Goal: Task Accomplishment & Management: Manage account settings

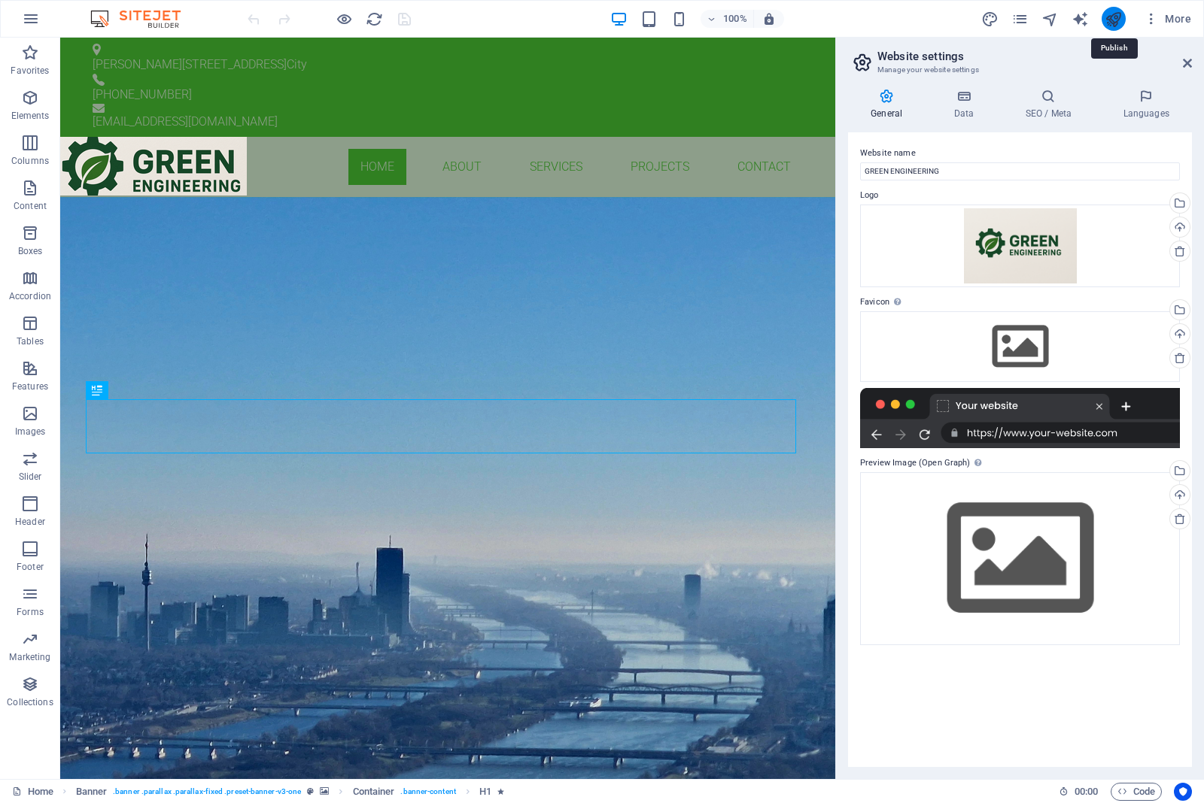
click at [1111, 17] on icon "publish" at bounding box center [1112, 19] width 17 height 17
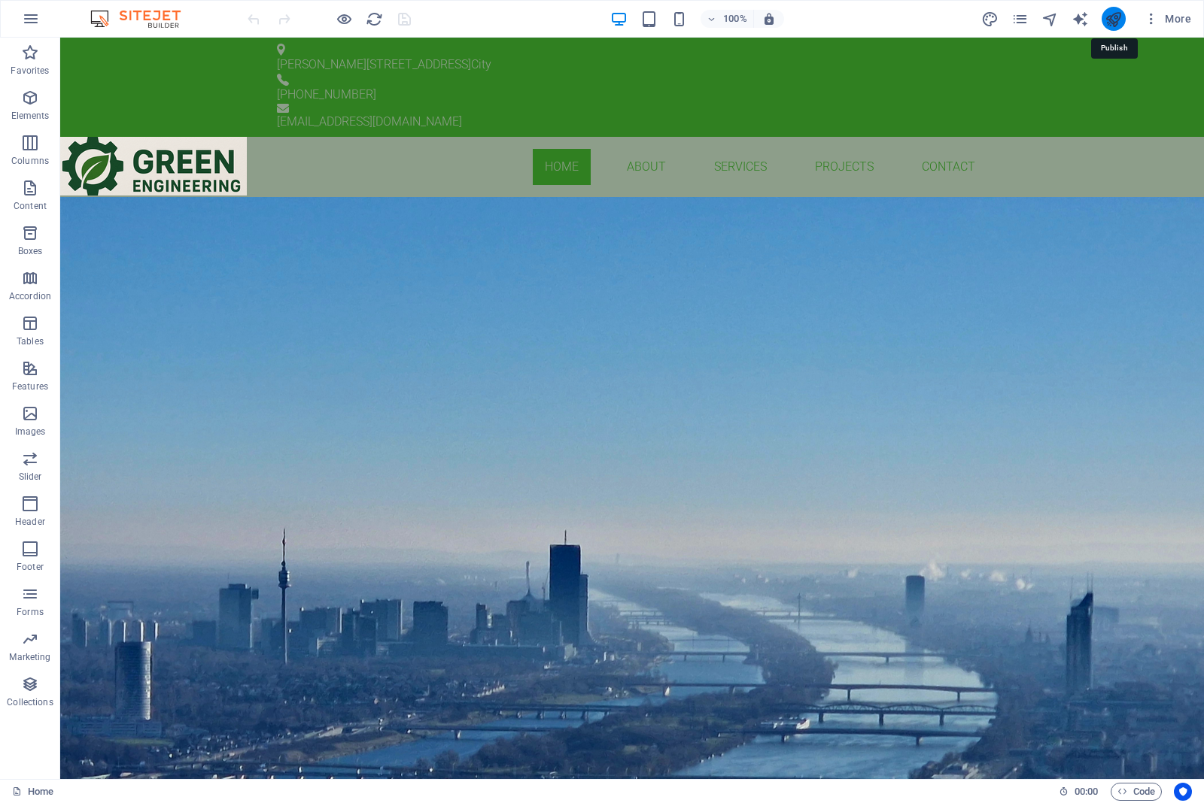
click at [1114, 21] on icon "publish" at bounding box center [1112, 19] width 17 height 17
click at [1167, 20] on span "More" at bounding box center [1166, 18] width 47 height 15
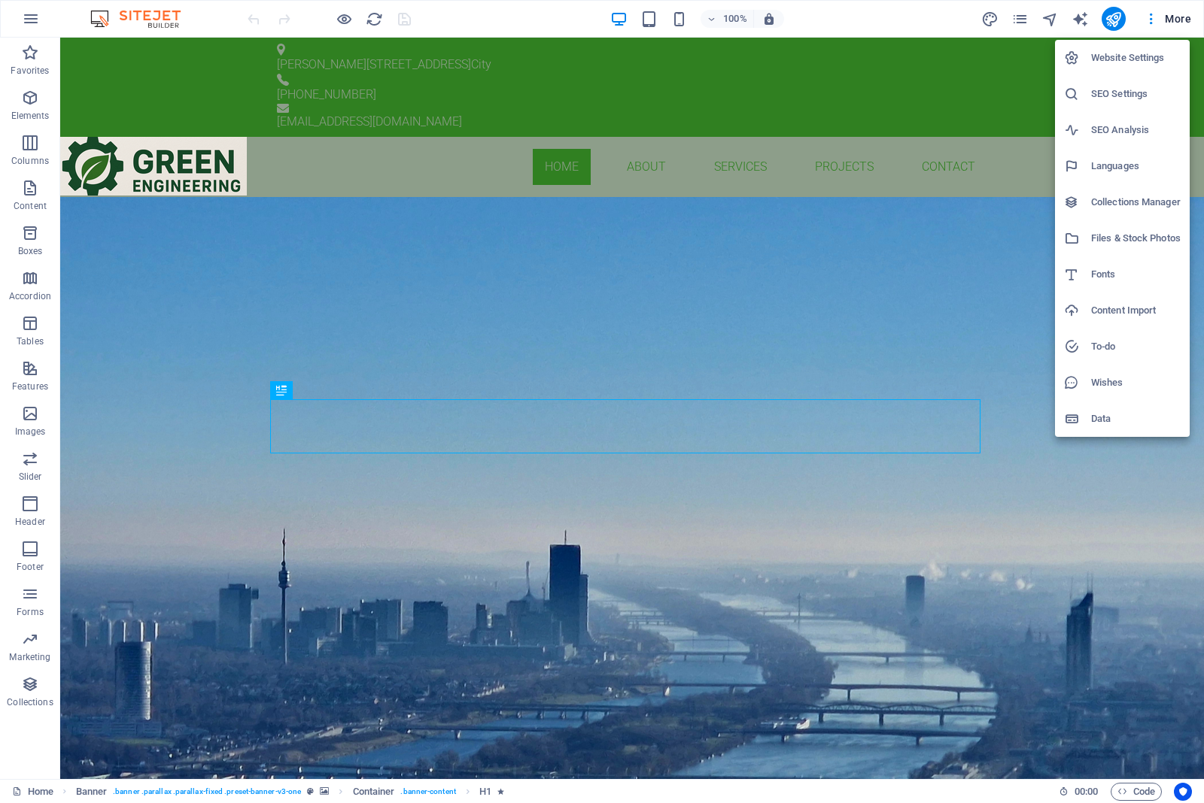
click at [1099, 416] on h6 "Data" at bounding box center [1136, 419] width 90 height 18
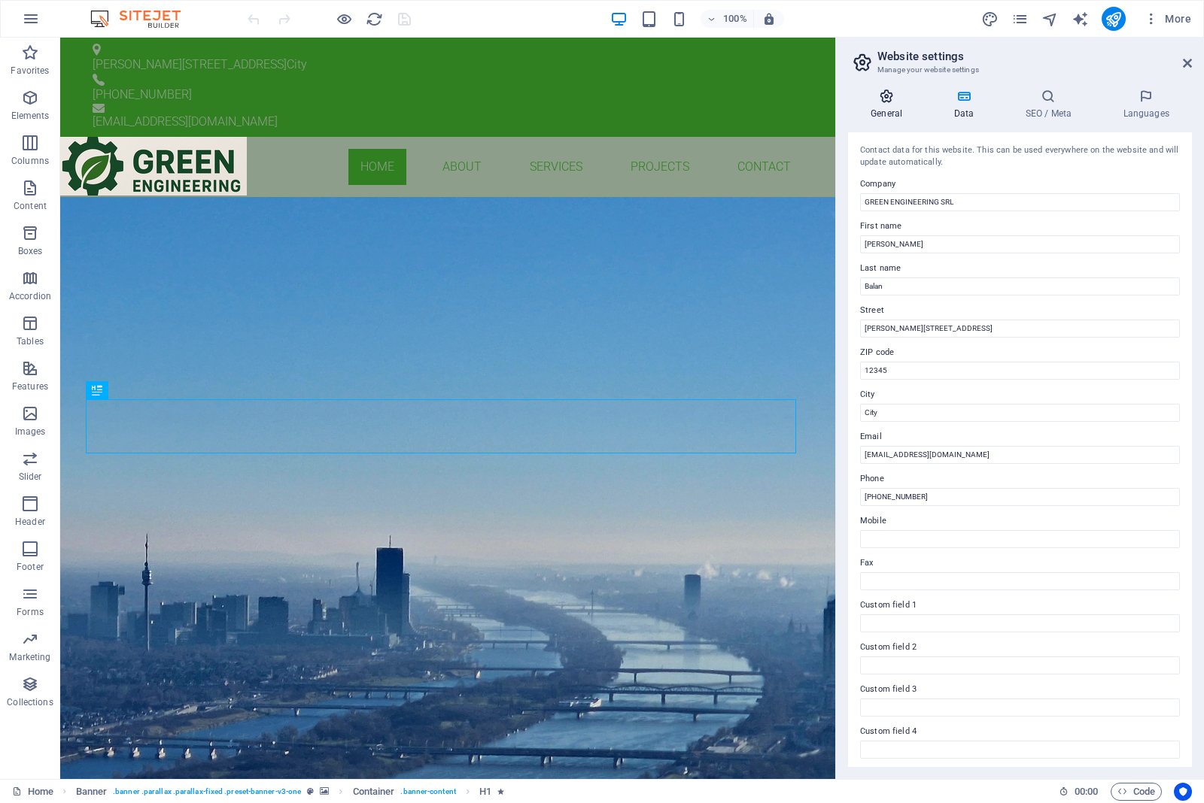
click at [890, 102] on icon at bounding box center [886, 96] width 77 height 15
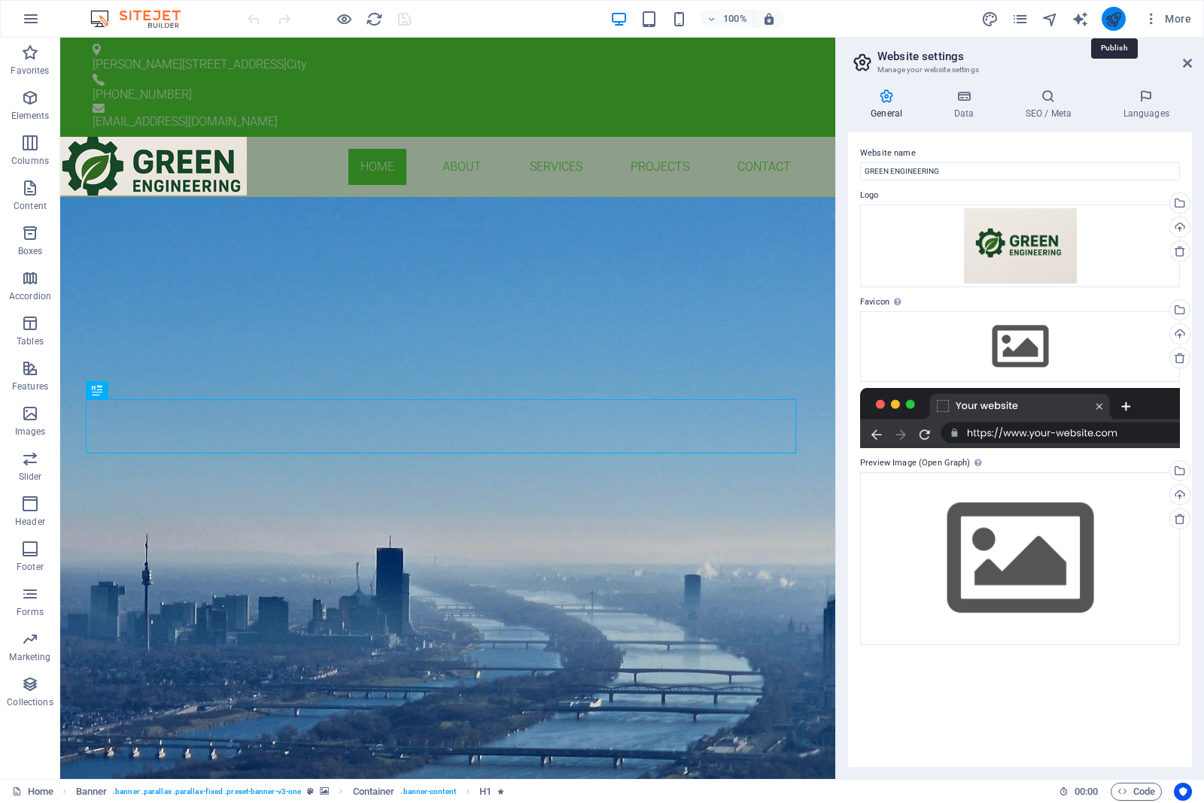
click at [1121, 20] on icon "publish" at bounding box center [1112, 19] width 17 height 17
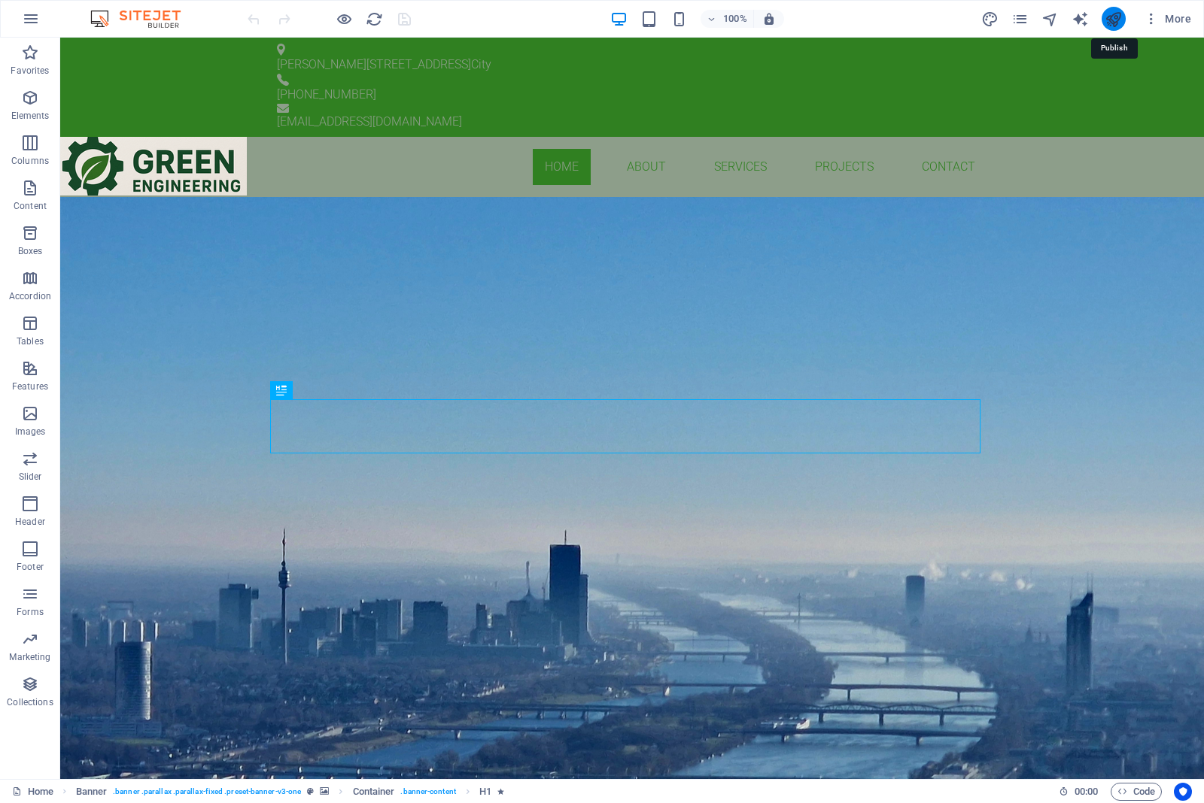
click at [1110, 20] on icon "publish" at bounding box center [1112, 19] width 17 height 17
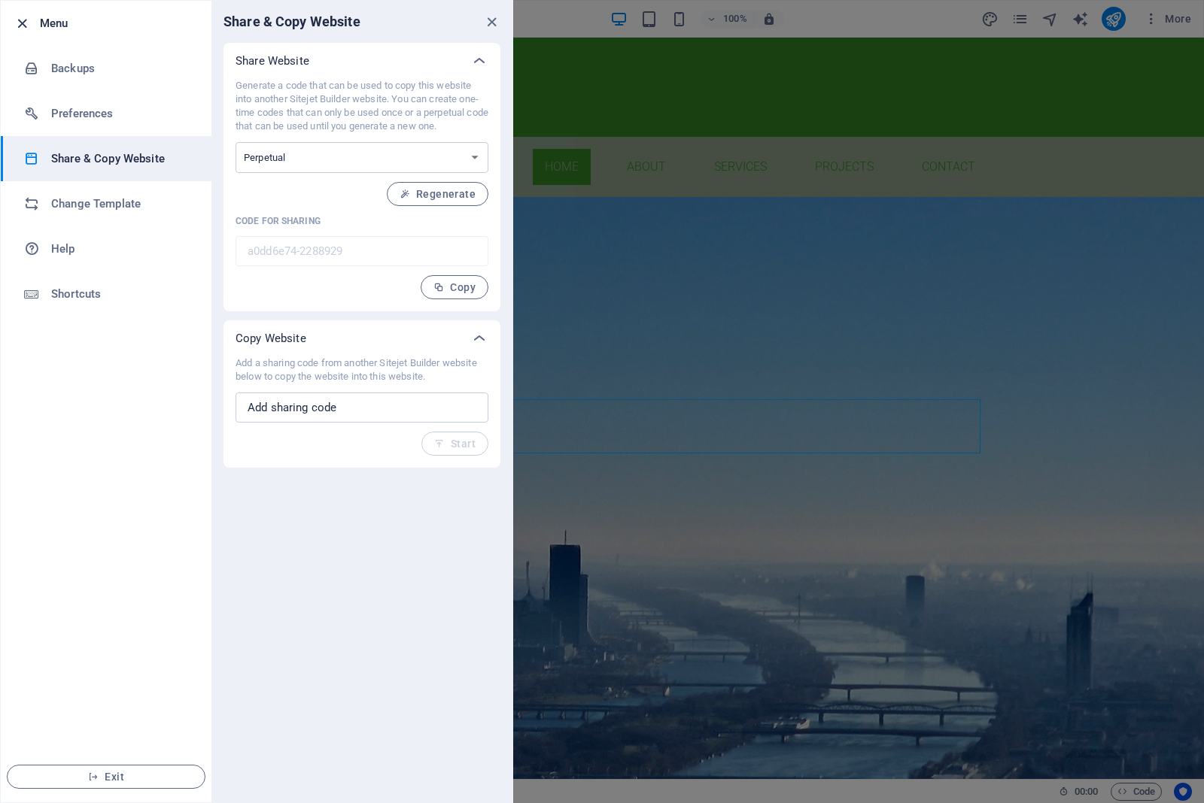
click at [21, 24] on icon "button" at bounding box center [22, 23] width 17 height 17
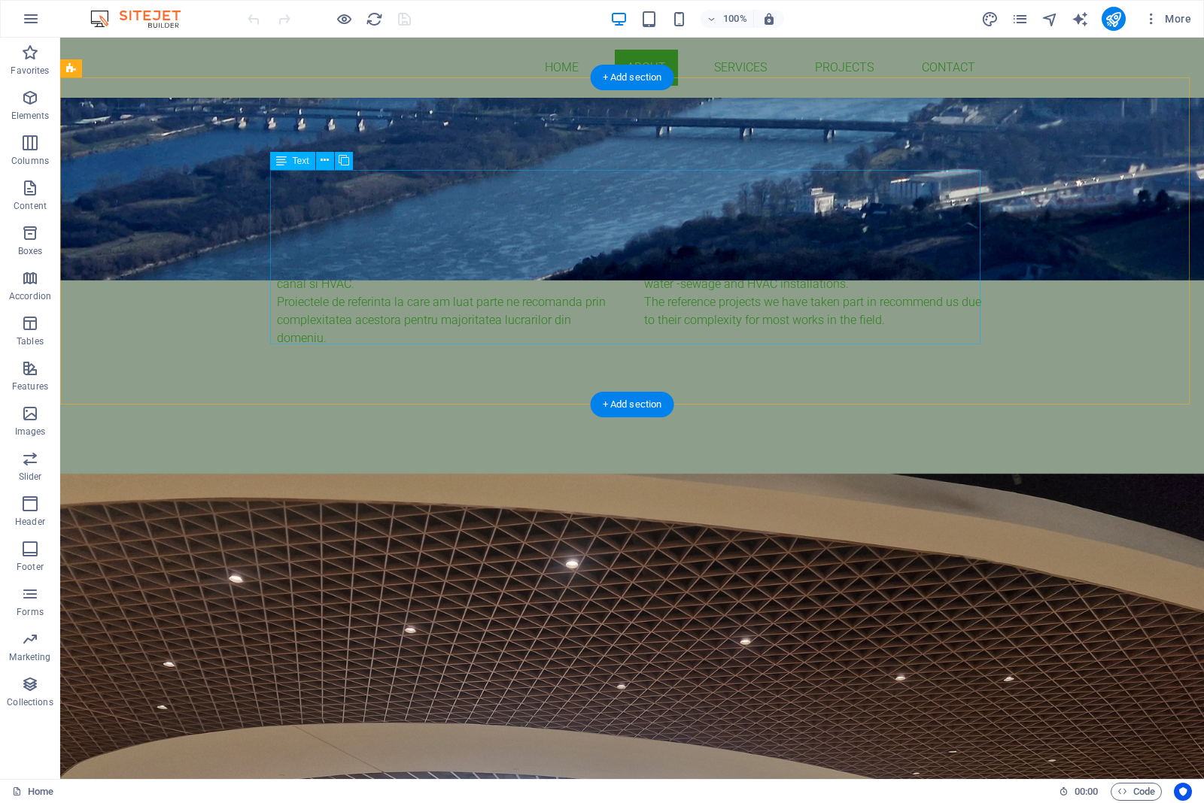
scroll to position [282, 0]
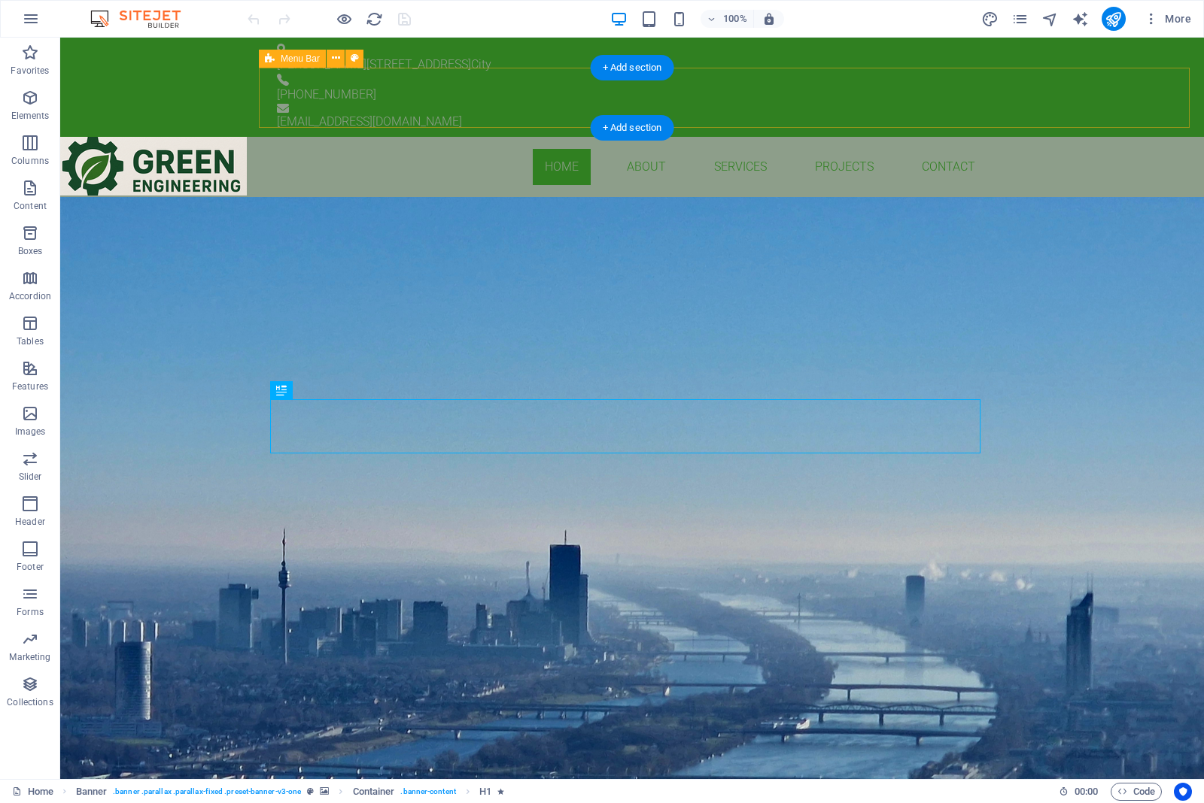
drag, startPoint x: 1106, startPoint y: 53, endPoint x: 1001, endPoint y: 87, distance: 110.4
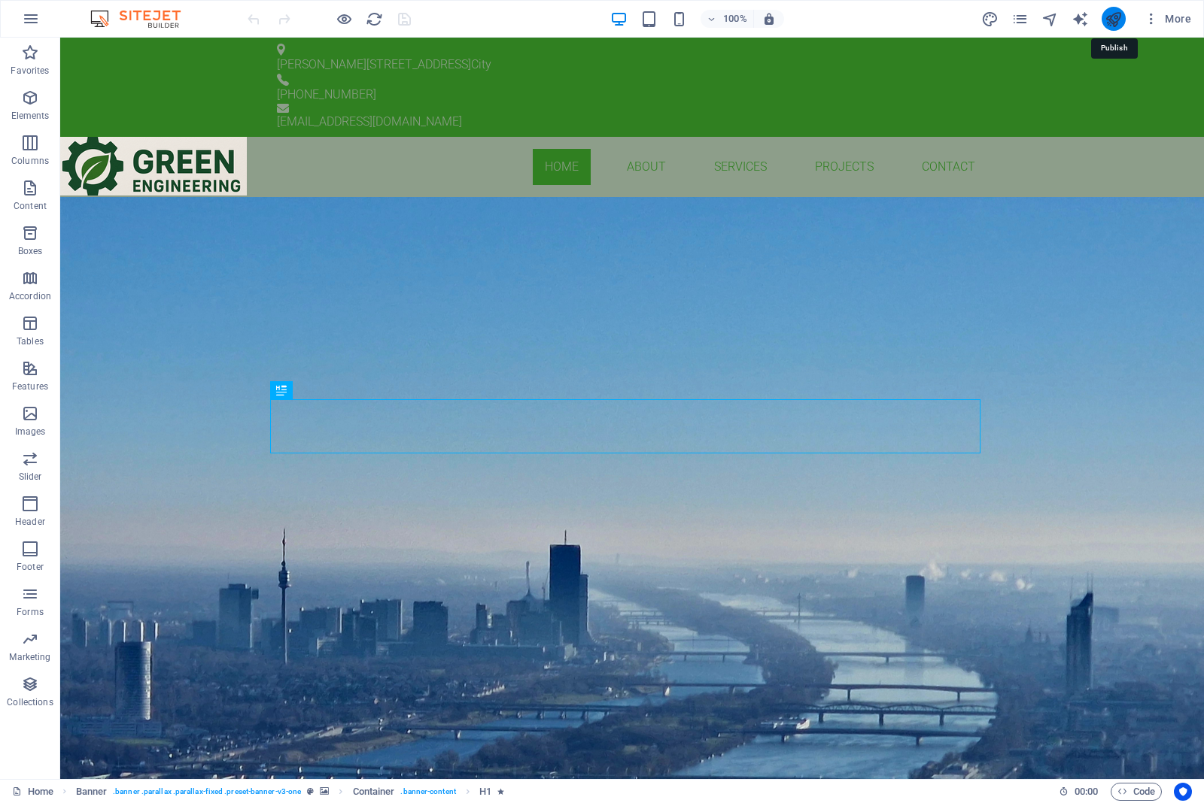
click at [1106, 19] on icon "publish" at bounding box center [1112, 19] width 17 height 17
click at [1142, 20] on button "More" at bounding box center [1166, 19] width 59 height 24
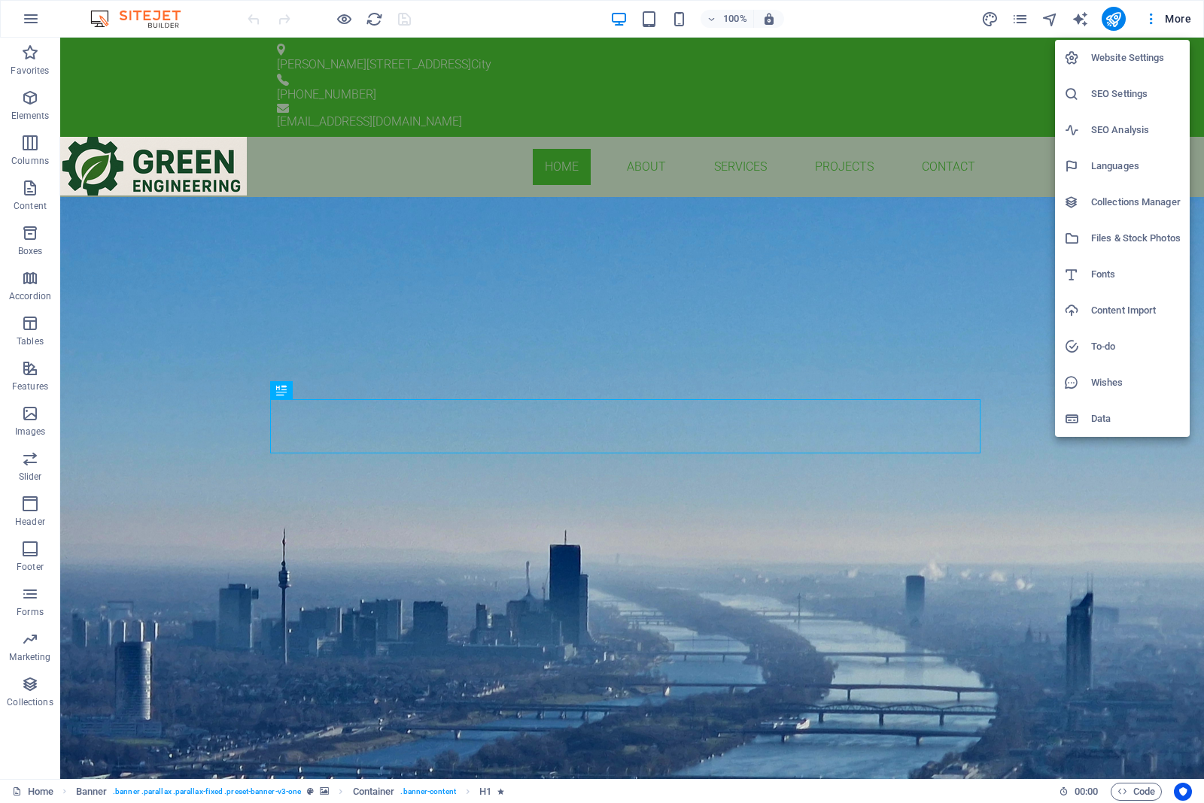
click at [1112, 19] on div at bounding box center [602, 401] width 1204 height 803
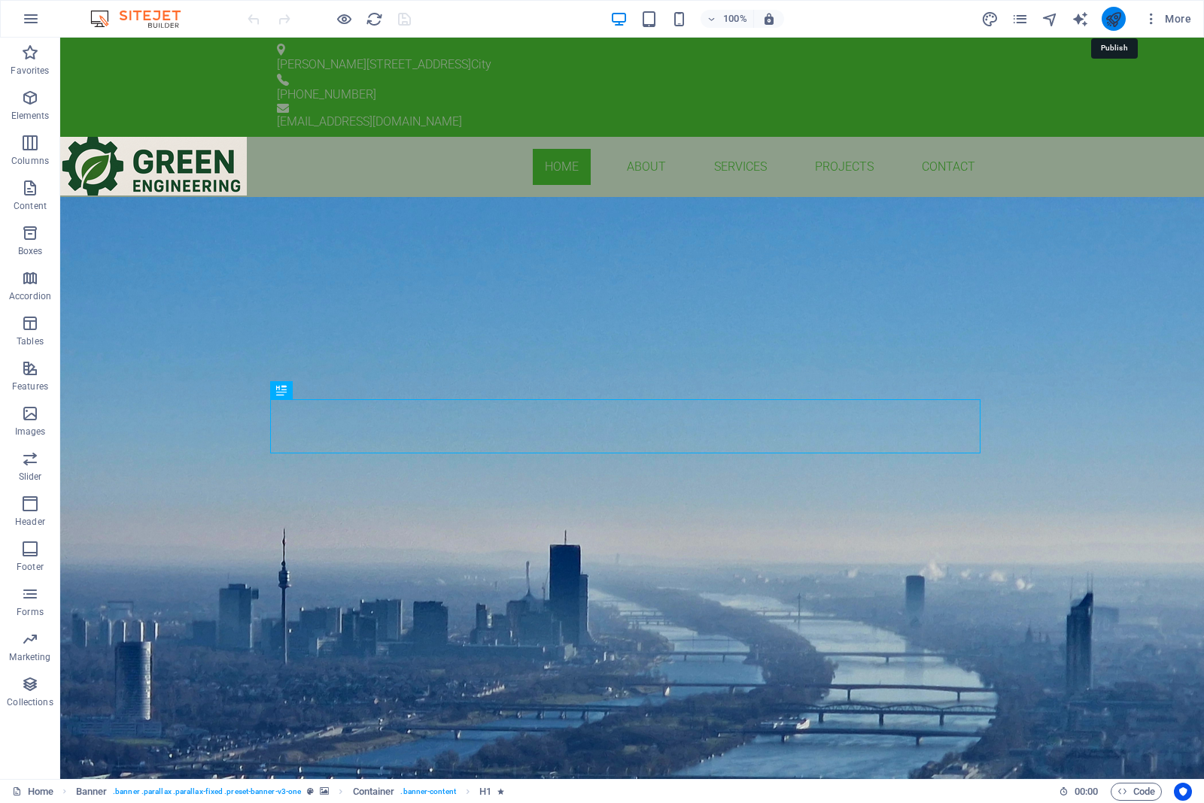
click at [1112, 19] on icon "publish" at bounding box center [1112, 19] width 17 height 17
click at [1149, 13] on icon "button" at bounding box center [1150, 18] width 15 height 15
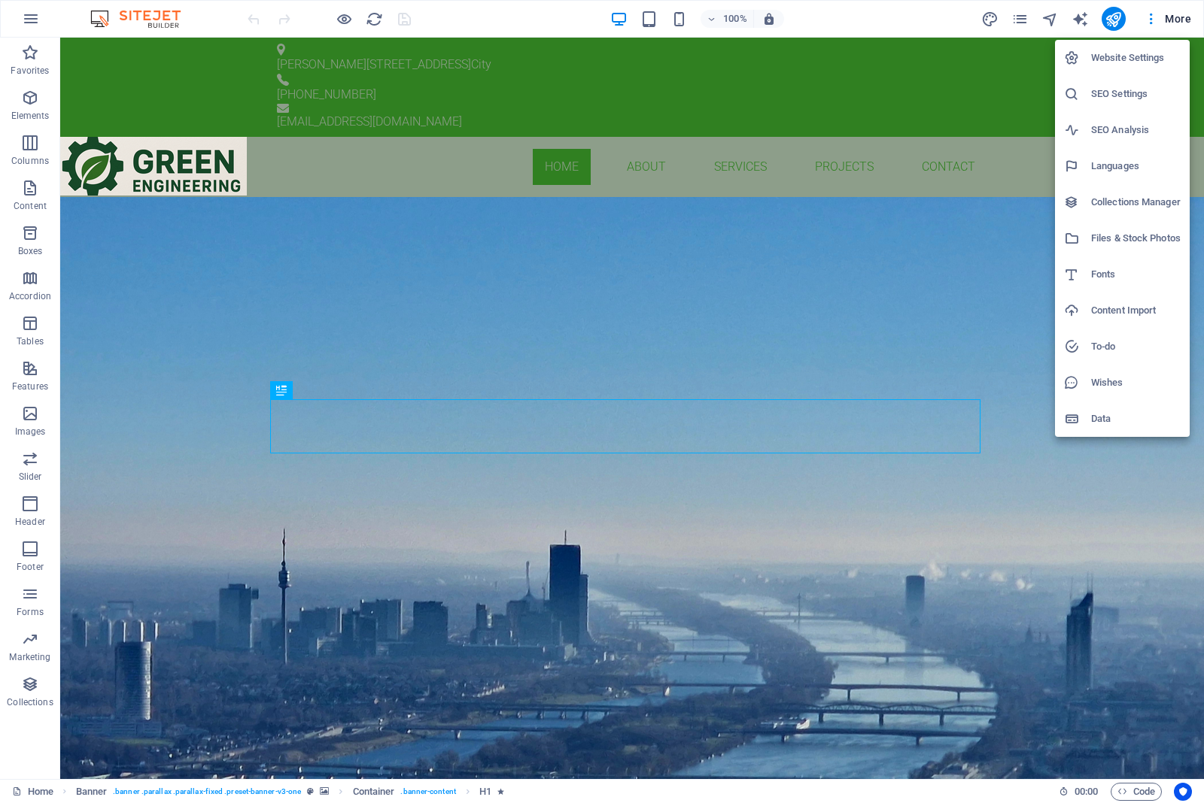
click at [1175, 17] on div at bounding box center [602, 401] width 1204 height 803
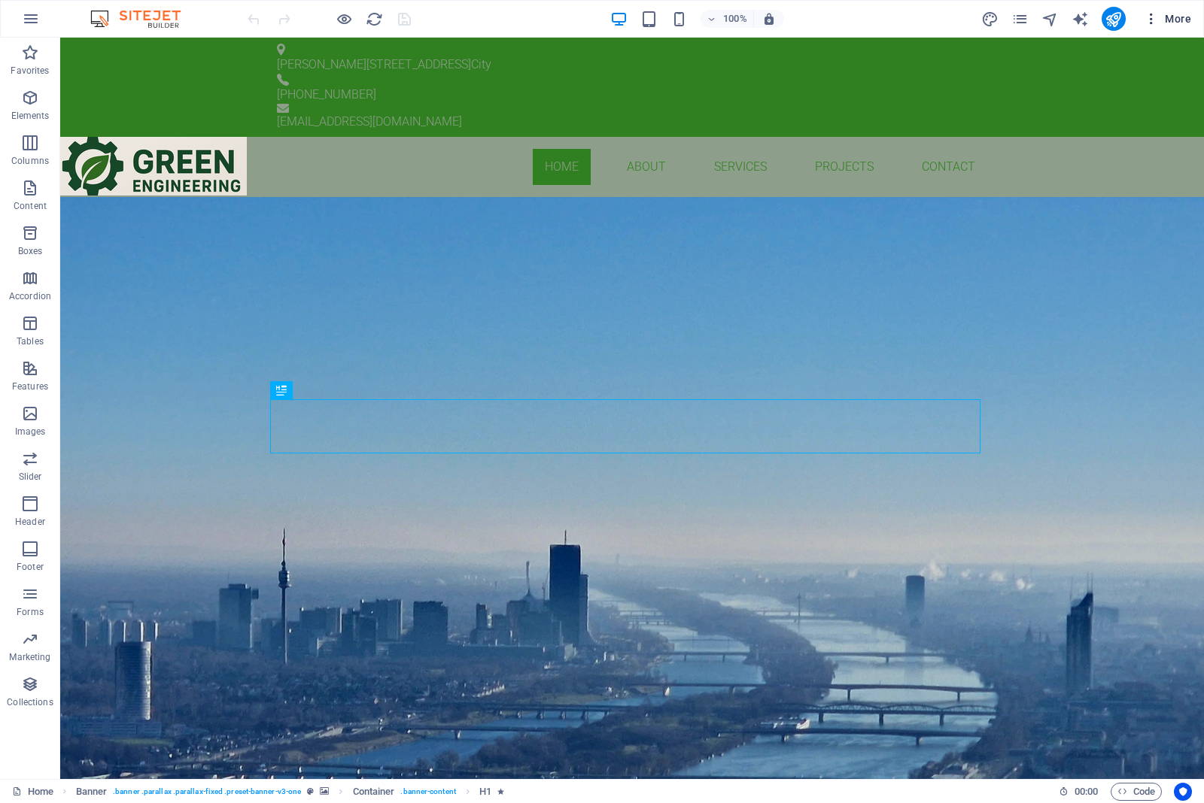
click at [1170, 23] on span "More" at bounding box center [1166, 18] width 47 height 15
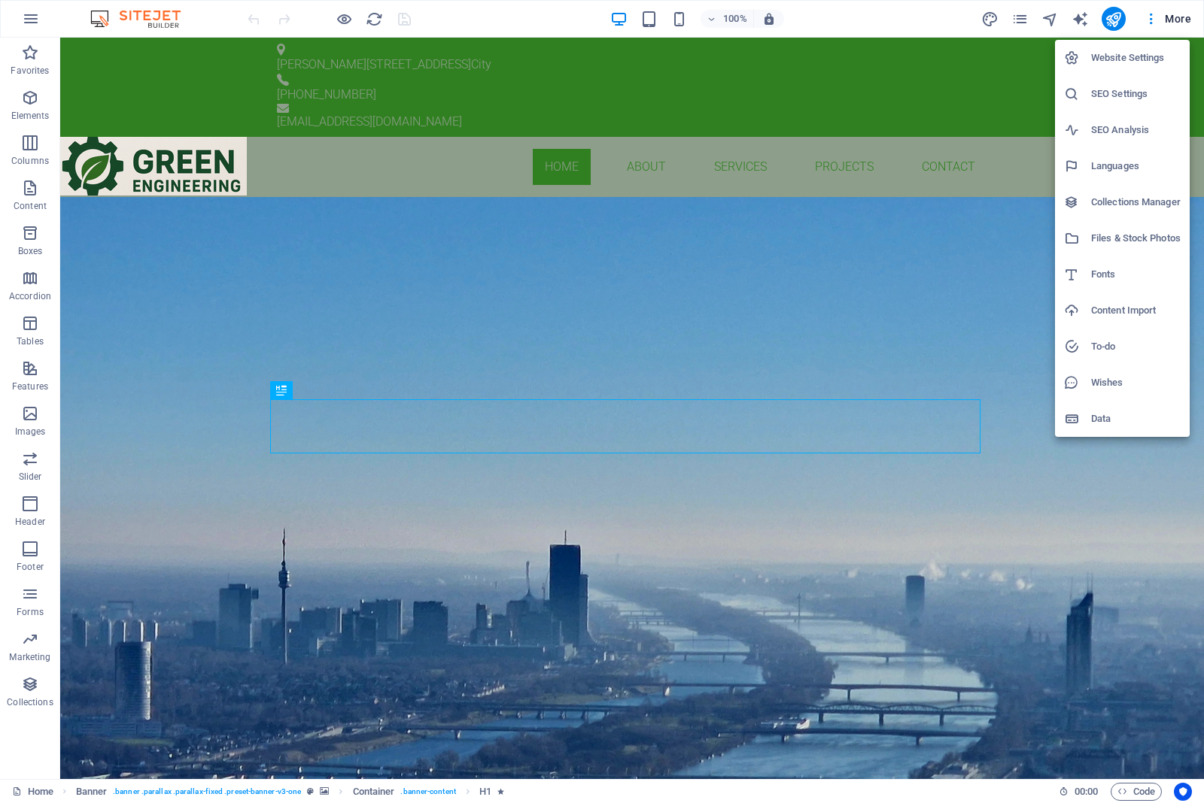
click at [1021, 17] on div at bounding box center [602, 401] width 1204 height 803
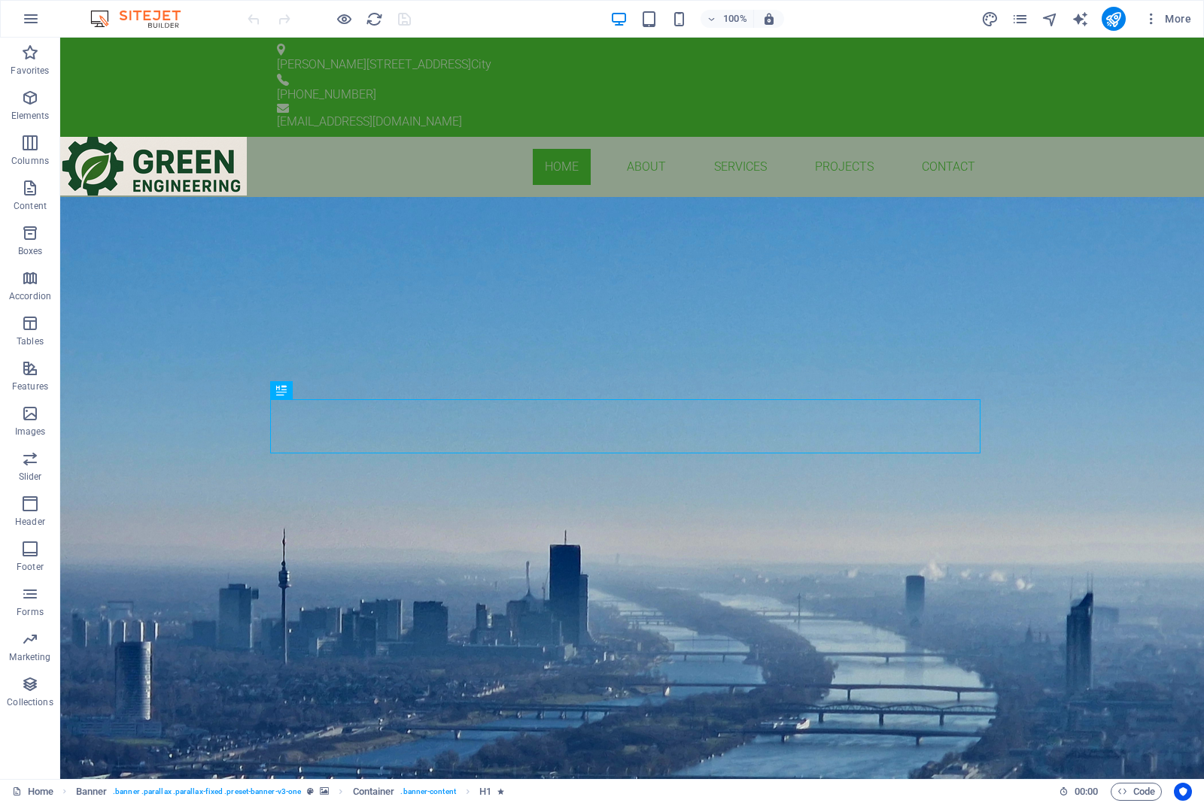
click at [1021, 17] on icon "pages" at bounding box center [1019, 19] width 17 height 17
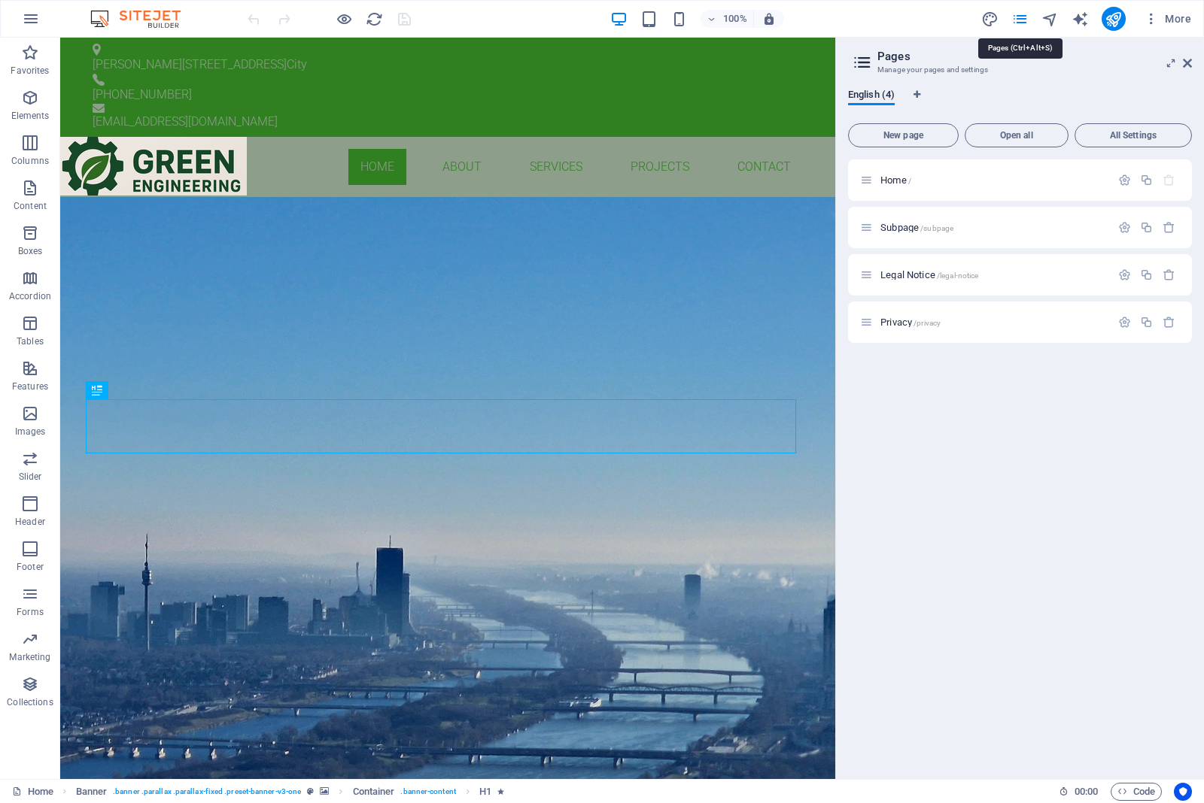
click at [1021, 17] on icon "pages" at bounding box center [1019, 19] width 17 height 17
click at [22, 16] on icon "button" at bounding box center [31, 19] width 18 height 18
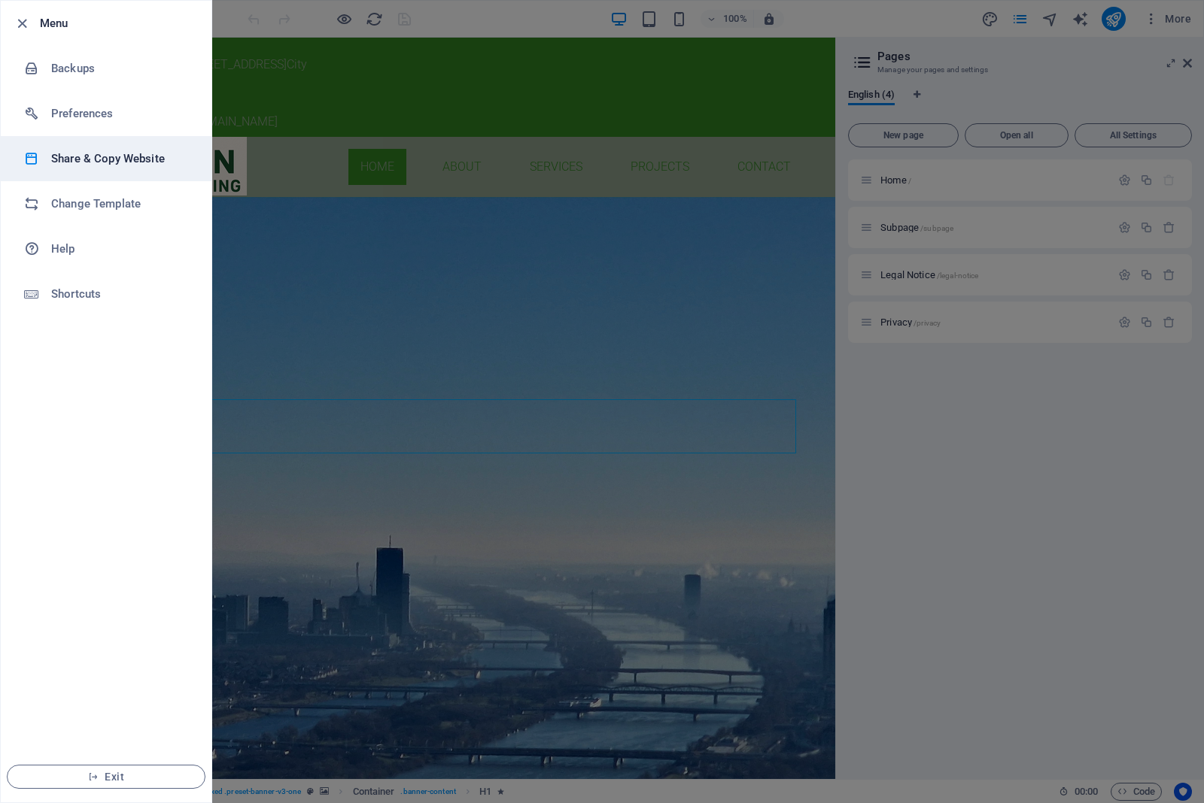
click at [111, 159] on h6 "Share & Copy Website" at bounding box center [120, 159] width 139 height 18
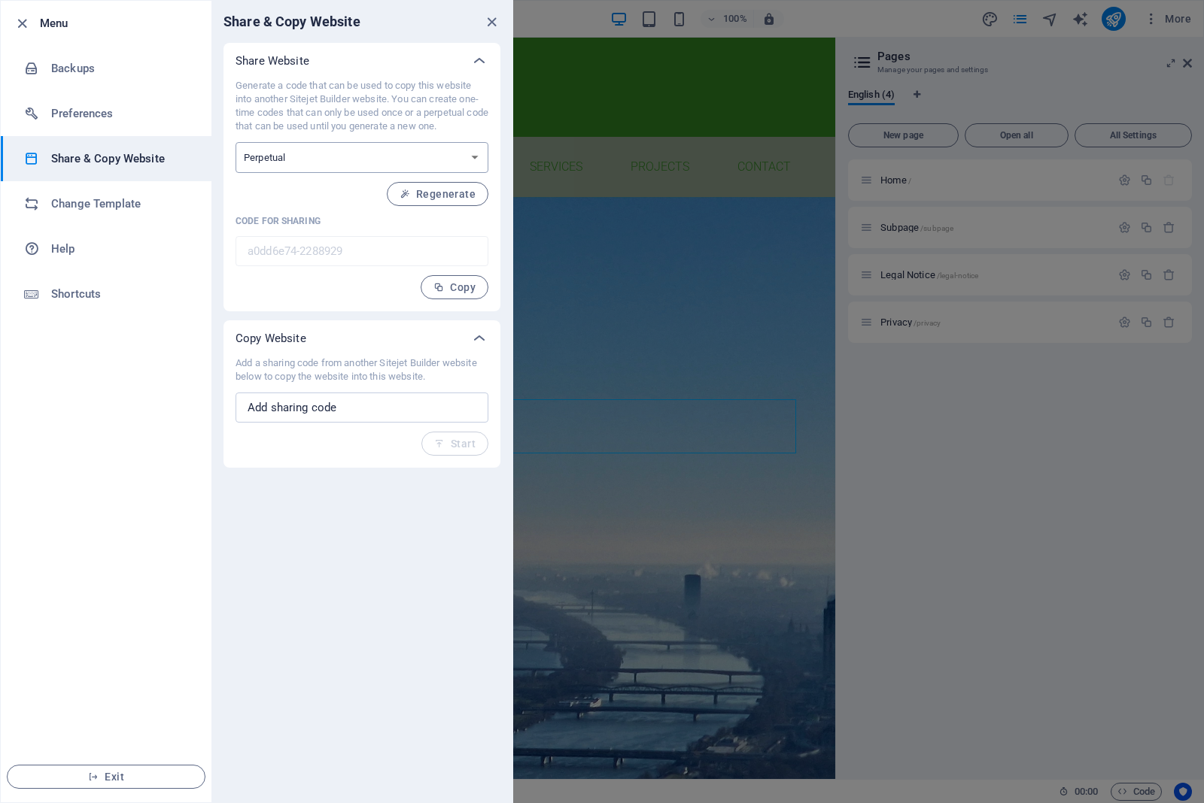
click at [425, 150] on select "One-time Perpetual" at bounding box center [361, 157] width 253 height 31
click at [14, 19] on icon "button" at bounding box center [22, 23] width 17 height 17
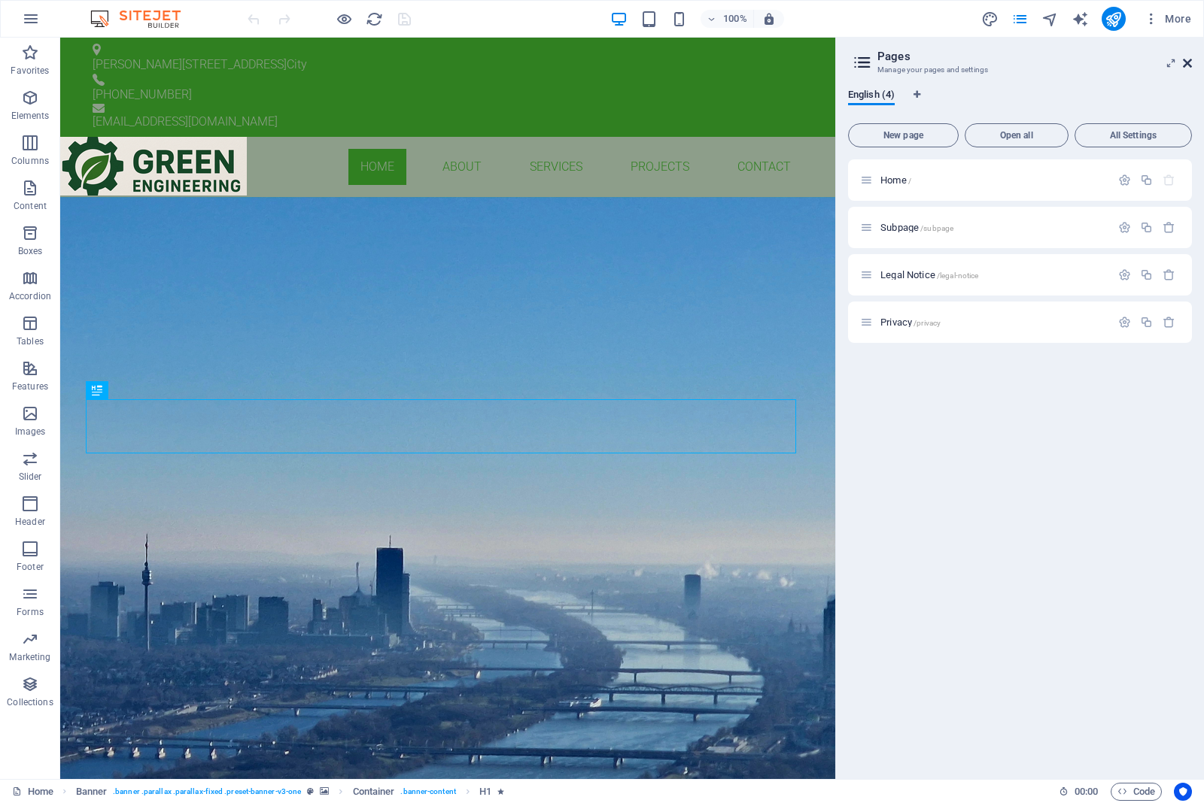
click at [1189, 65] on icon at bounding box center [1186, 63] width 9 height 12
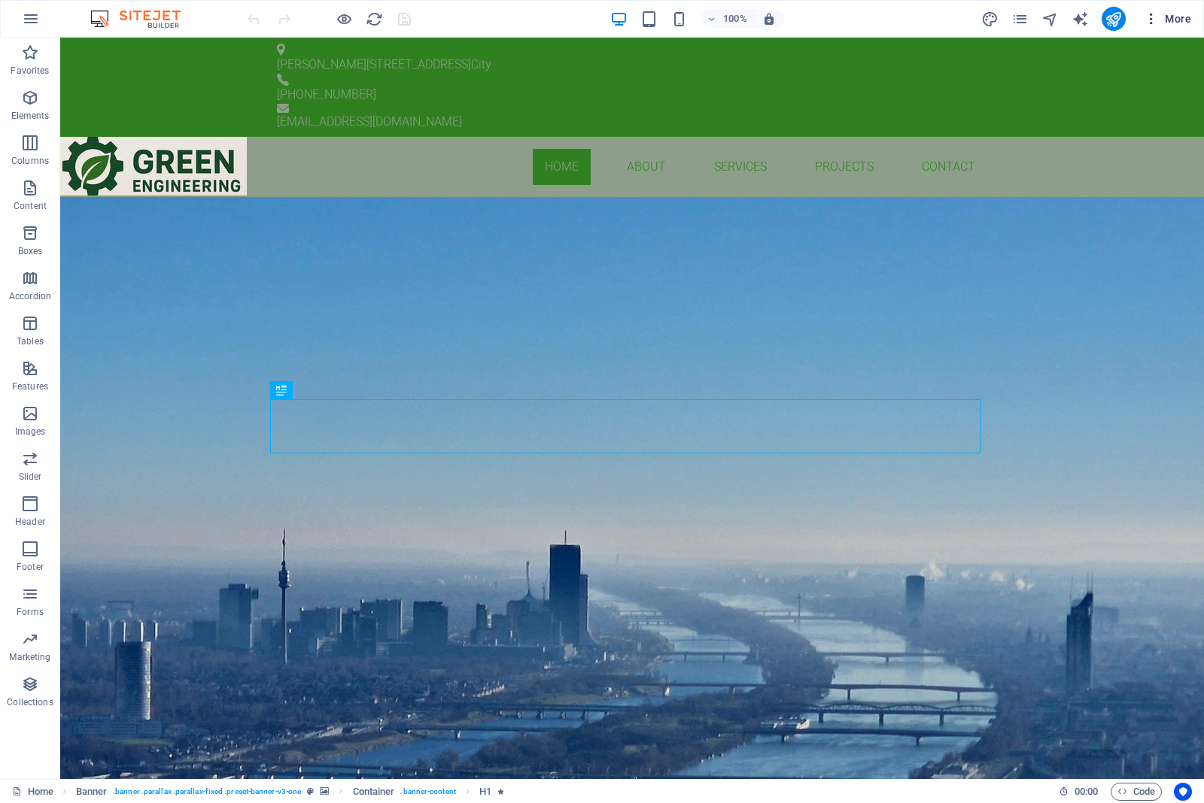
click at [1152, 23] on icon "button" at bounding box center [1150, 18] width 15 height 15
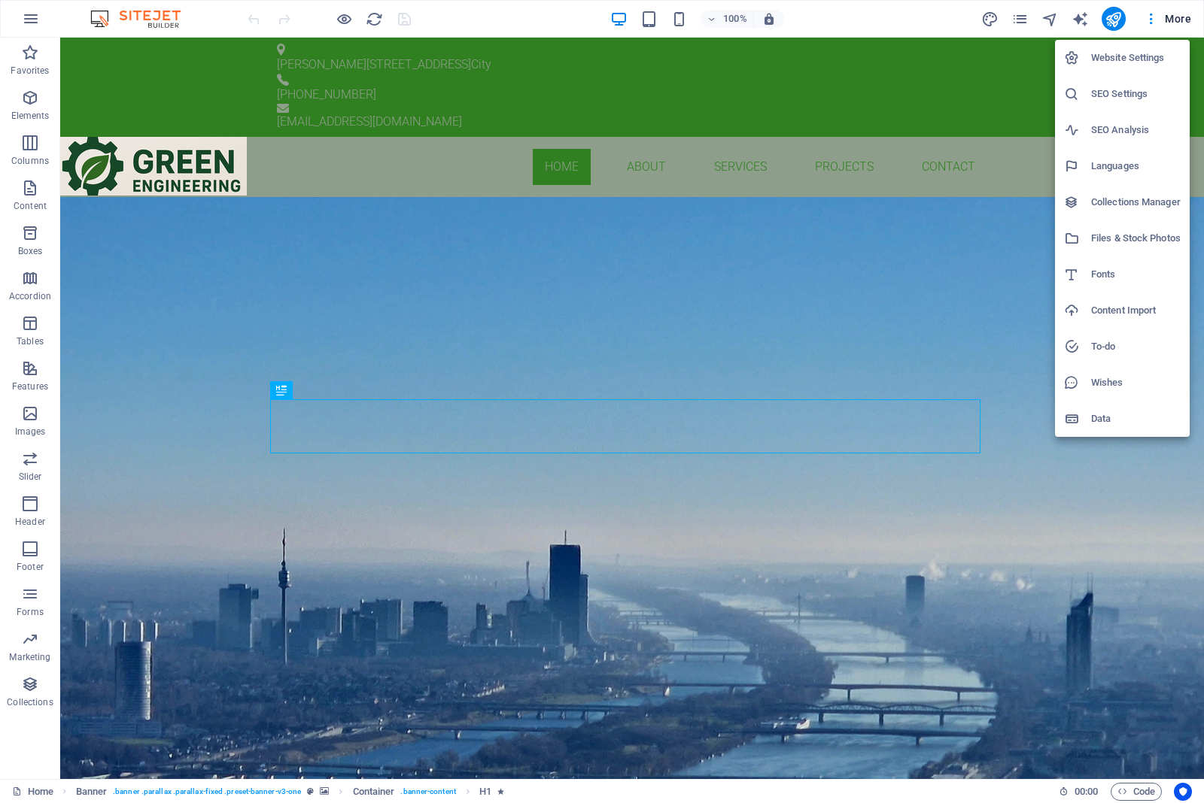
click at [1148, 57] on h6 "Website Settings" at bounding box center [1136, 58] width 90 height 18
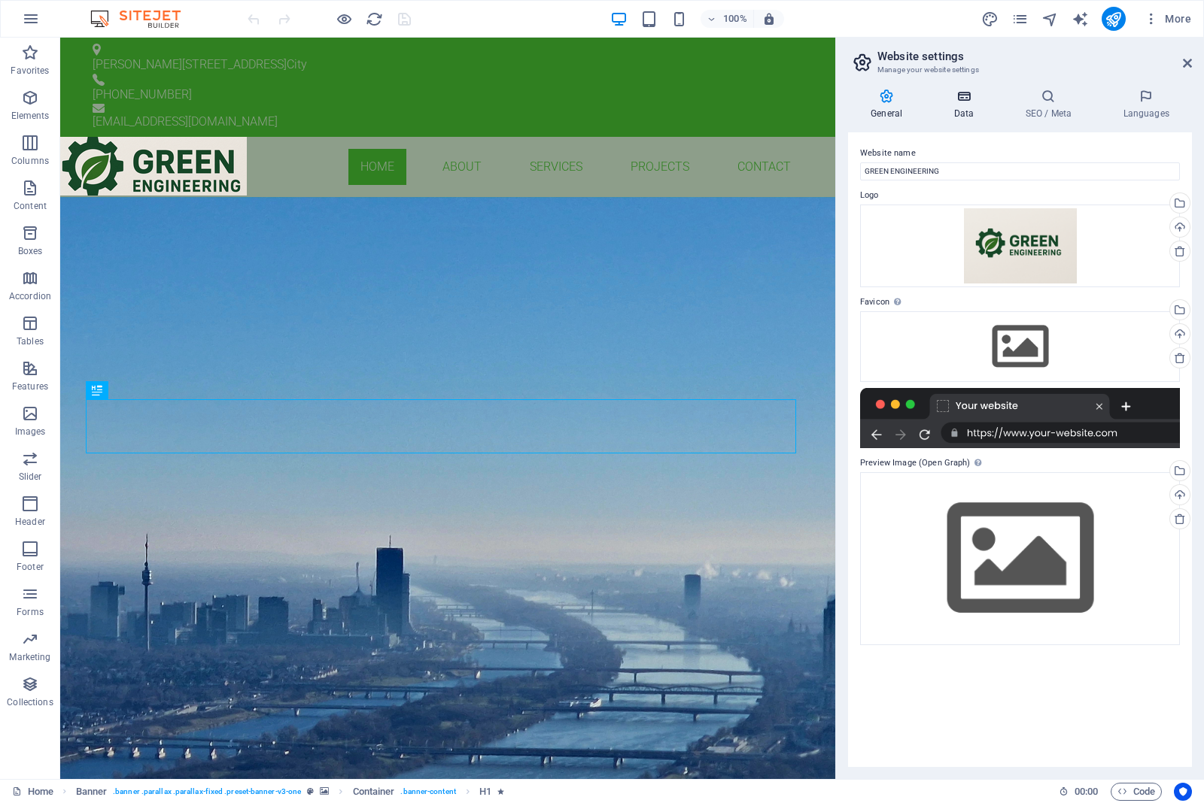
click at [961, 99] on icon at bounding box center [962, 96] width 65 height 15
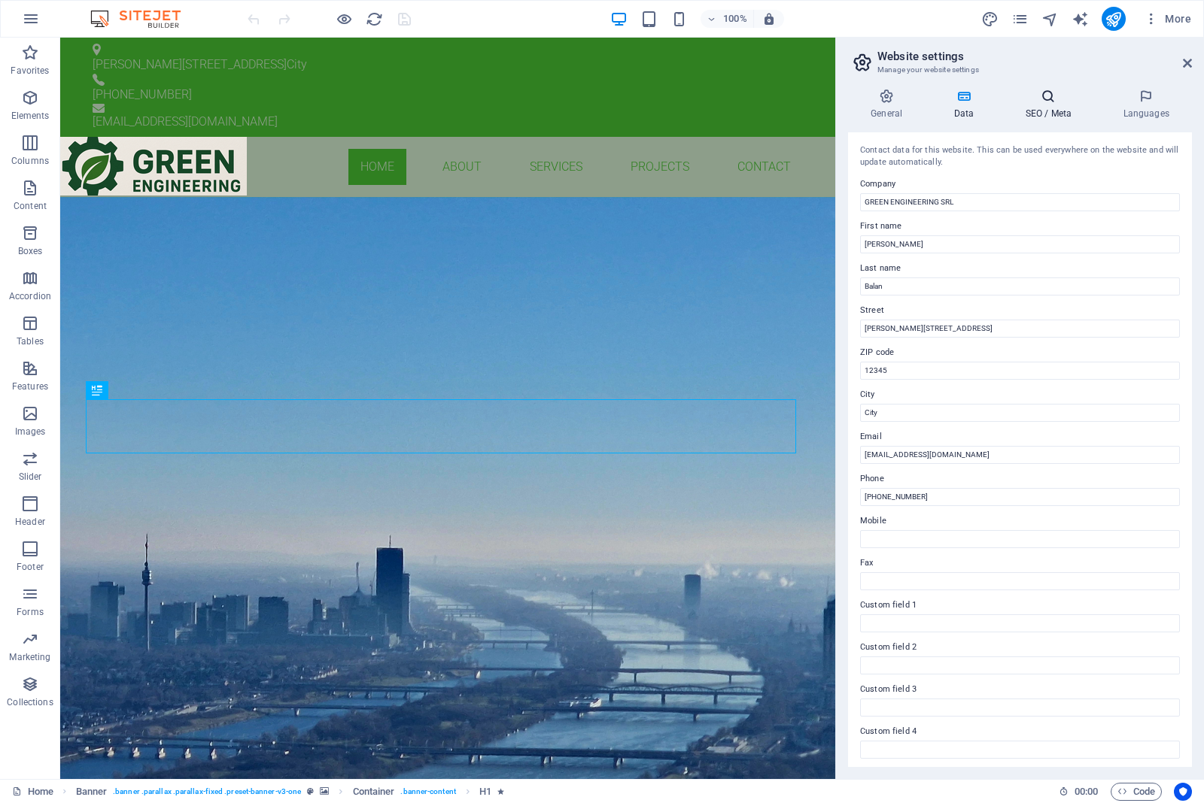
click at [1070, 92] on icon at bounding box center [1048, 96] width 92 height 15
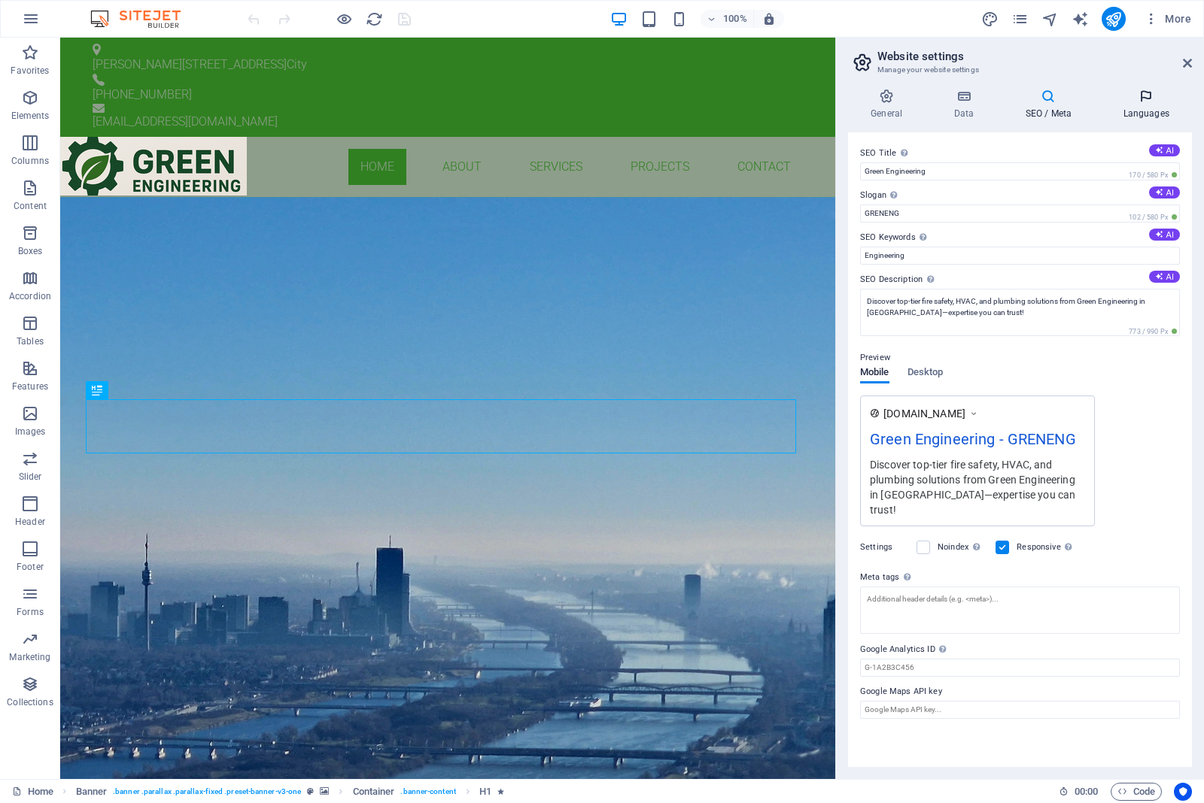
click at [1144, 95] on icon at bounding box center [1146, 96] width 92 height 15
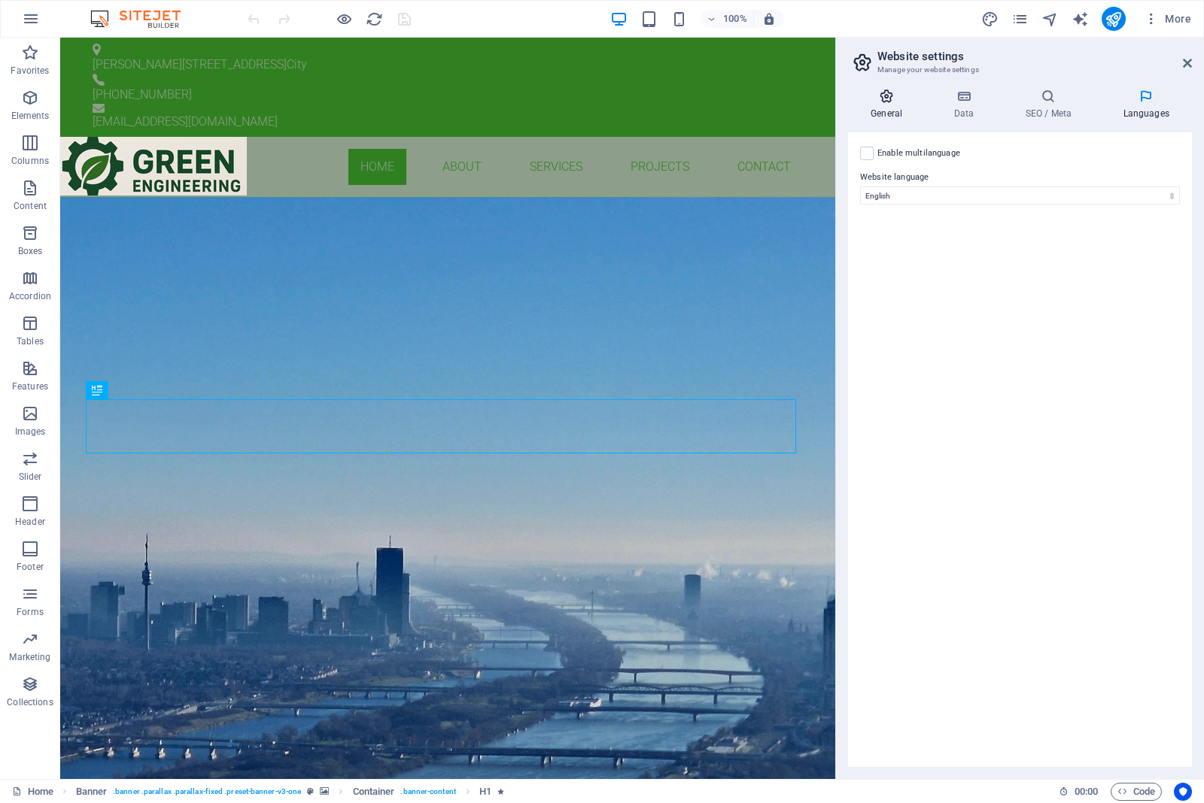
click at [892, 99] on icon at bounding box center [886, 96] width 77 height 15
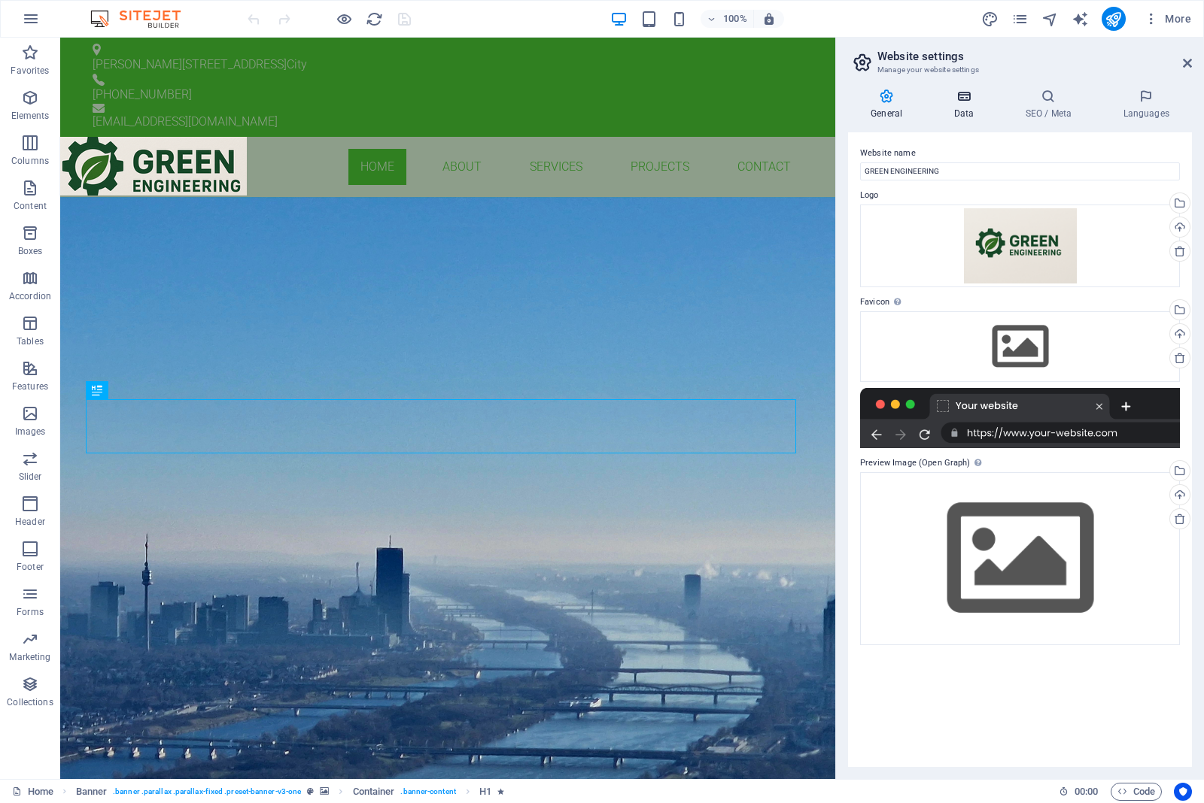
click at [964, 102] on icon at bounding box center [962, 96] width 65 height 15
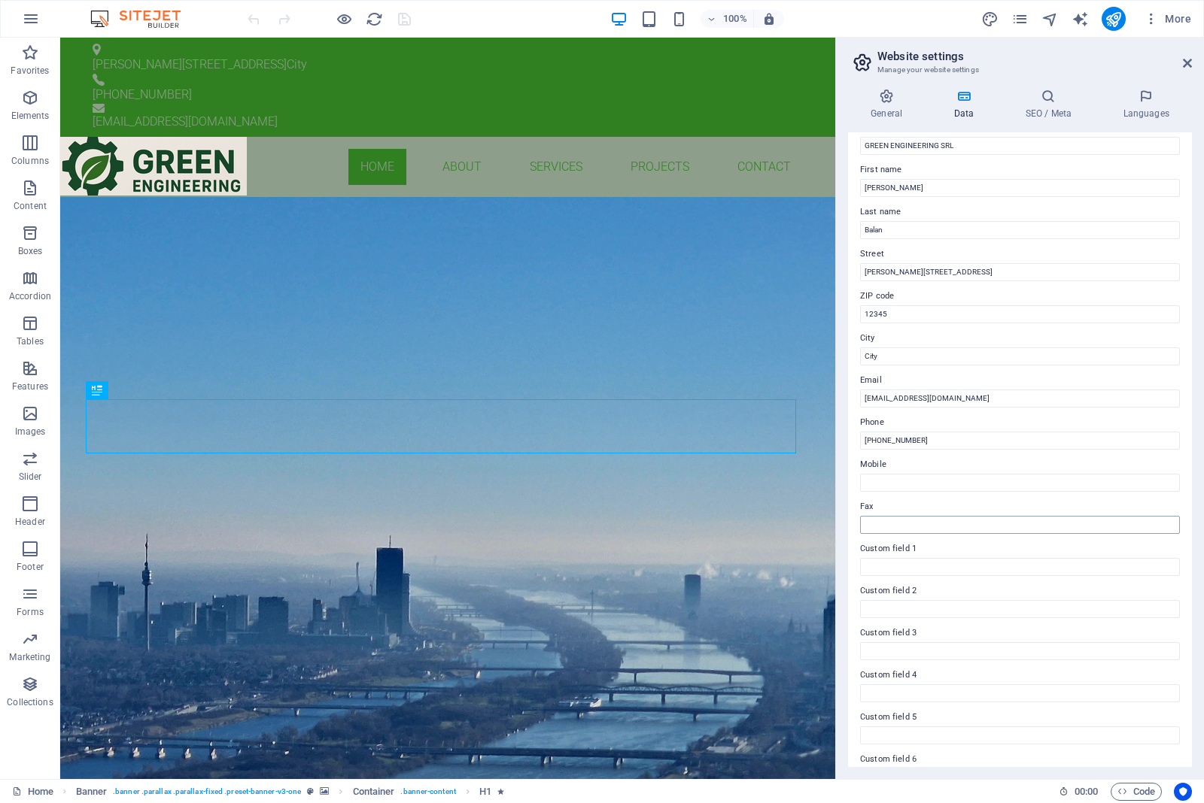
scroll to position [87, 0]
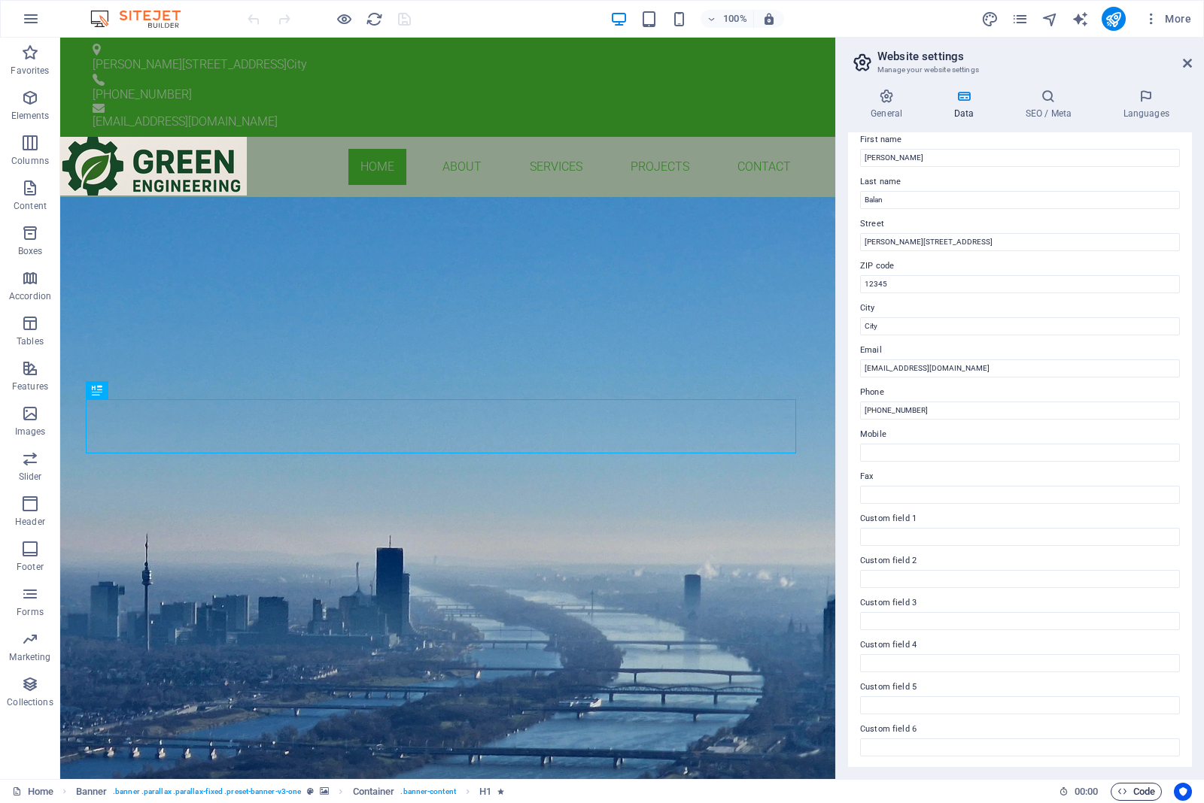
click at [1136, 785] on span "Code" at bounding box center [1136, 792] width 38 height 18
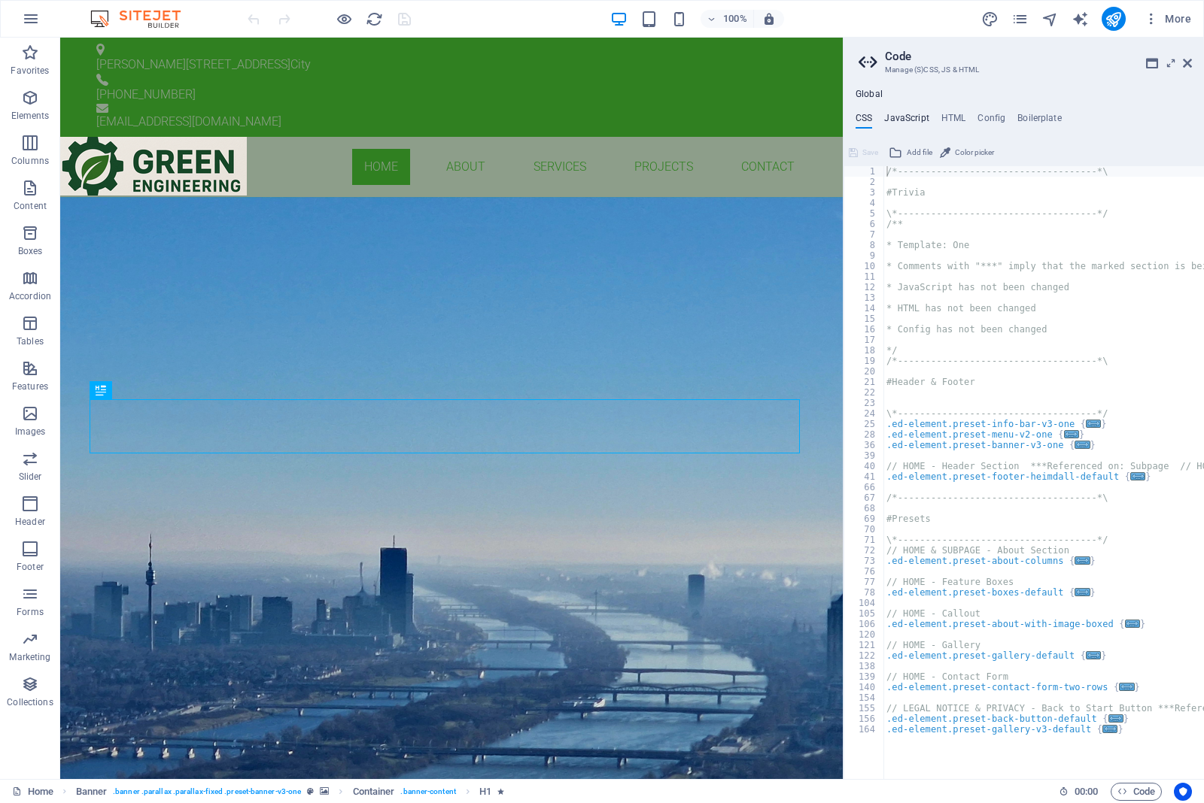
click at [903, 119] on h4 "JavaScript" at bounding box center [906, 121] width 44 height 17
type textarea "/* JS for preset "Menu V2" */"
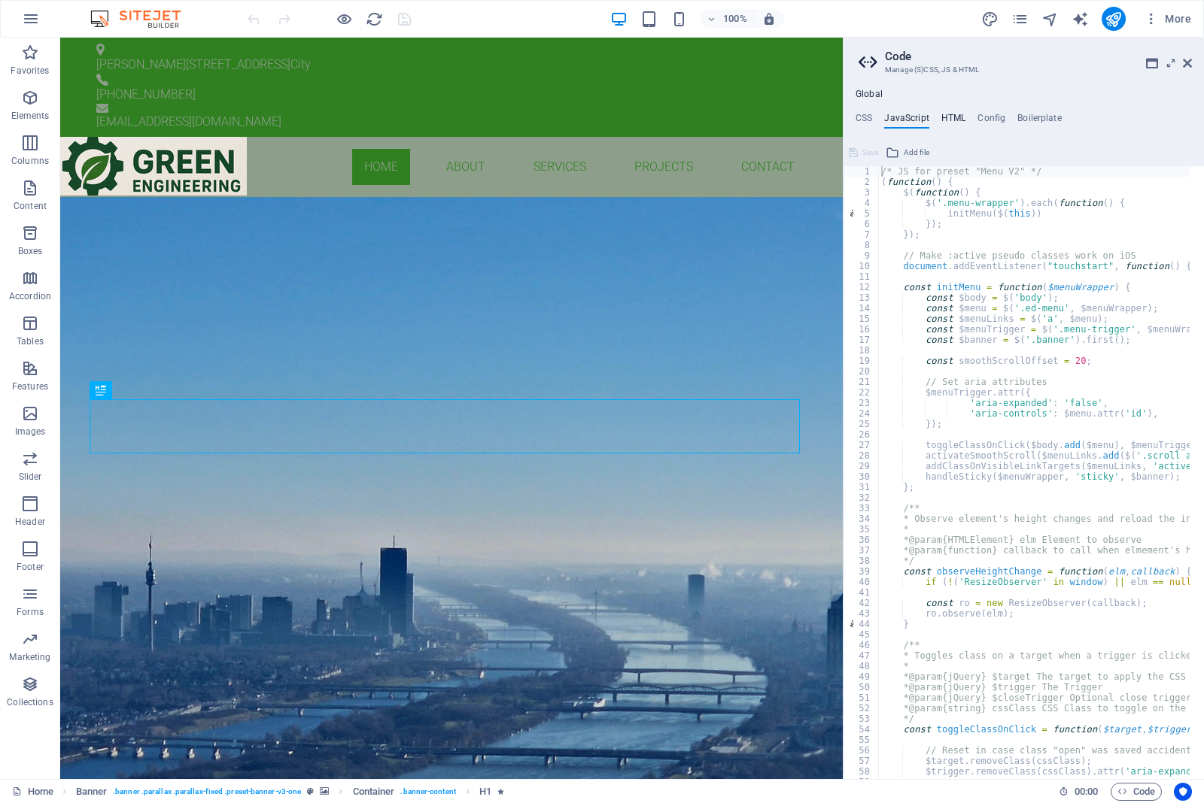
click at [964, 121] on h4 "HTML" at bounding box center [953, 121] width 25 height 17
type textarea "<a href="#main-content" class="wv-link-content button">Skip to main content</a>"
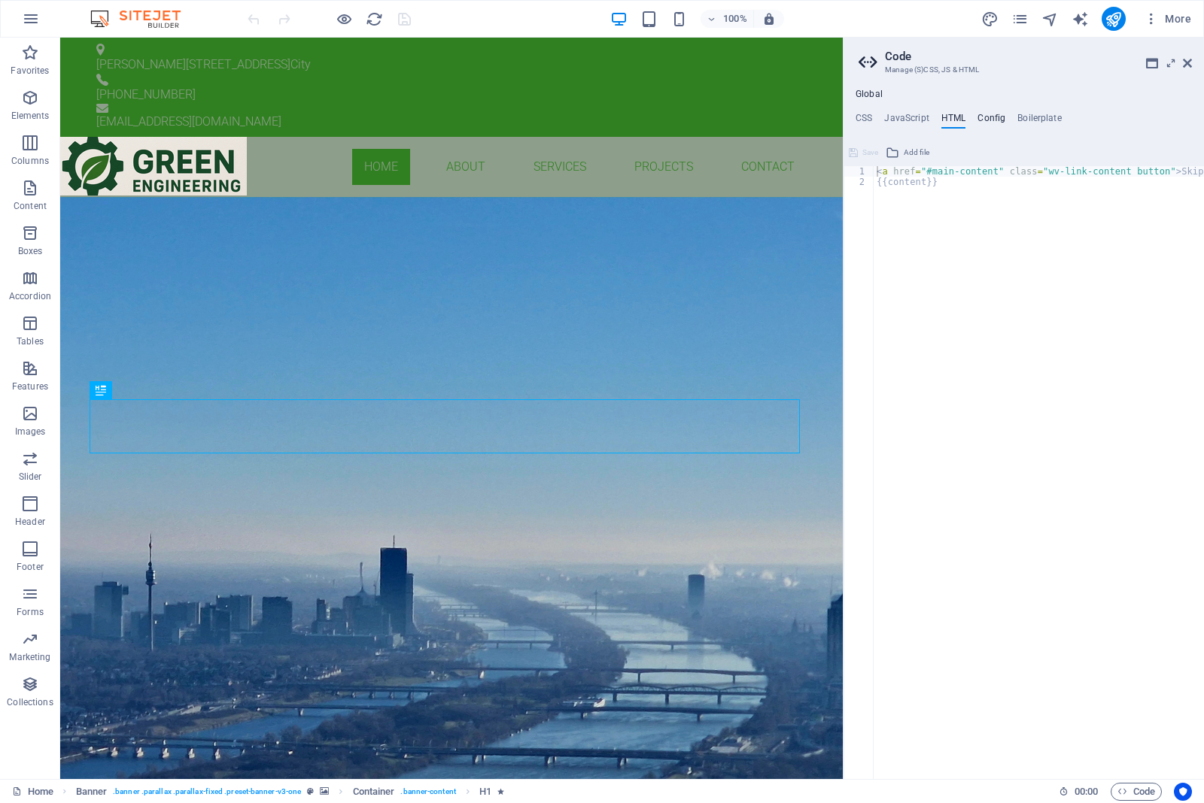
click at [990, 115] on h4 "Config" at bounding box center [991, 121] width 28 height 17
type textarea "$color-background: #8d9e8a;"
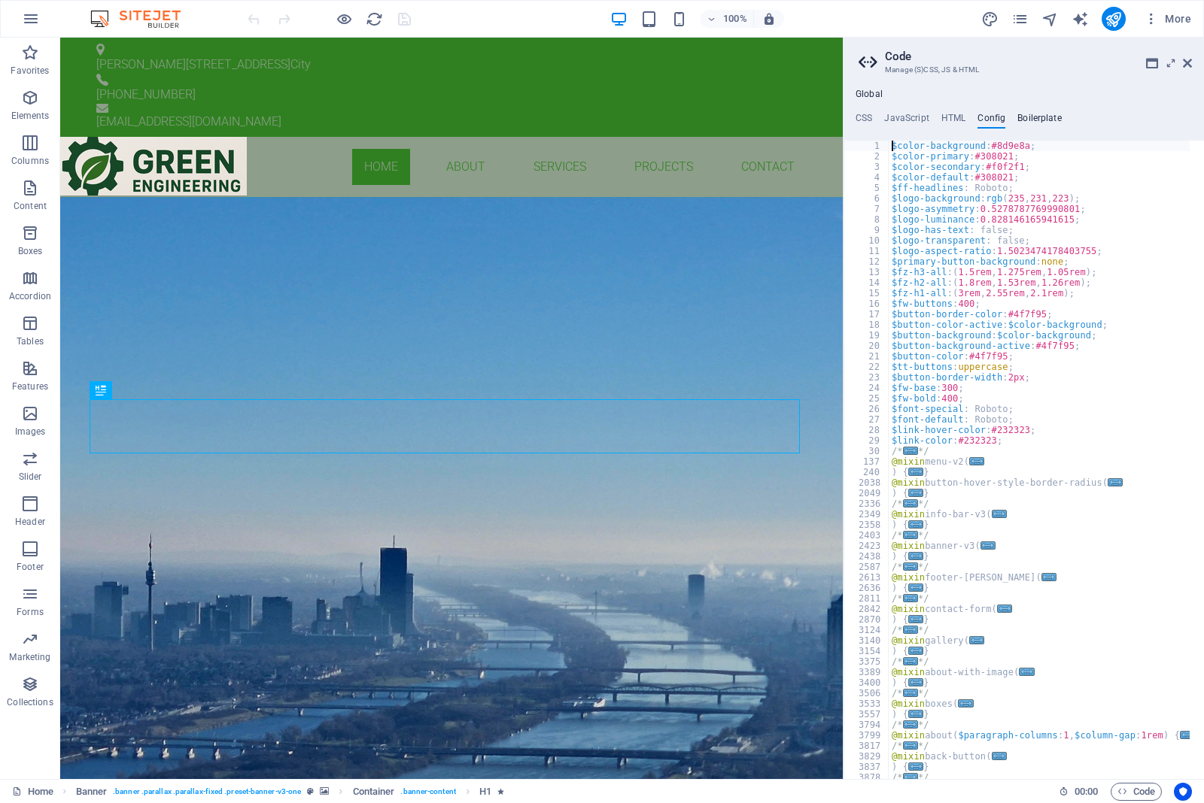
click at [1042, 115] on h4 "Boilerplate" at bounding box center [1039, 121] width 44 height 17
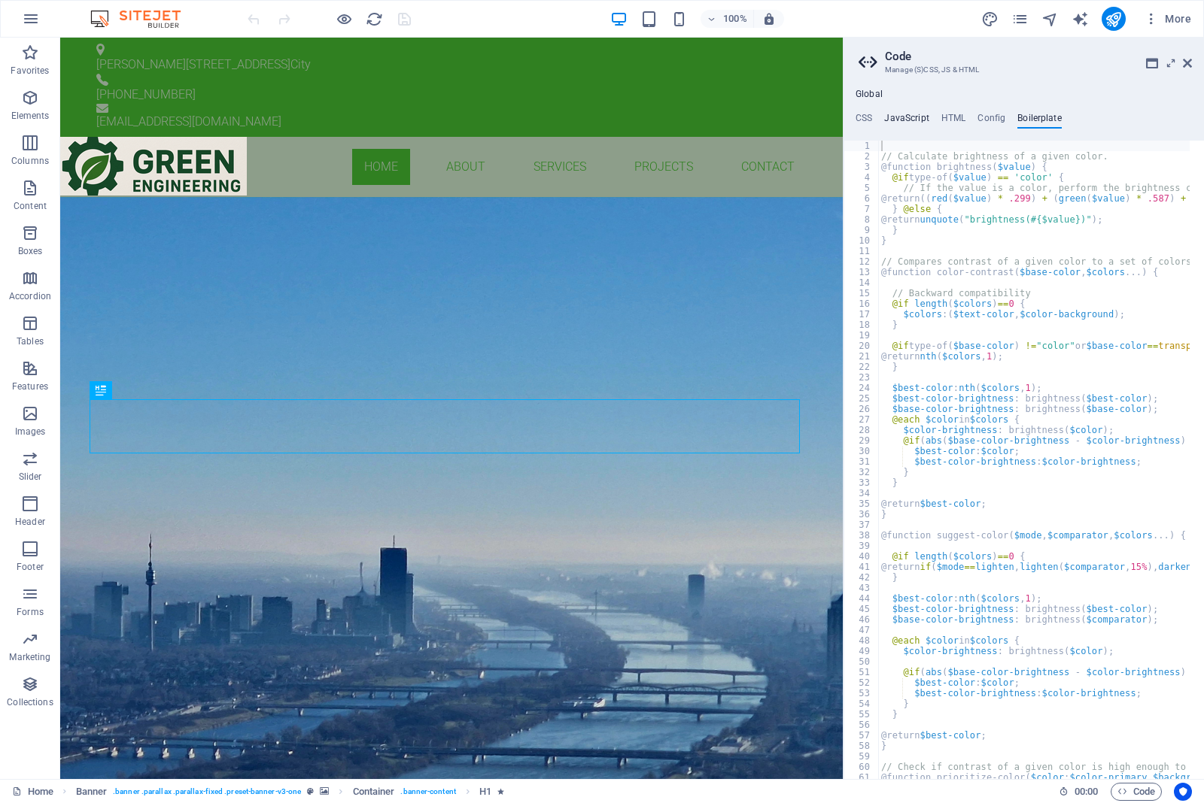
click at [891, 122] on h4 "JavaScript" at bounding box center [906, 121] width 44 height 17
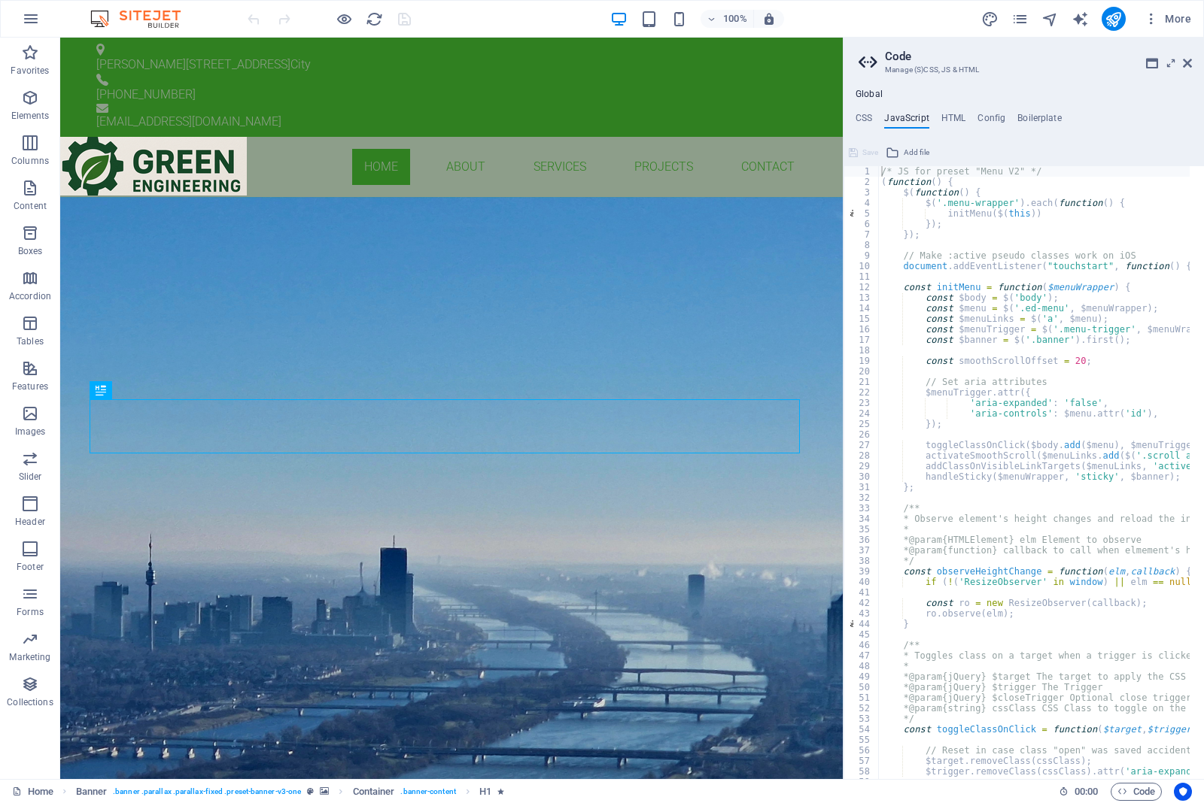
click at [851, 121] on ul "CSS JavaScript HTML Config Boilerplate" at bounding box center [1023, 121] width 360 height 17
click at [873, 114] on ul "CSS JavaScript HTML Config Boilerplate" at bounding box center [1023, 121] width 360 height 17
click at [859, 118] on h4 "CSS" at bounding box center [863, 121] width 17 height 17
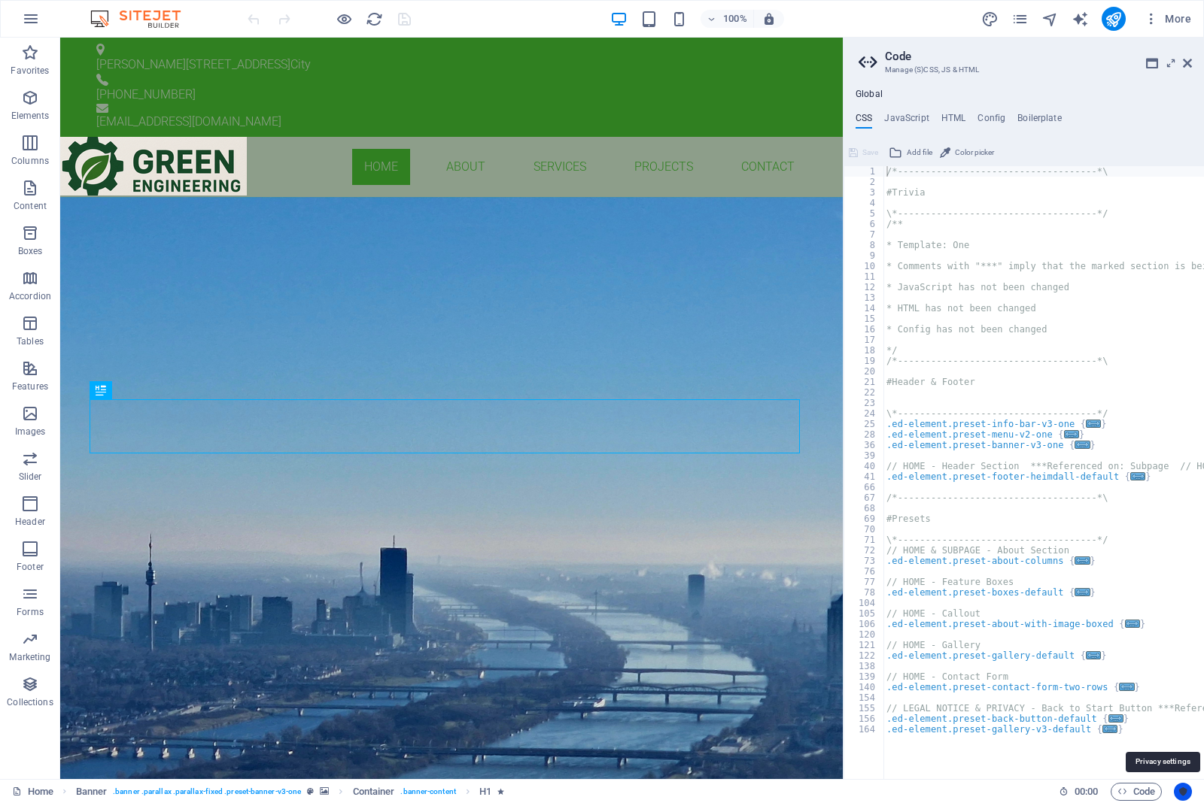
click at [1182, 790] on icon "Usercentrics" at bounding box center [1182, 792] width 11 height 11
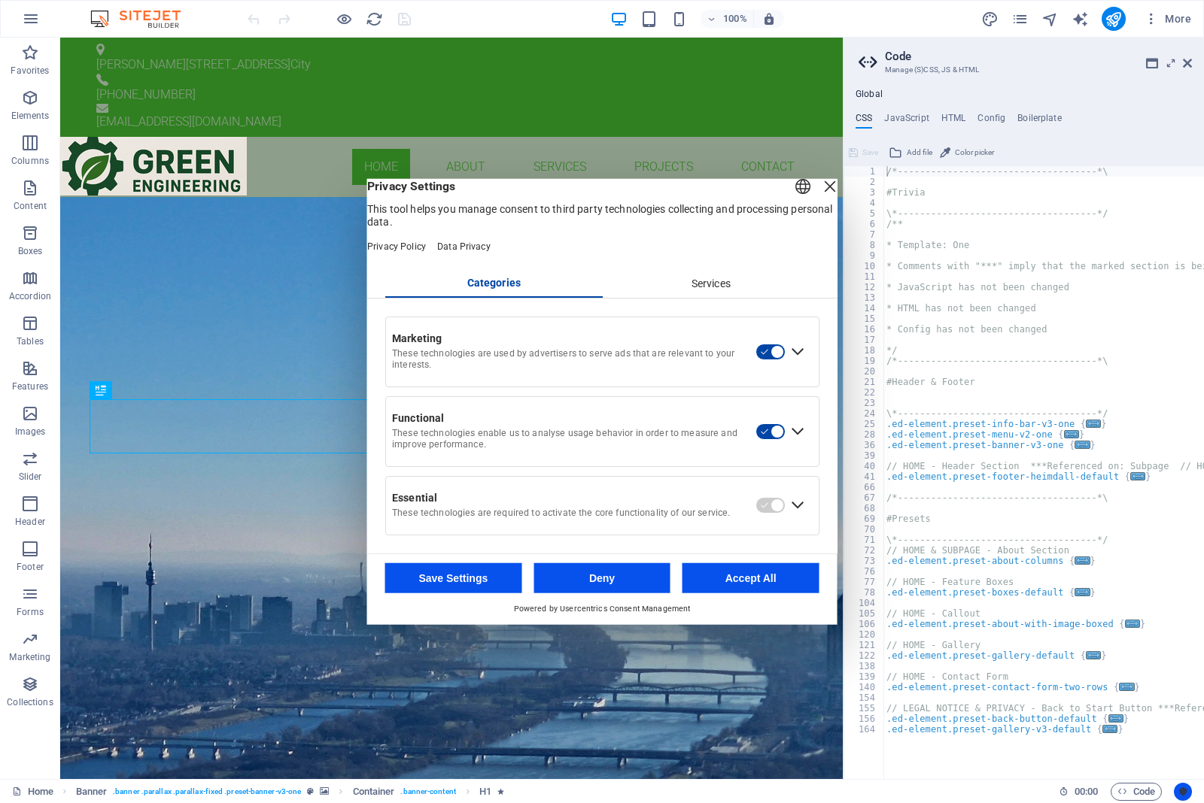
click at [1182, 788] on icon "Usercentrics" at bounding box center [1182, 792] width 11 height 11
click at [819, 190] on div "Close Layer" at bounding box center [829, 186] width 21 height 21
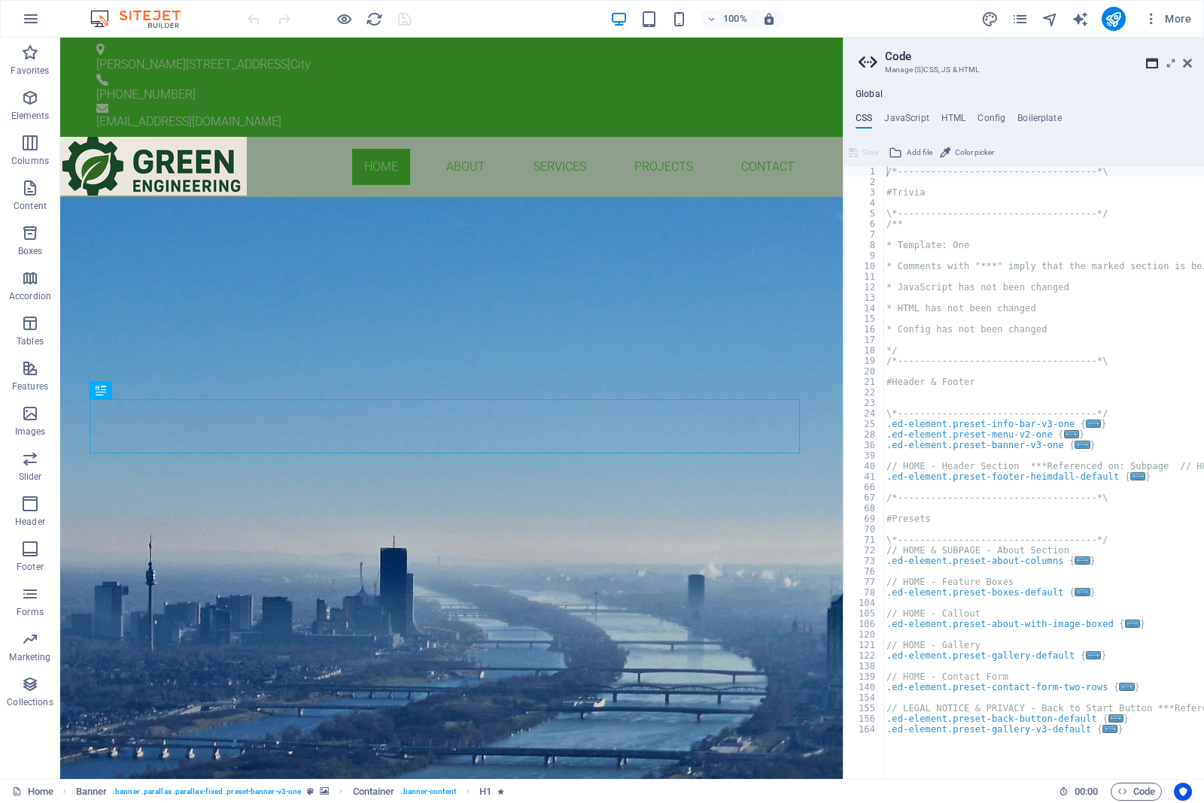
click at [1148, 59] on icon at bounding box center [1152, 63] width 12 height 12
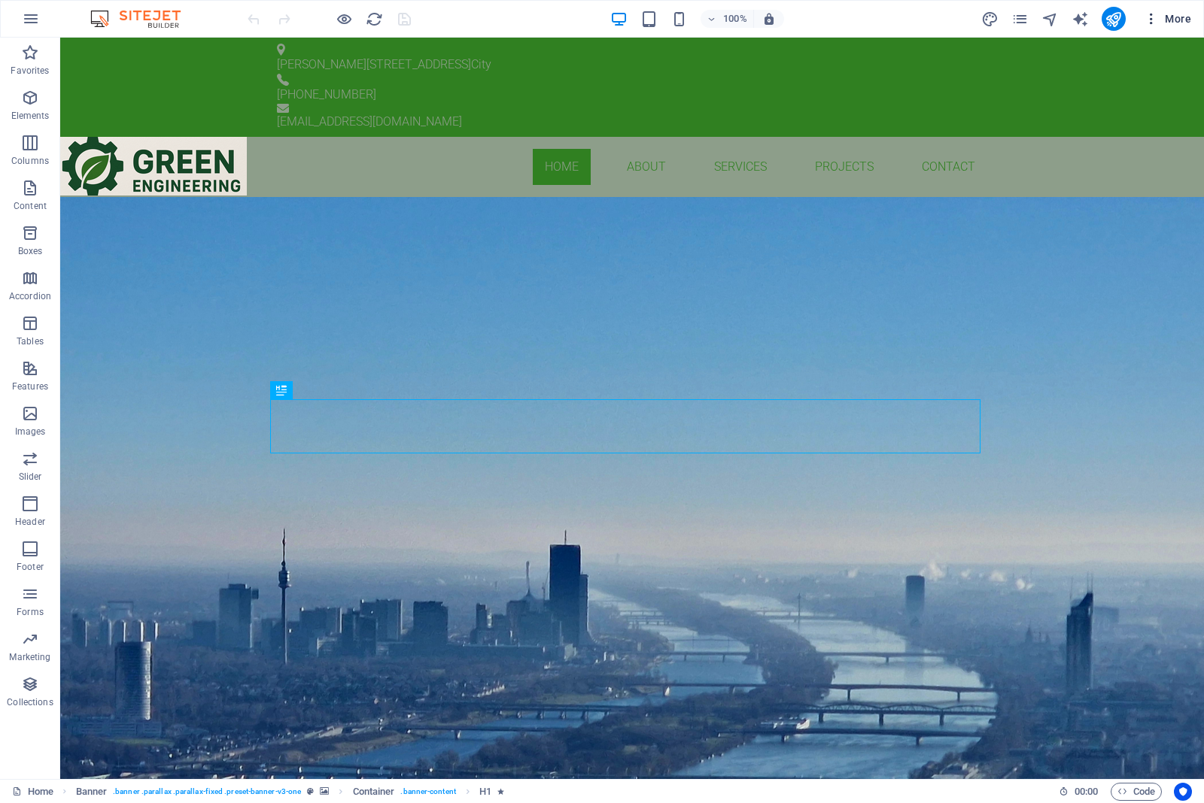
click at [1149, 16] on icon "button" at bounding box center [1150, 18] width 15 height 15
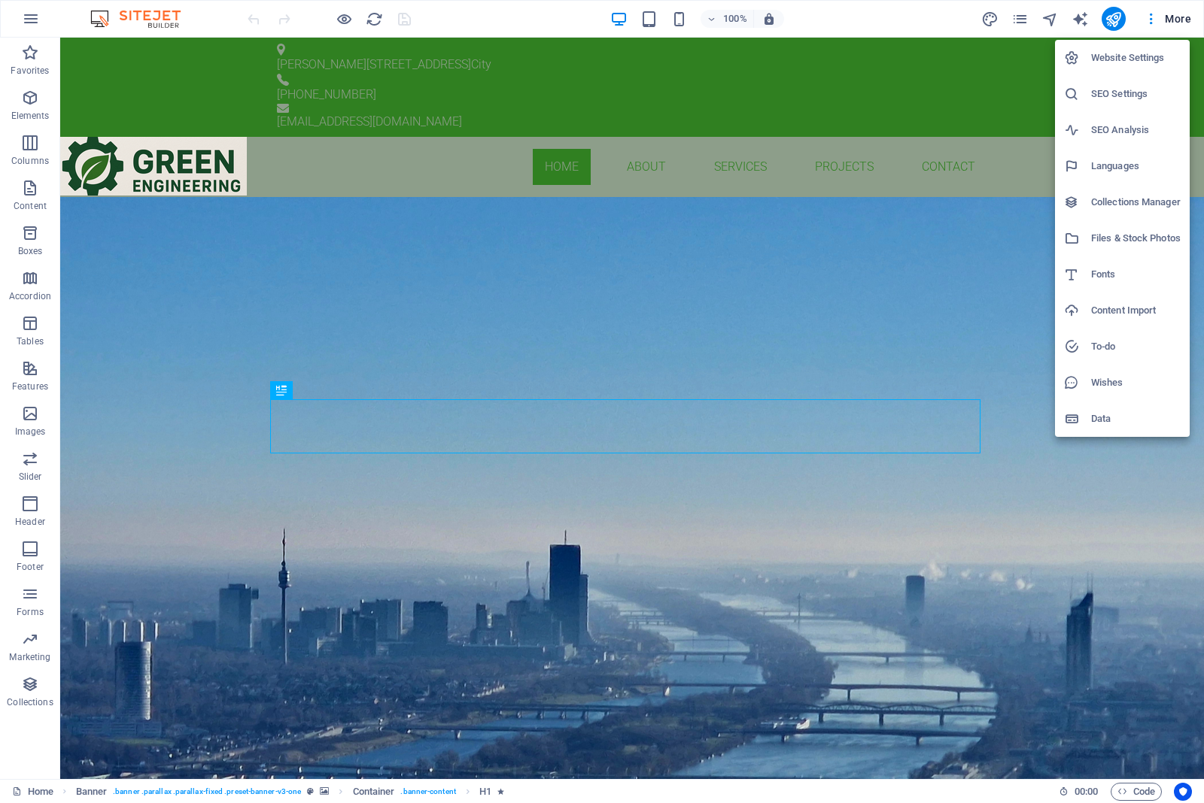
click at [1098, 61] on h6 "Website Settings" at bounding box center [1136, 58] width 90 height 18
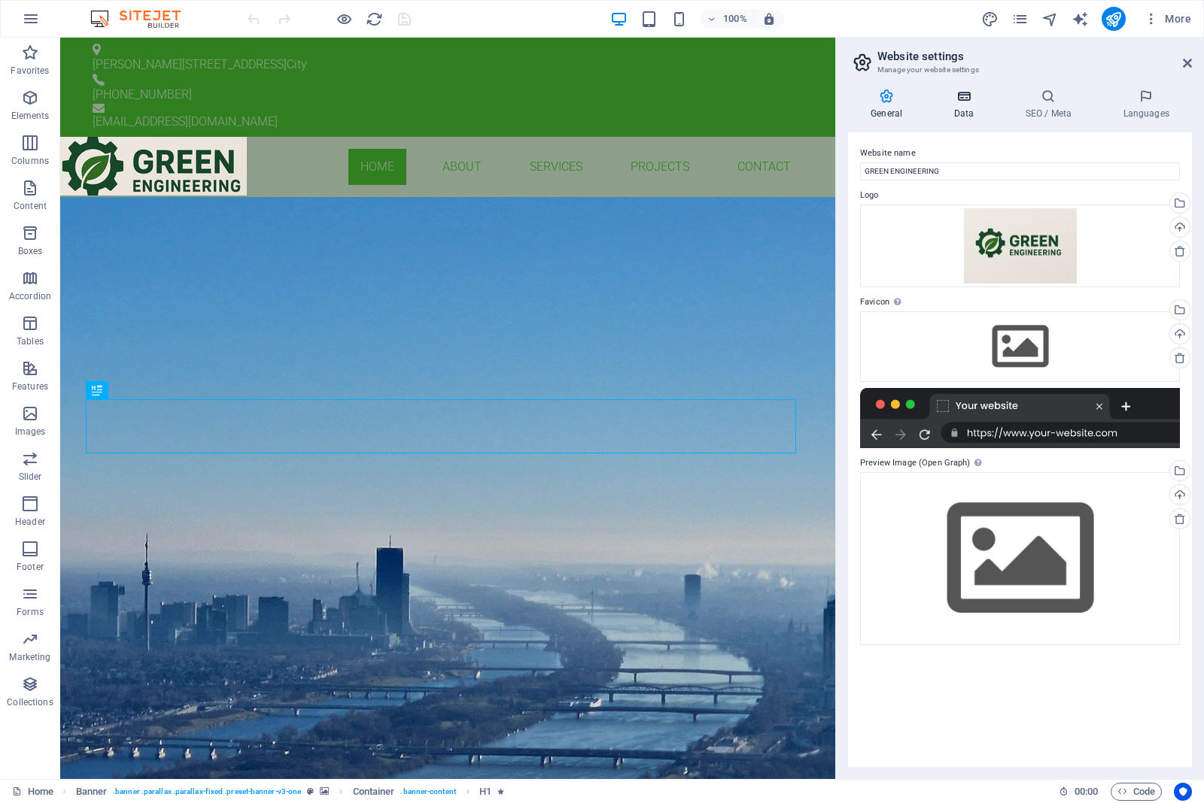
click at [964, 100] on icon at bounding box center [962, 96] width 65 height 15
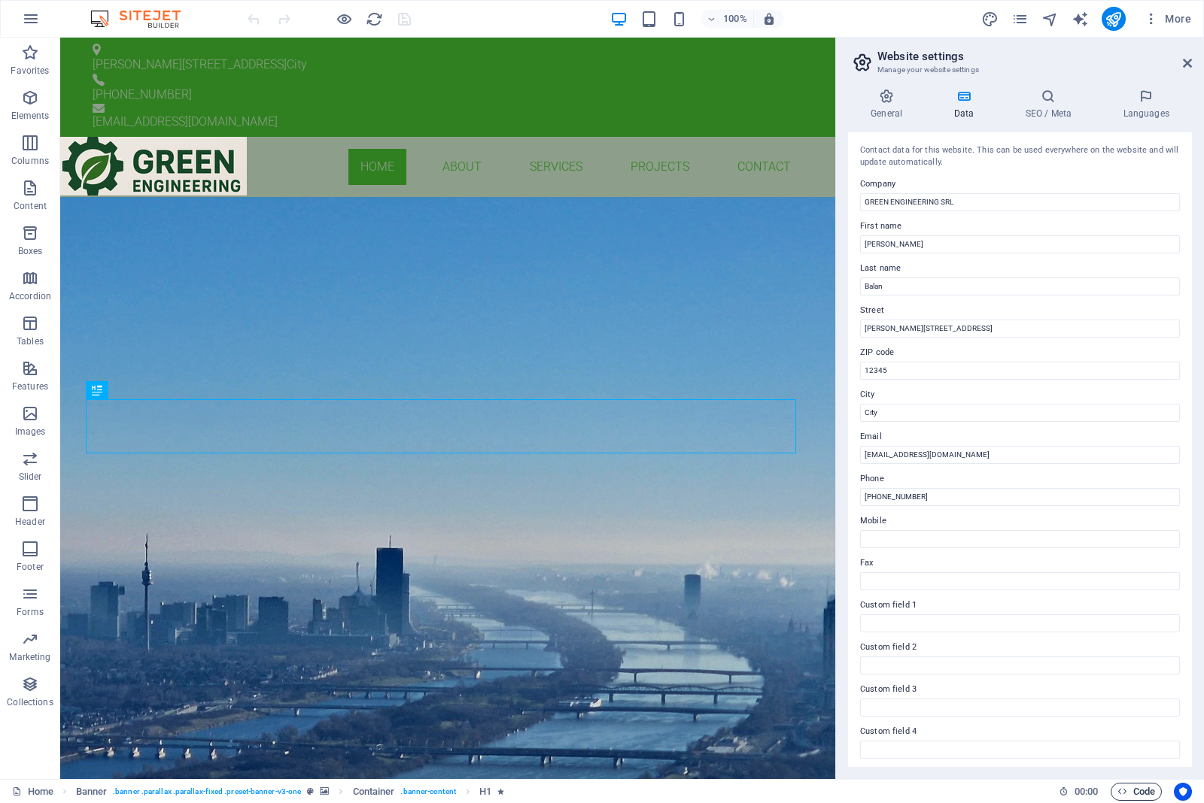
click at [1122, 787] on icon "button" at bounding box center [1122, 792] width 10 height 10
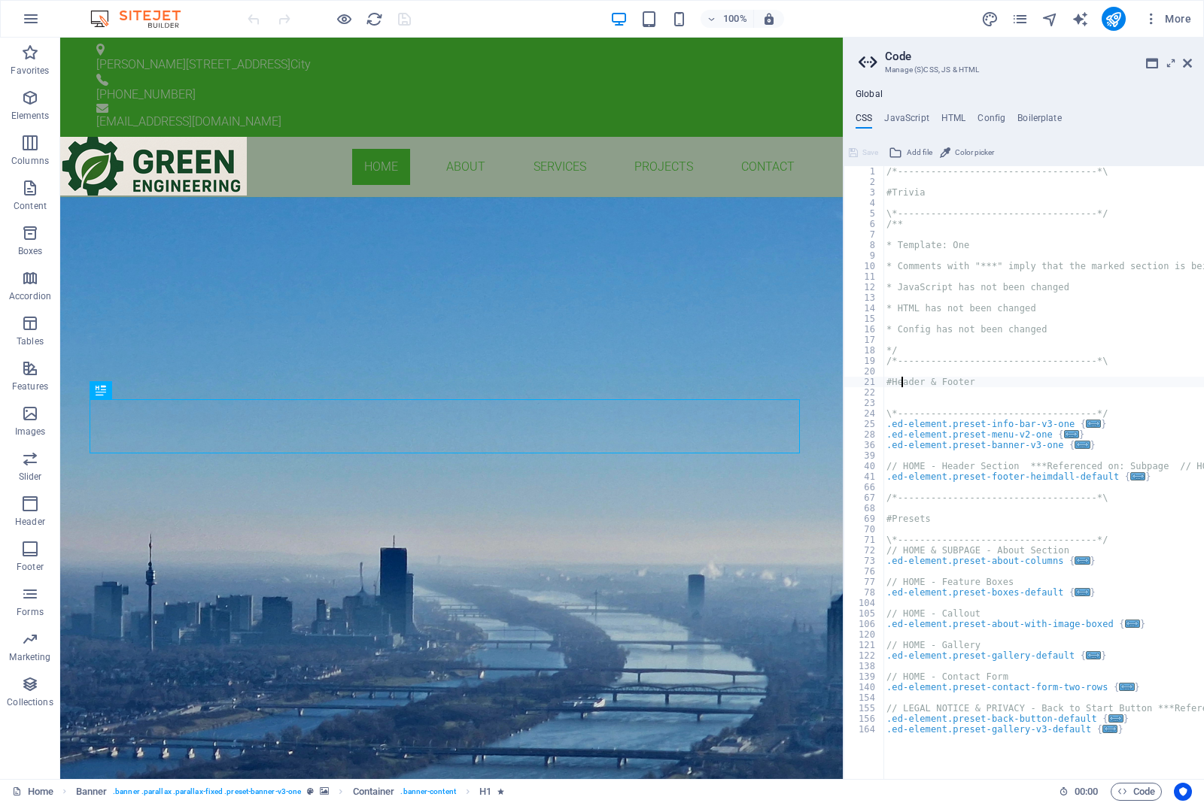
drag, startPoint x: 967, startPoint y: 408, endPoint x: 903, endPoint y: 377, distance: 72.0
click at [903, 377] on div "/*------------------------------------*\ #Trivia \*----------------------------…" at bounding box center [1152, 476] width 539 height 621
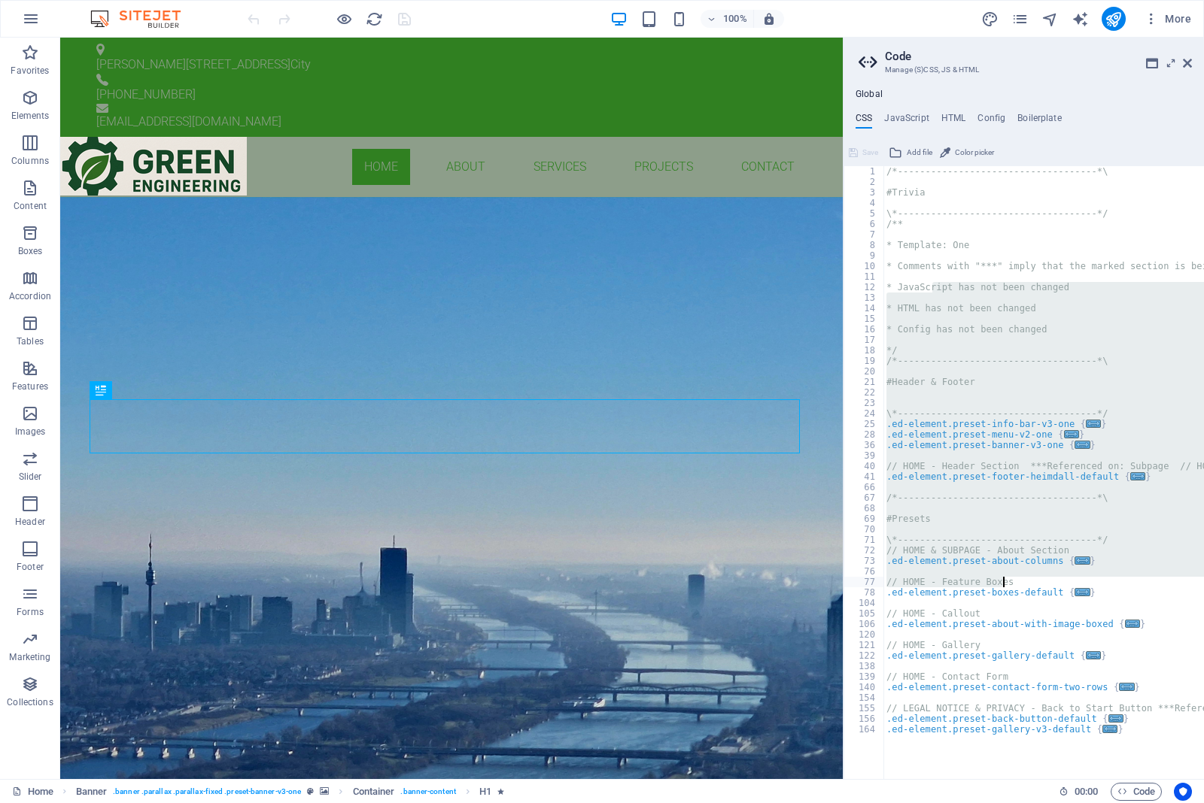
drag, startPoint x: 1038, startPoint y: 366, endPoint x: 1185, endPoint y: 584, distance: 263.5
click at [1186, 584] on div "/*------------------------------------*\ #Trivia \*----------------------------…" at bounding box center [1152, 476] width 539 height 621
type textarea "// HOME - Feature Boxes"
click at [1087, 524] on div "/*------------------------------------*\ #Trivia \*----------------------------…" at bounding box center [1043, 472] width 320 height 613
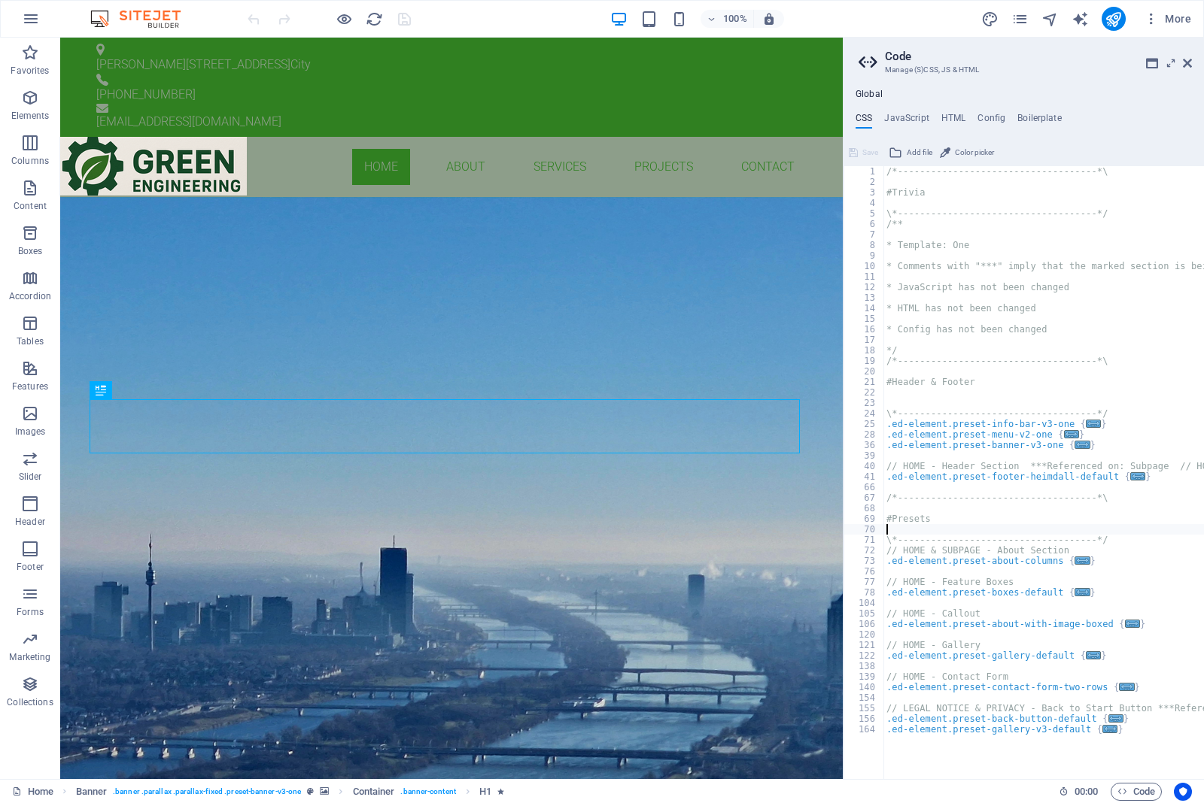
click at [982, 233] on div "/*------------------------------------*\ #Trivia \*----------------------------…" at bounding box center [1152, 476] width 539 height 621
type textarea "); }"
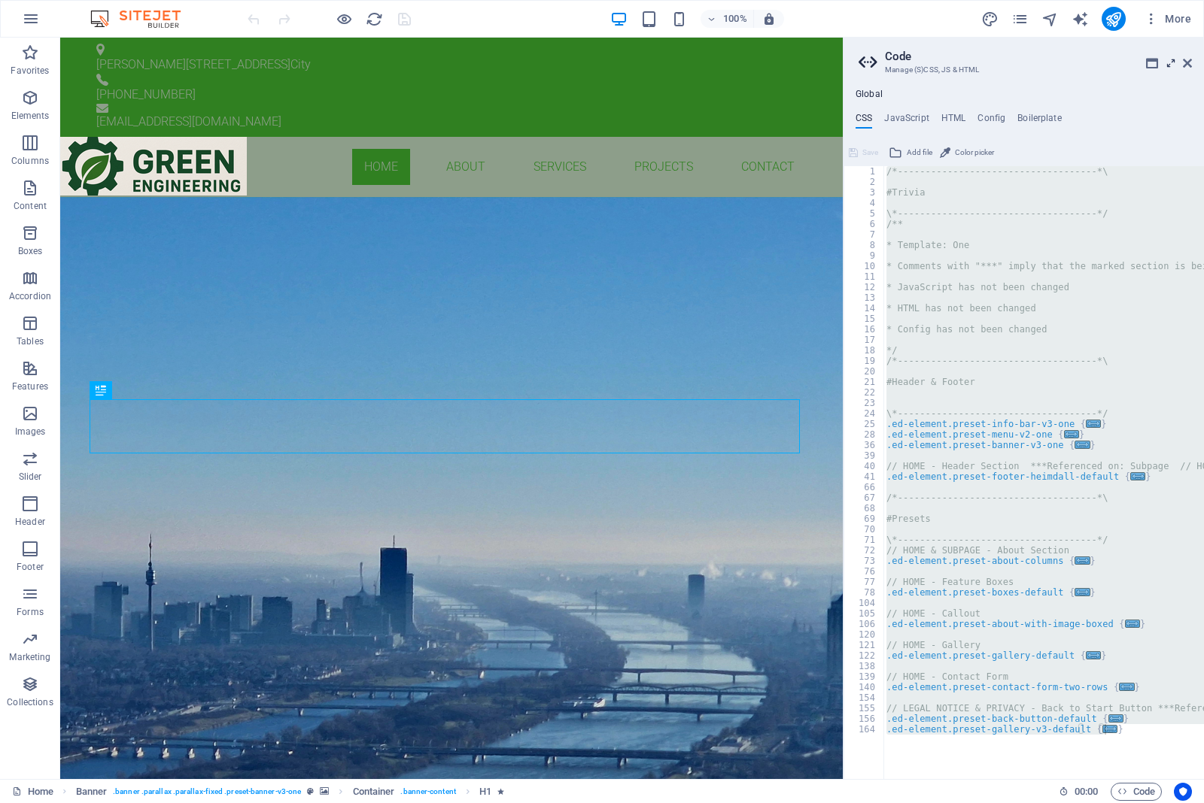
click at [1170, 61] on icon at bounding box center [1170, 63] width 0 height 12
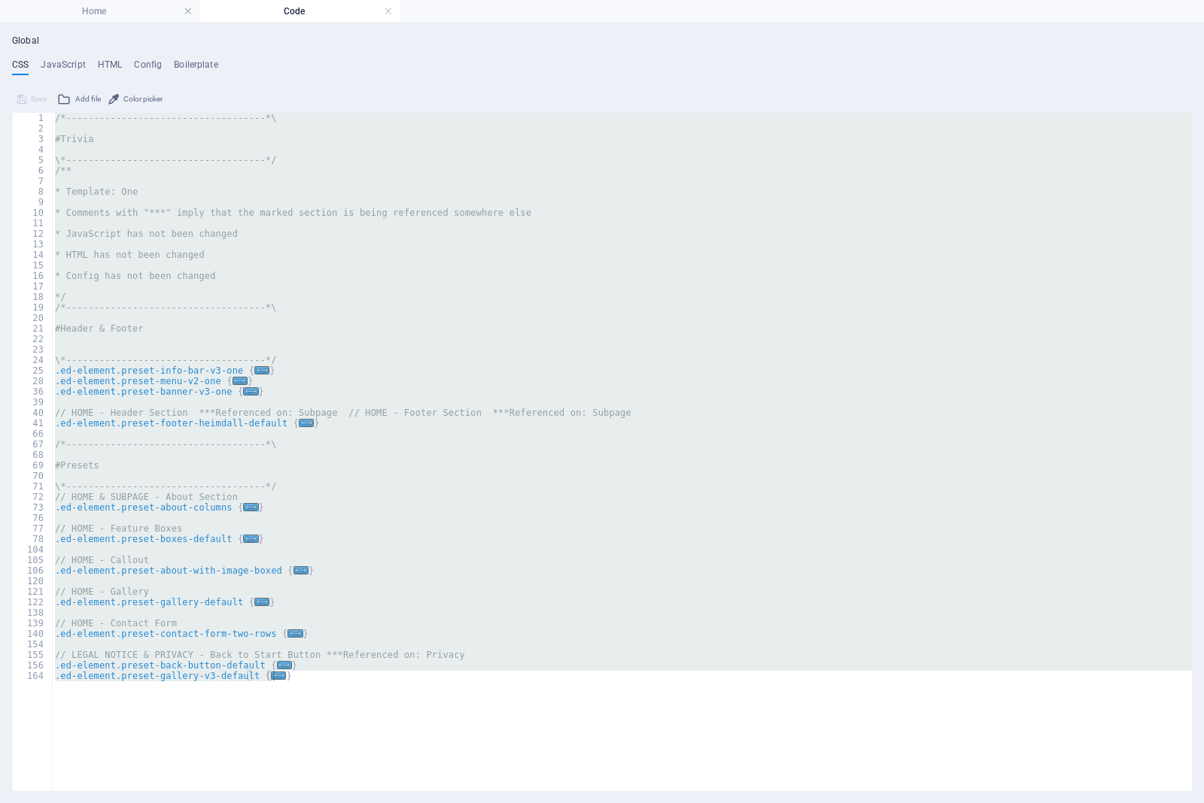
click at [81, 98] on span "Add file" at bounding box center [88, 99] width 26 height 18
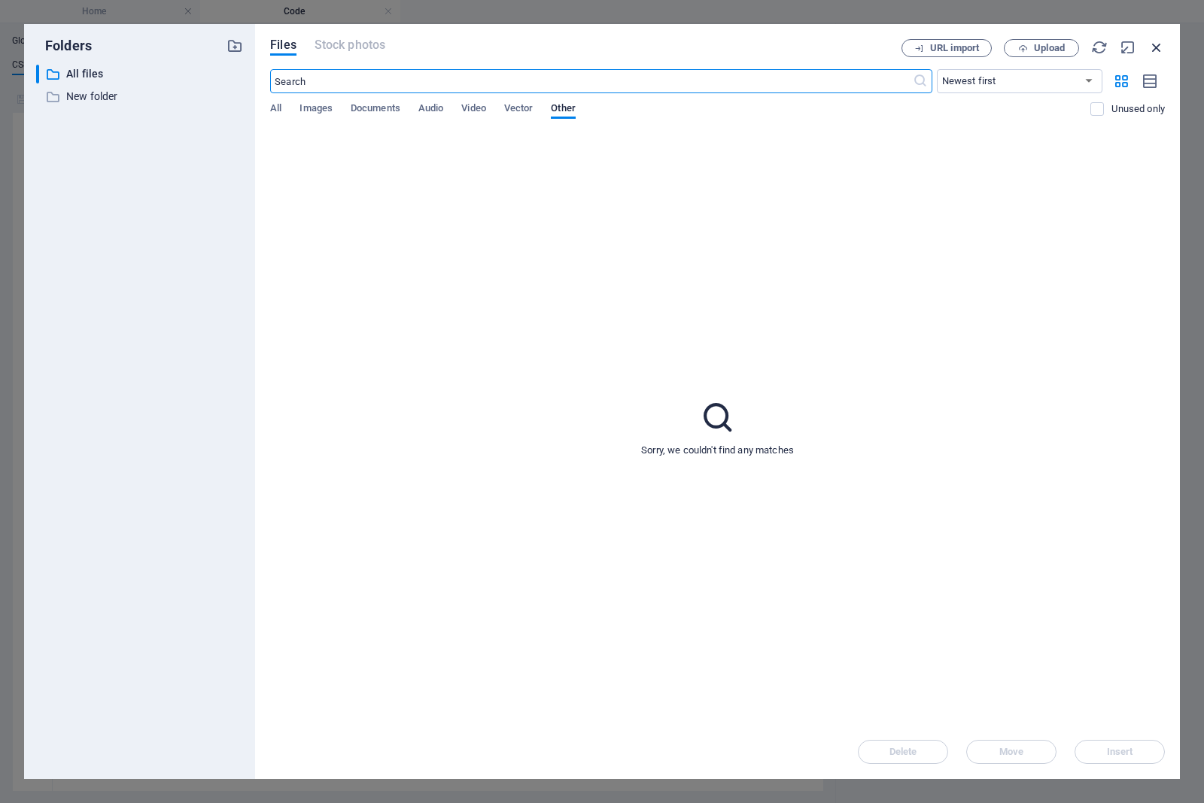
click at [1155, 42] on icon "button" at bounding box center [1156, 47] width 17 height 17
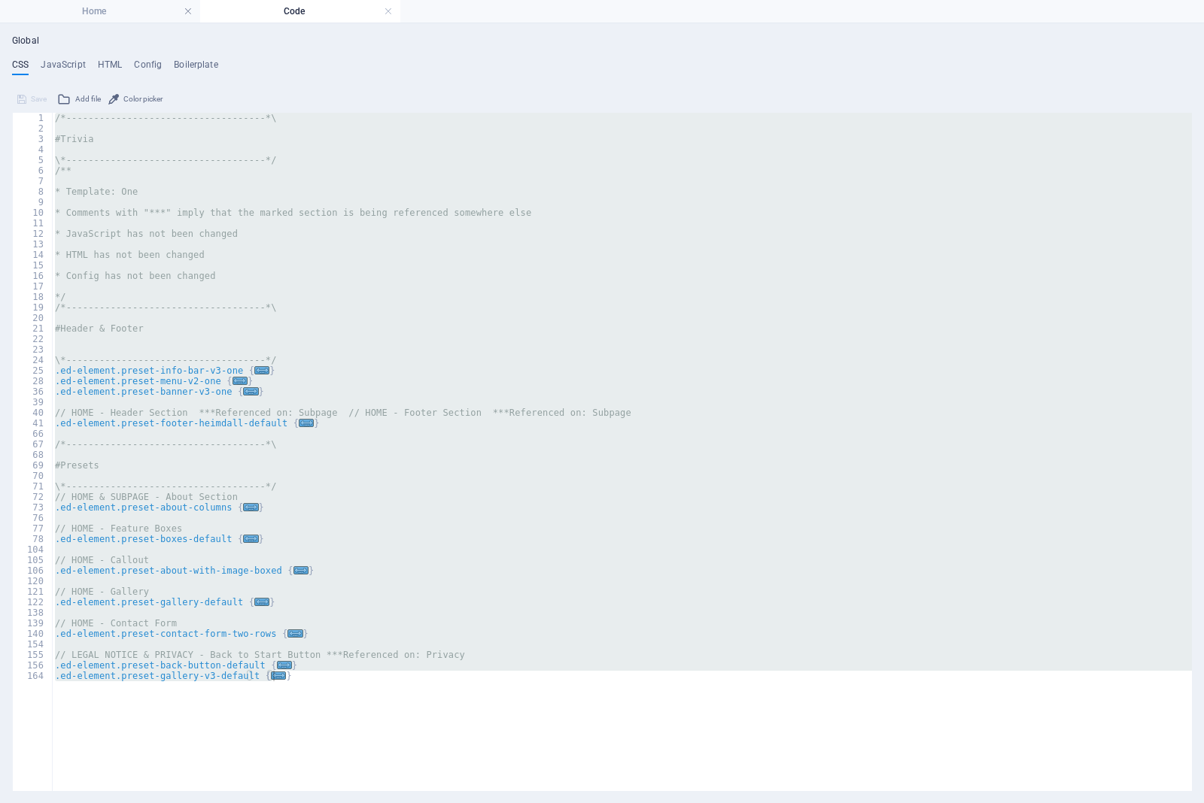
click at [32, 96] on div "Save" at bounding box center [32, 99] width 34 height 18
click at [31, 102] on div "Save" at bounding box center [32, 99] width 34 height 18
click at [58, 62] on h4 "JavaScript" at bounding box center [63, 67] width 44 height 17
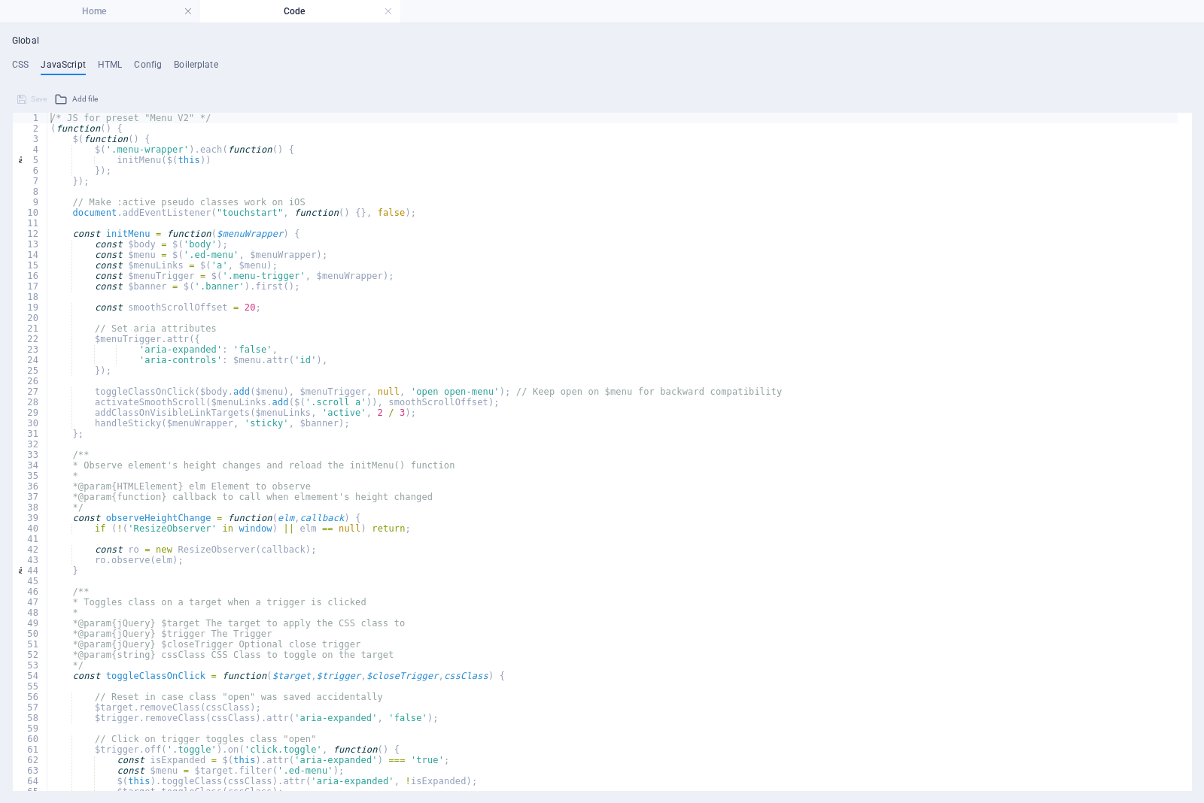
drag, startPoint x: 12, startPoint y: 71, endPoint x: 80, endPoint y: 50, distance: 71.6
click at [14, 70] on h4 "CSS" at bounding box center [20, 67] width 17 height 17
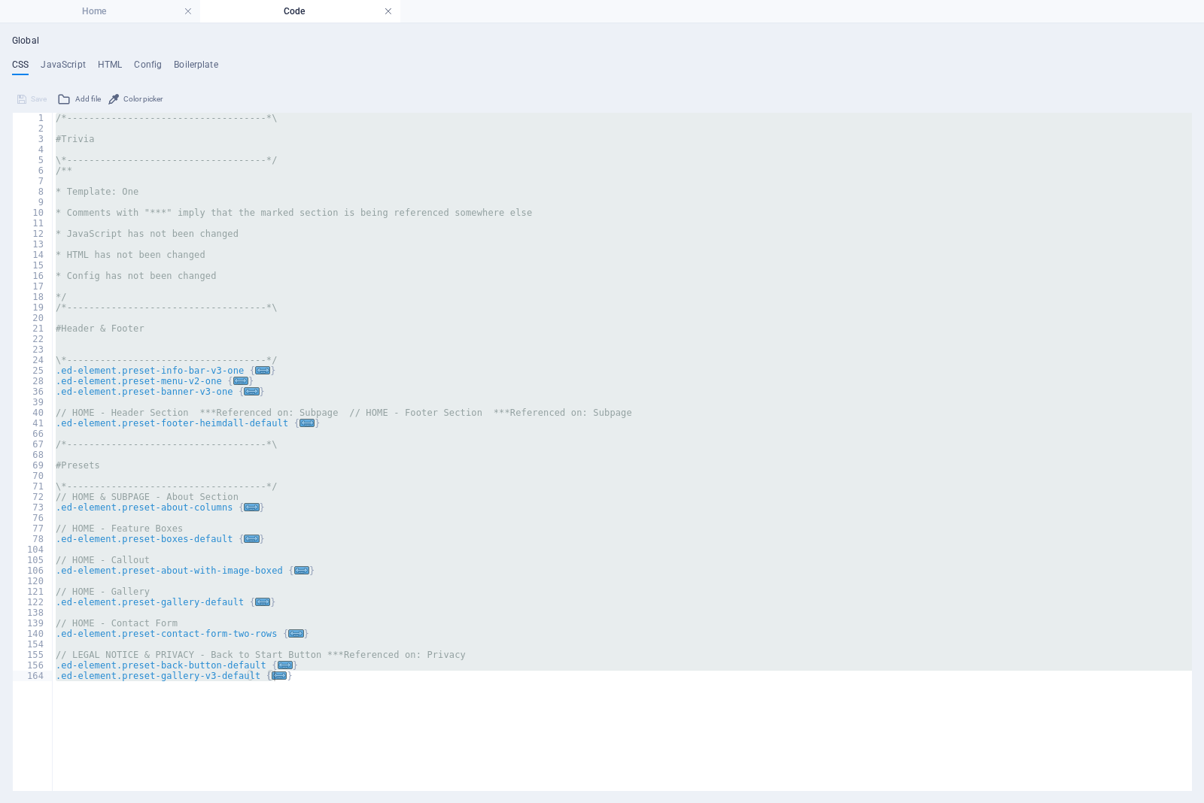
drag, startPoint x: 392, startPoint y: 5, endPoint x: 385, endPoint y: 8, distance: 7.7
drag, startPoint x: 141, startPoint y: 17, endPoint x: 205, endPoint y: 53, distance: 73.4
drag, startPoint x: 331, startPoint y: 10, endPoint x: 391, endPoint y: 14, distance: 60.3
click at [389, 11] on link at bounding box center [388, 12] width 9 height 14
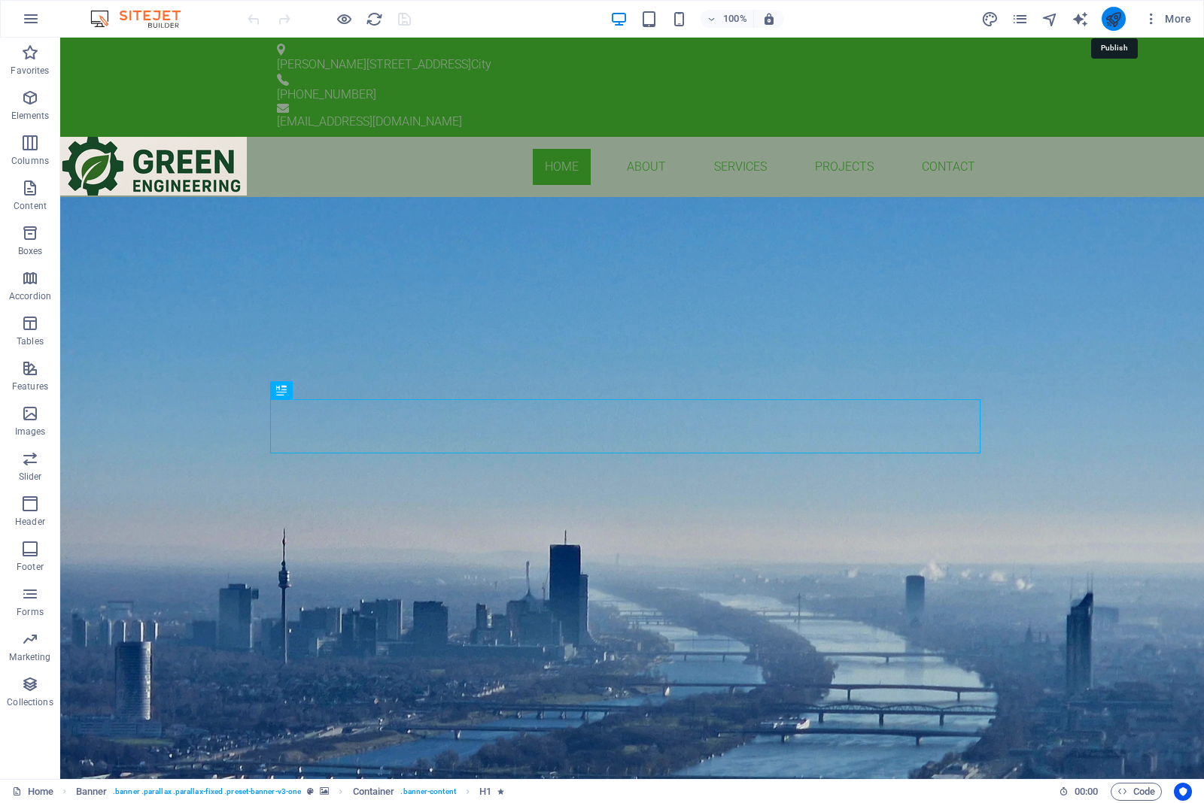
click at [1108, 21] on icon "publish" at bounding box center [1112, 19] width 17 height 17
click at [1018, 14] on icon "pages" at bounding box center [1019, 19] width 17 height 17
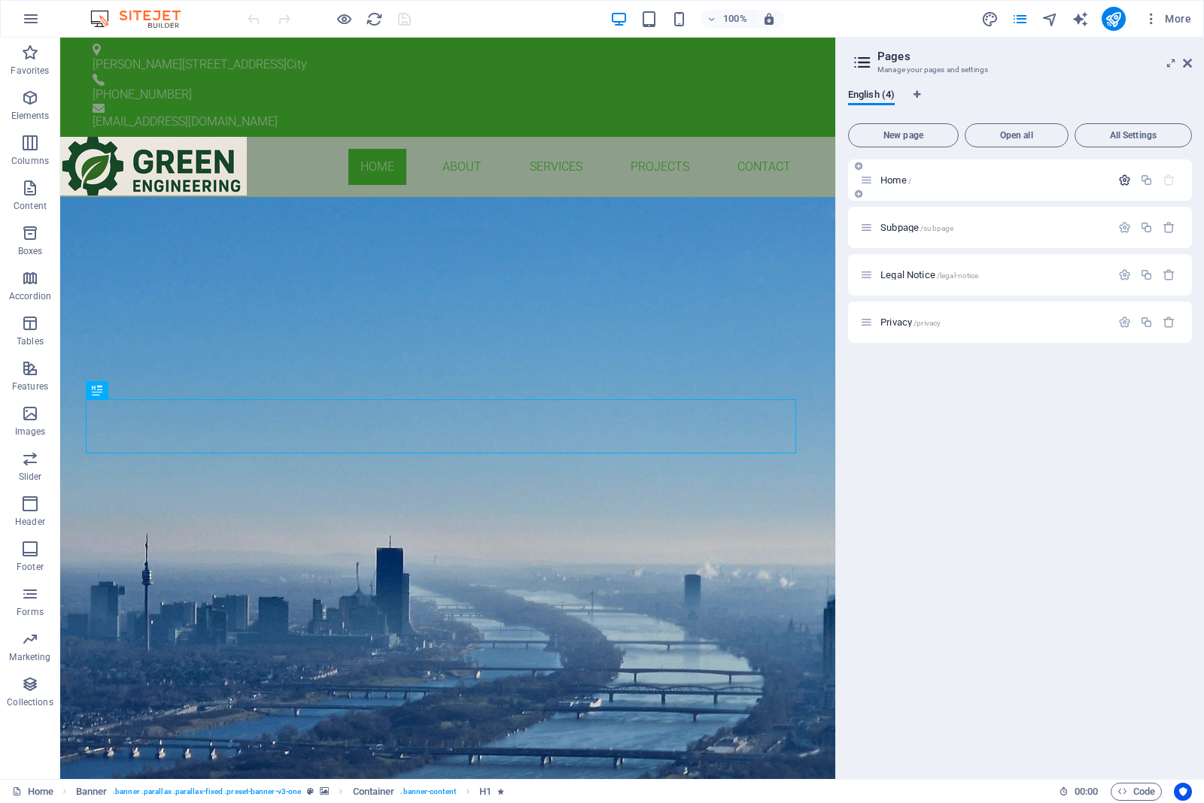
click at [1122, 179] on icon "button" at bounding box center [1124, 180] width 13 height 13
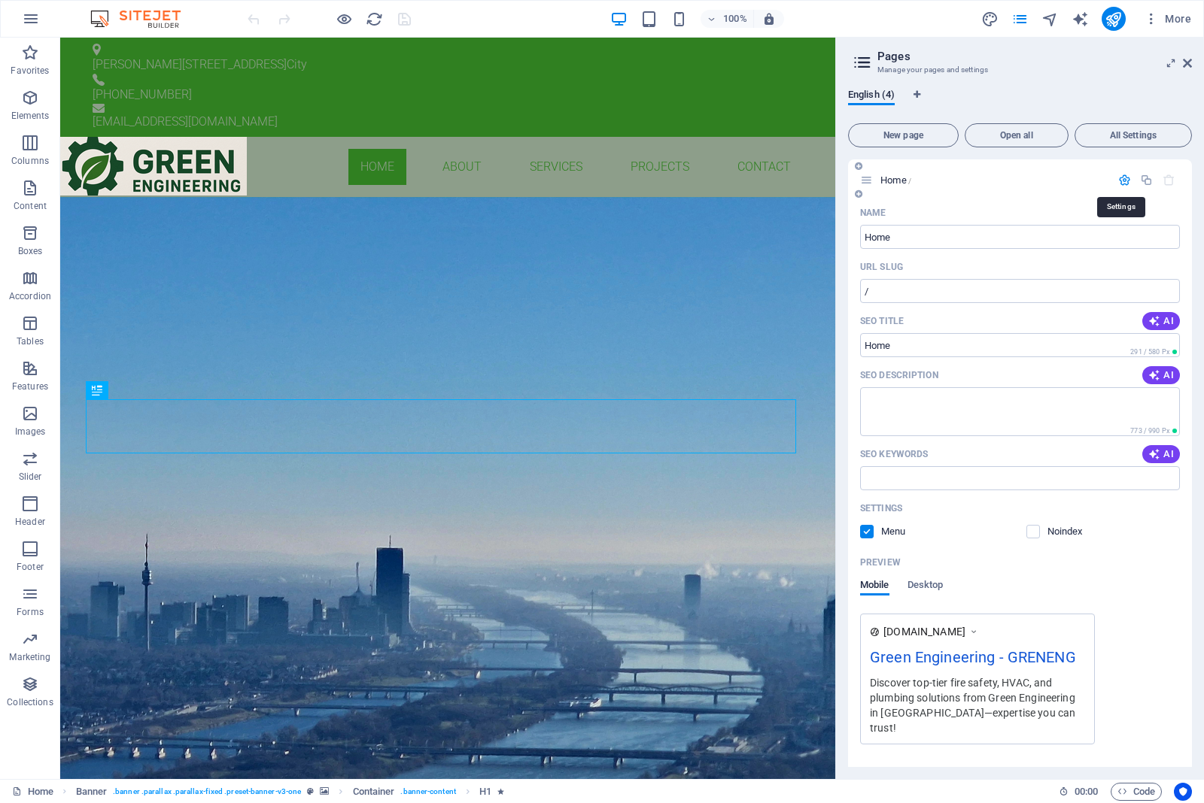
click at [1122, 178] on icon "button" at bounding box center [1124, 180] width 13 height 13
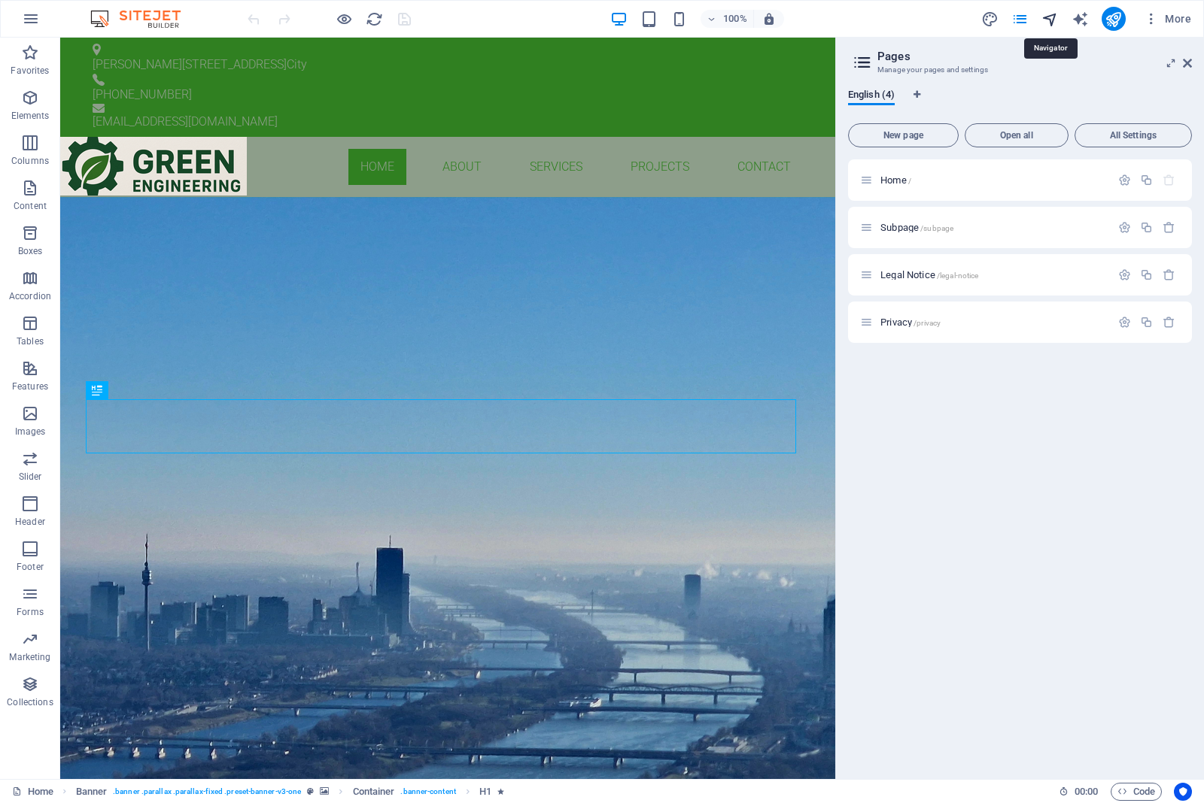
click at [1058, 12] on icon "navigator" at bounding box center [1049, 19] width 17 height 17
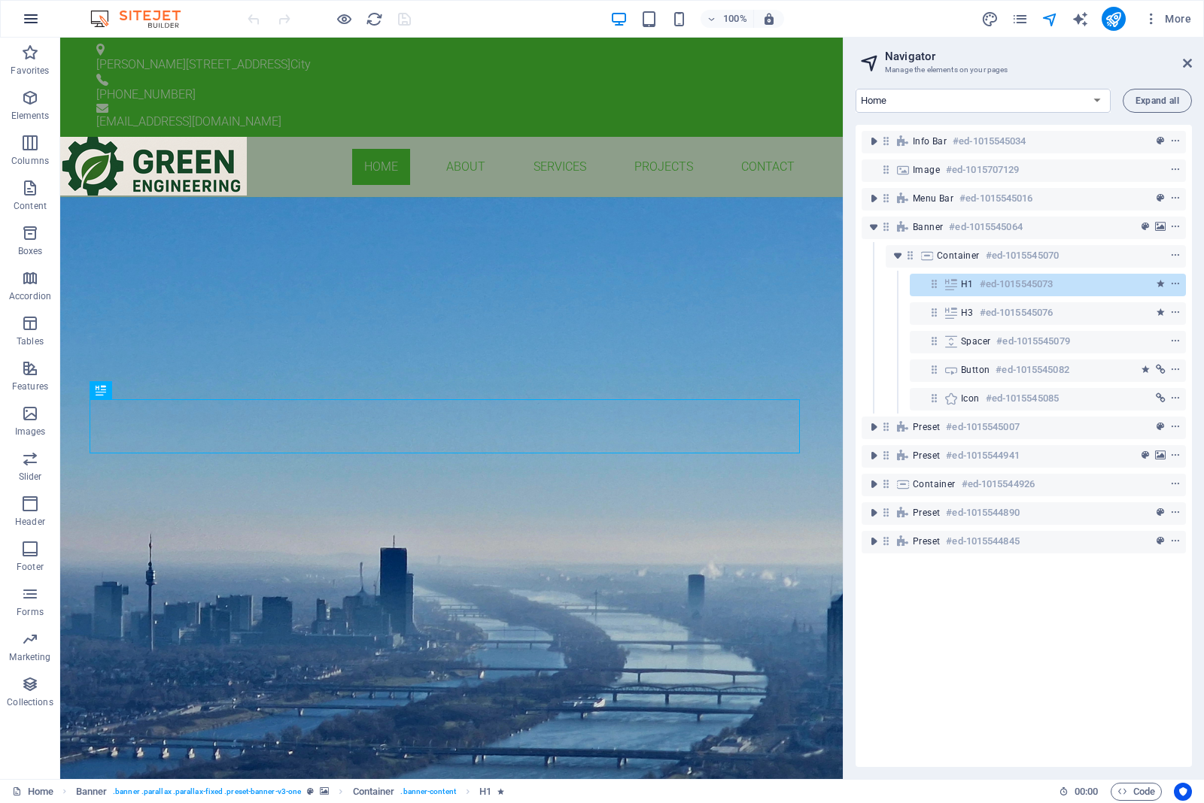
click at [29, 24] on div "100% More" at bounding box center [602, 19] width 1202 height 36
click at [34, 20] on icon "button" at bounding box center [31, 19] width 18 height 18
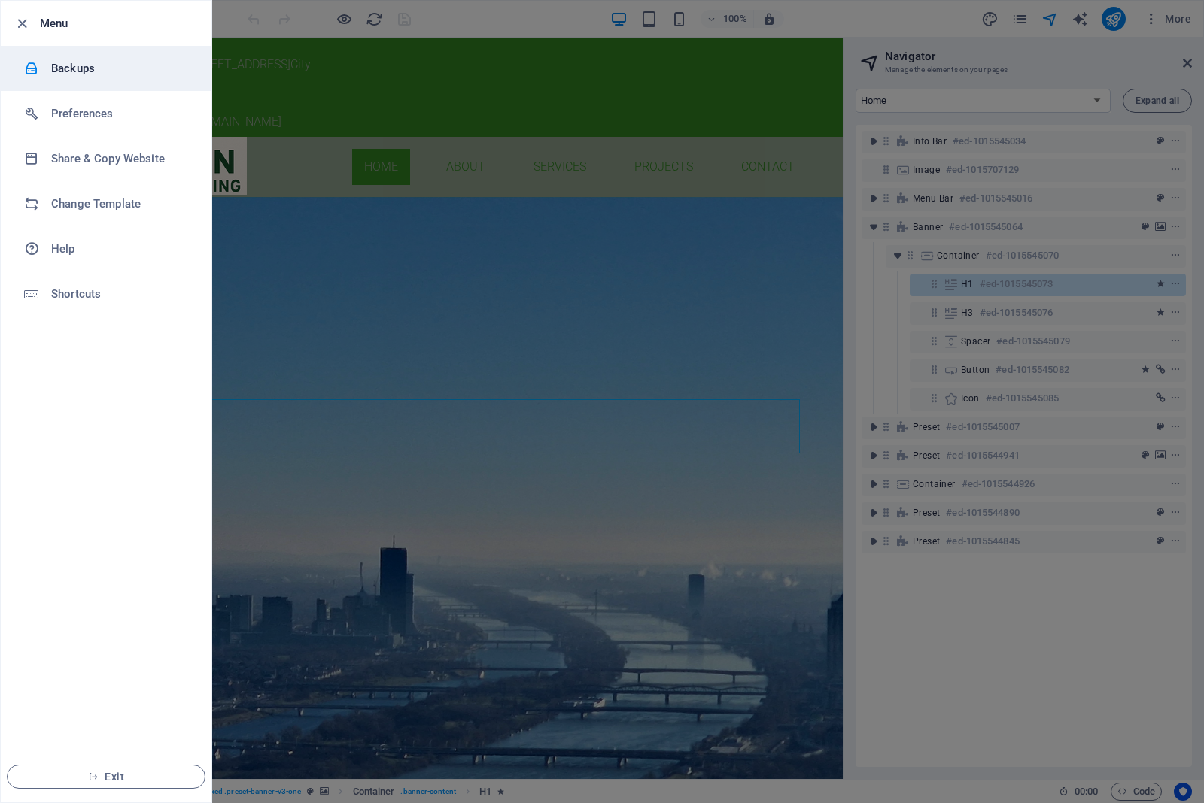
click at [53, 73] on h6 "Backups" at bounding box center [120, 68] width 139 height 18
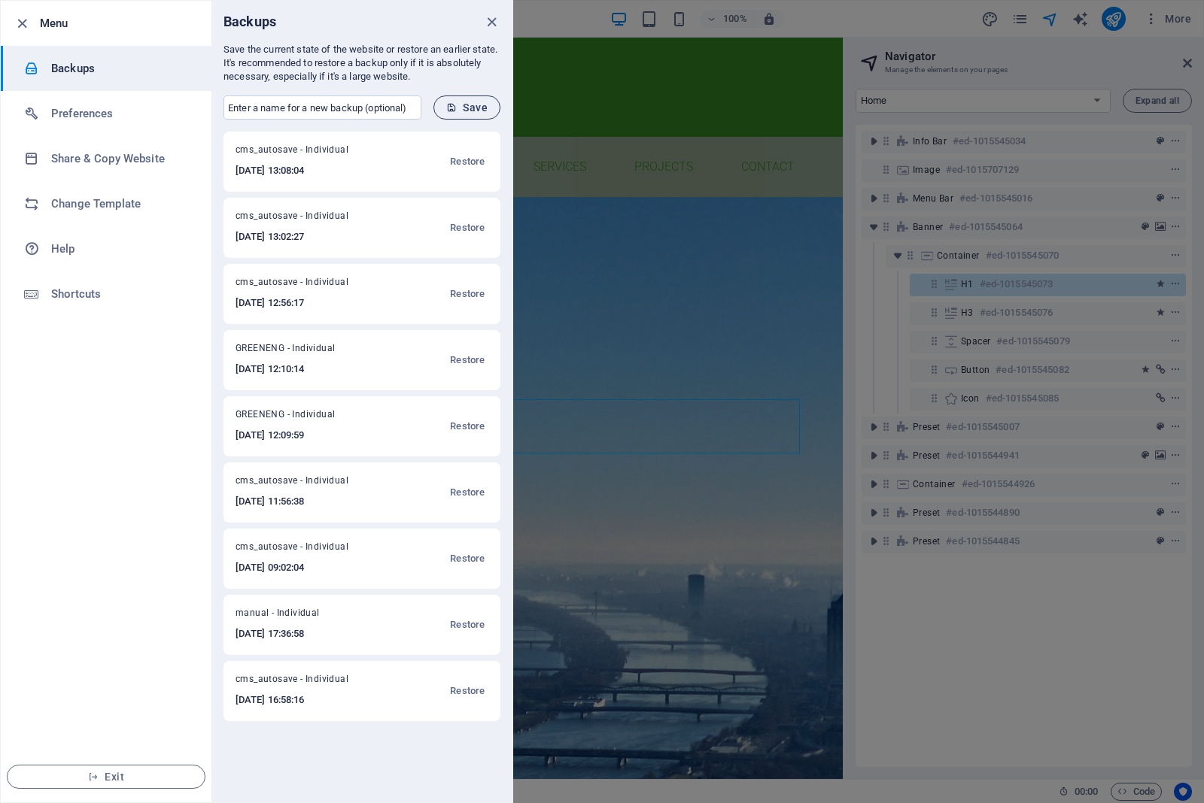
click at [471, 106] on span "Save" at bounding box center [466, 108] width 41 height 12
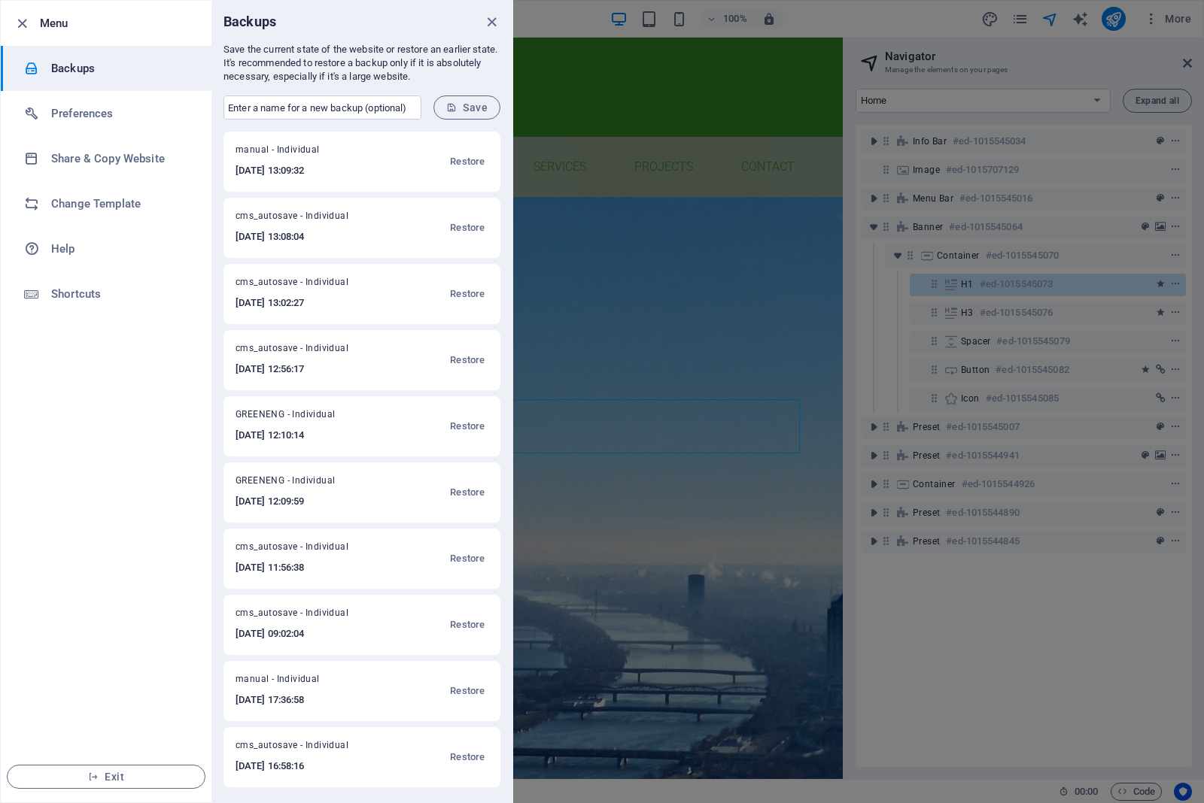
click at [561, 121] on div at bounding box center [602, 401] width 1204 height 803
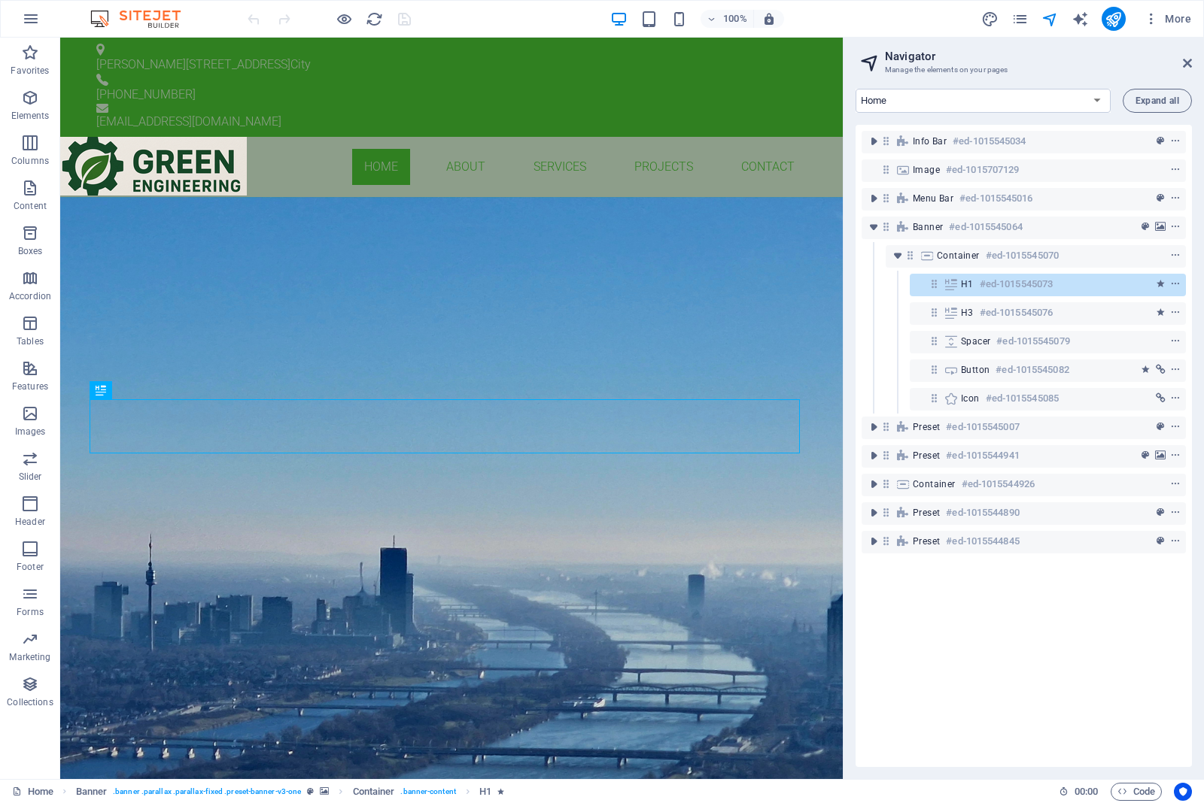
click at [1194, 61] on aside "Navigator Manage the elements on your pages Home Subpage Legal Notice Privacy E…" at bounding box center [1022, 409] width 361 height 742
click at [1190, 62] on icon at bounding box center [1186, 63] width 9 height 12
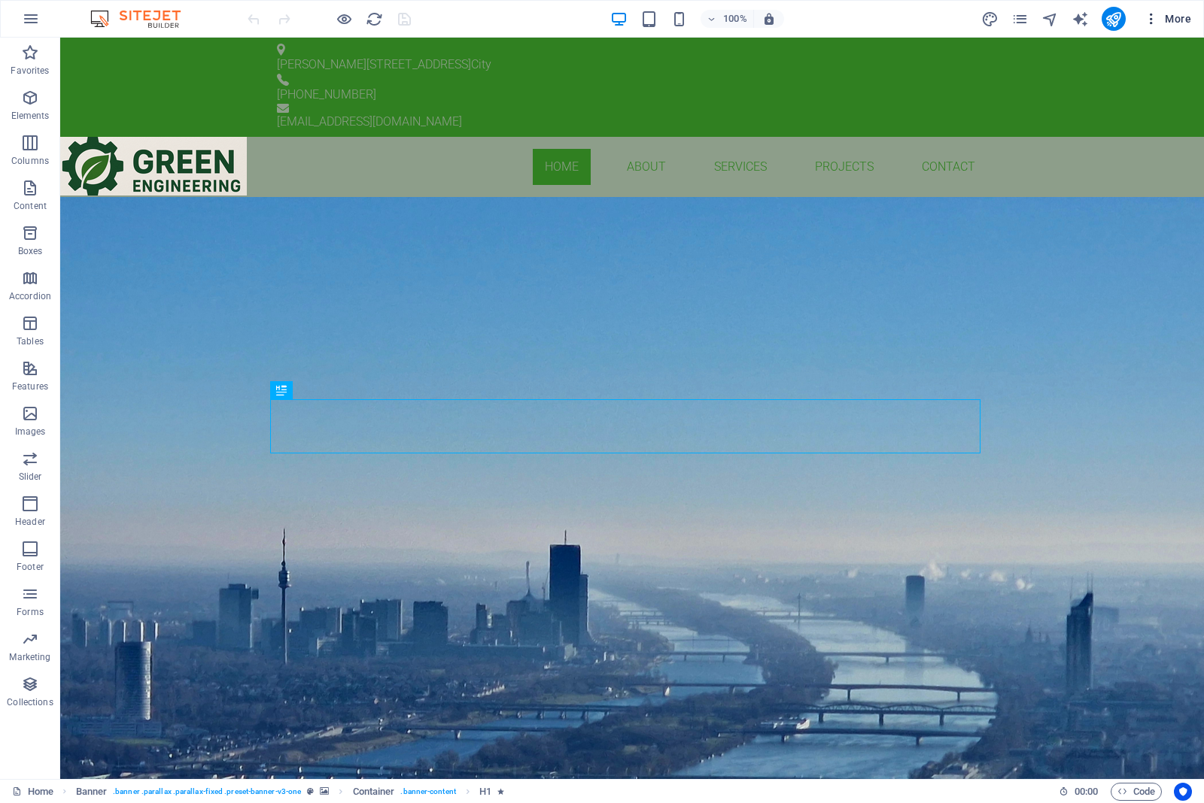
click at [1153, 20] on icon "button" at bounding box center [1150, 18] width 15 height 15
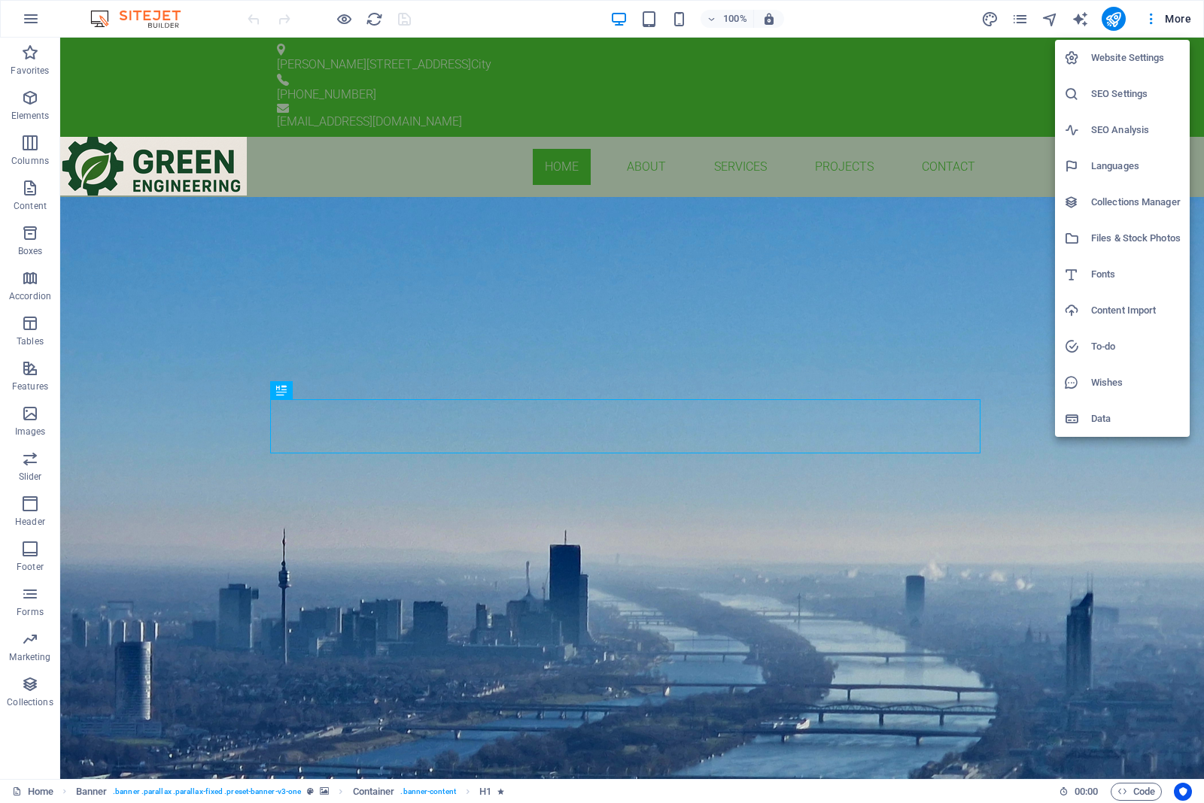
click at [1137, 239] on h6 "Files & Stock Photos" at bounding box center [1136, 238] width 90 height 18
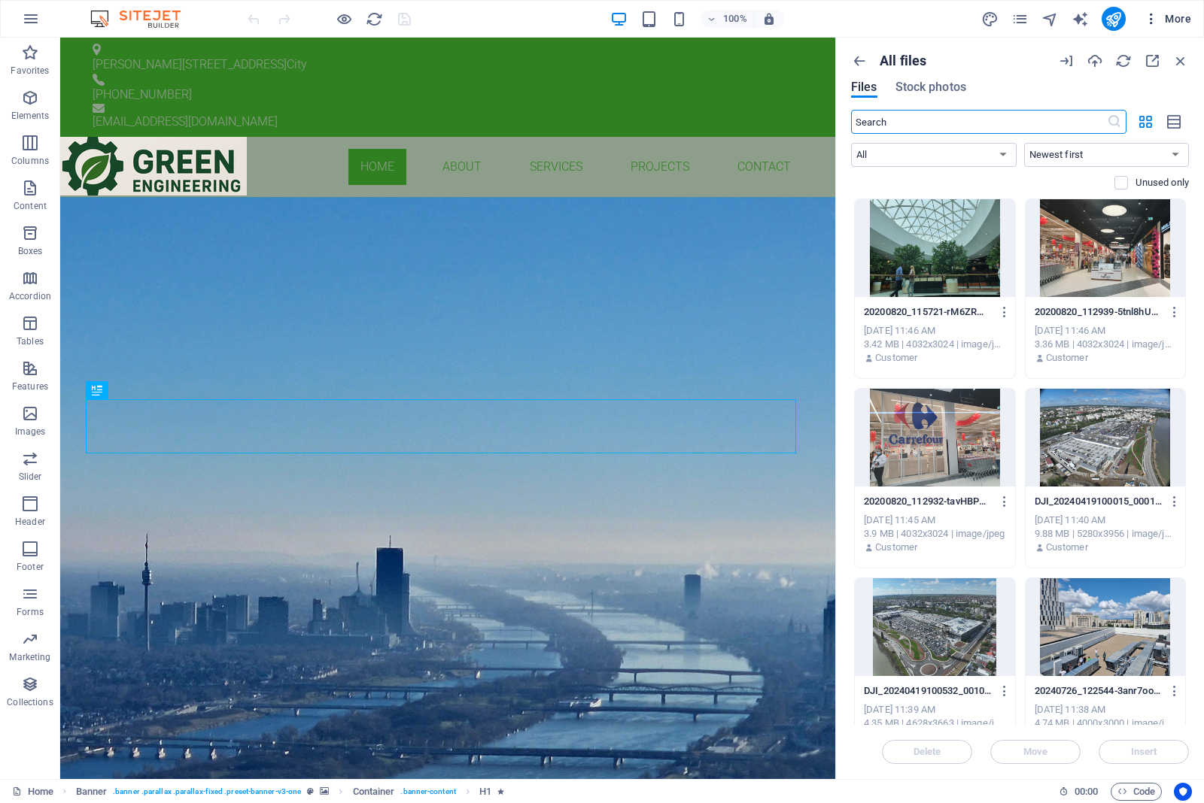
click at [1157, 15] on icon "button" at bounding box center [1150, 18] width 15 height 15
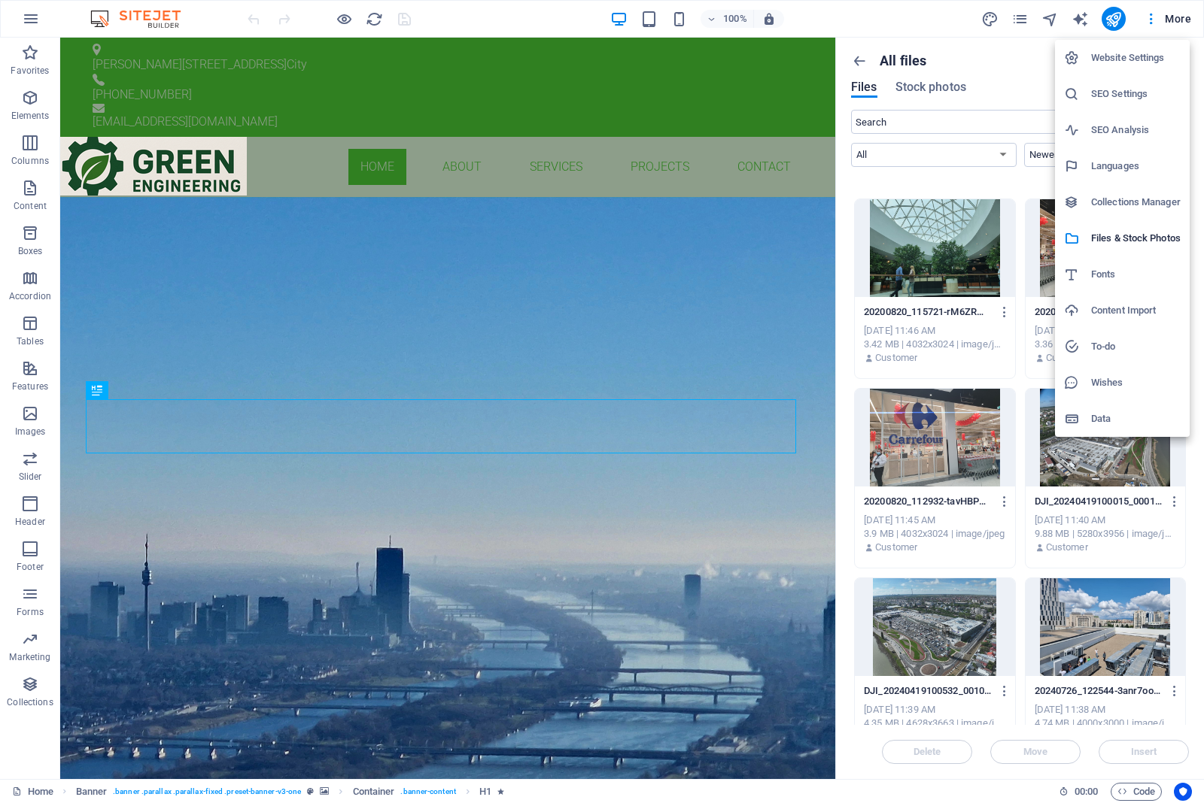
click at [1157, 16] on div at bounding box center [602, 401] width 1204 height 803
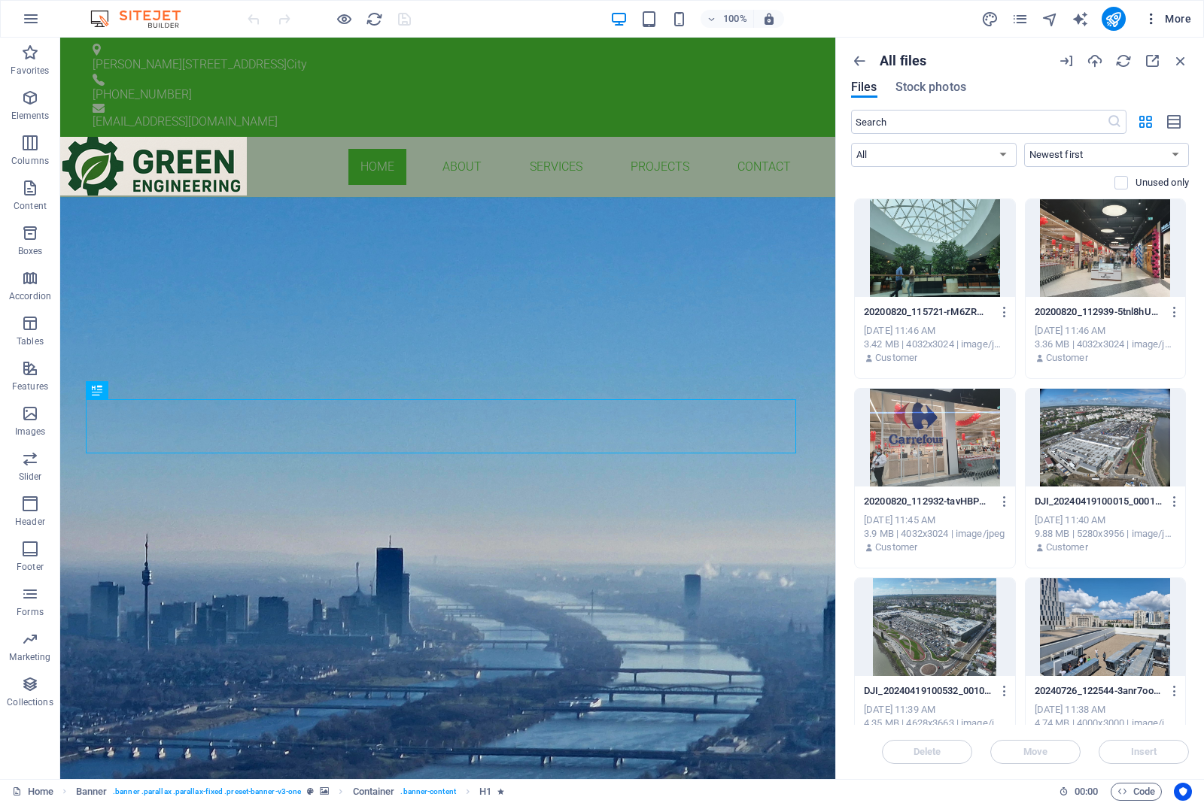
click at [1149, 24] on icon "button" at bounding box center [1150, 18] width 15 height 15
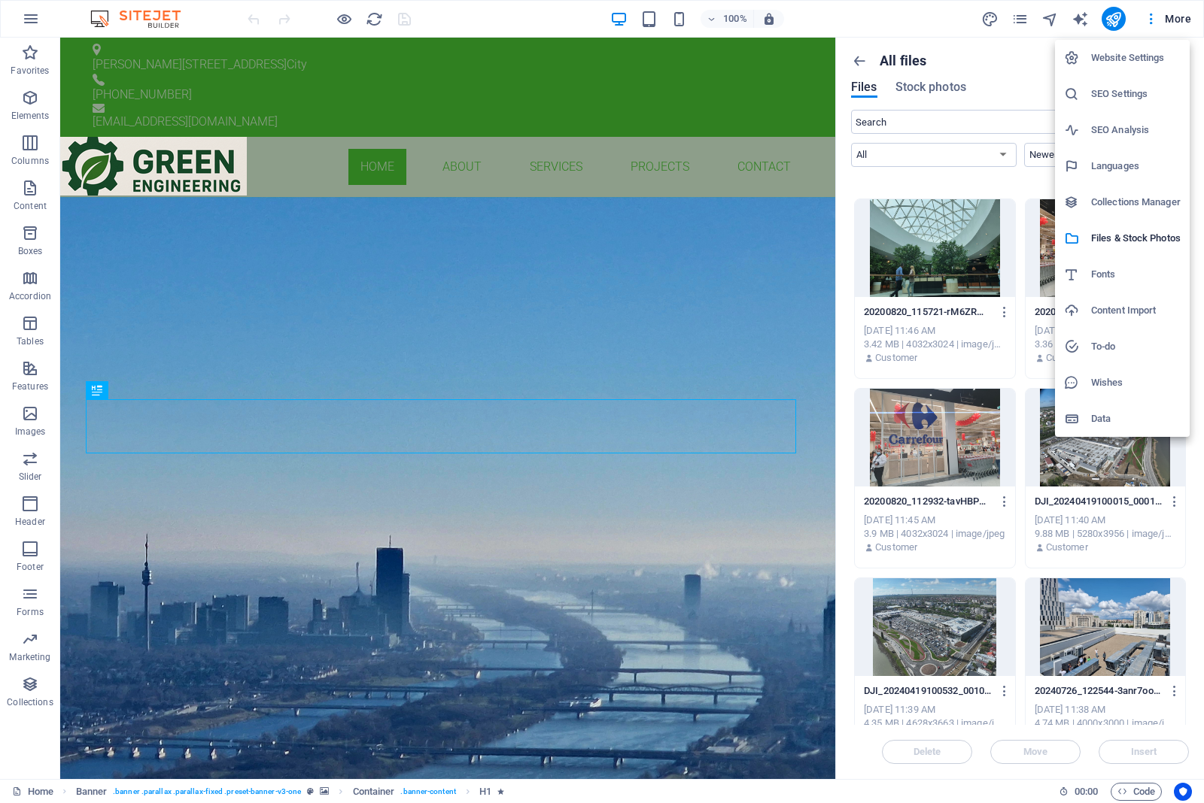
click at [1115, 425] on h6 "Data" at bounding box center [1136, 419] width 90 height 18
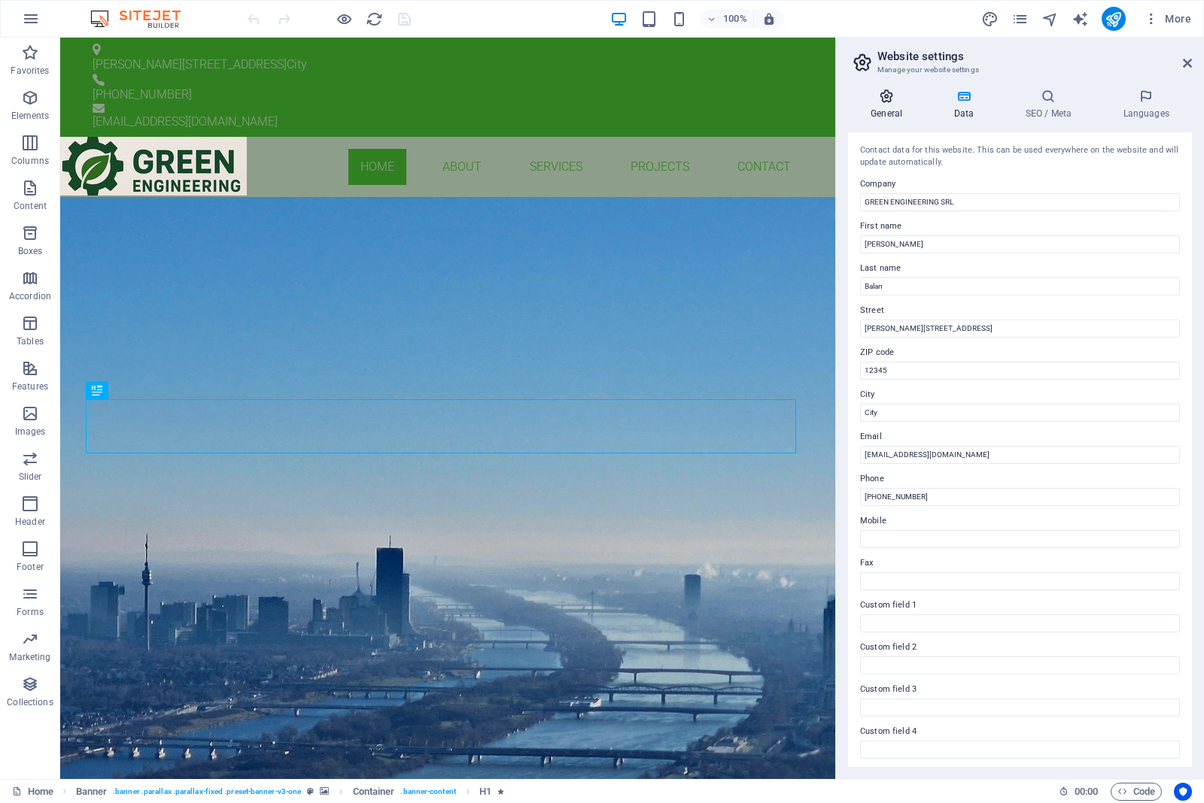
click at [890, 103] on icon at bounding box center [886, 96] width 77 height 15
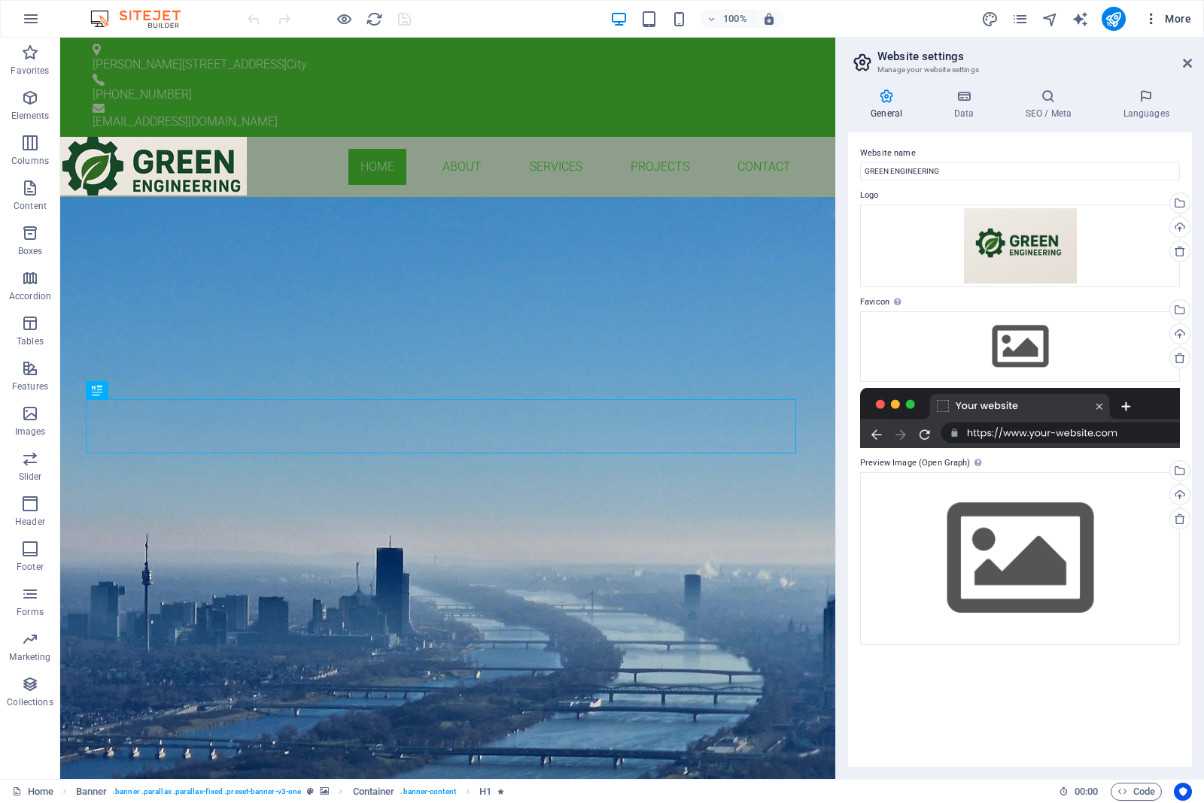
click at [1153, 15] on icon "button" at bounding box center [1150, 18] width 15 height 15
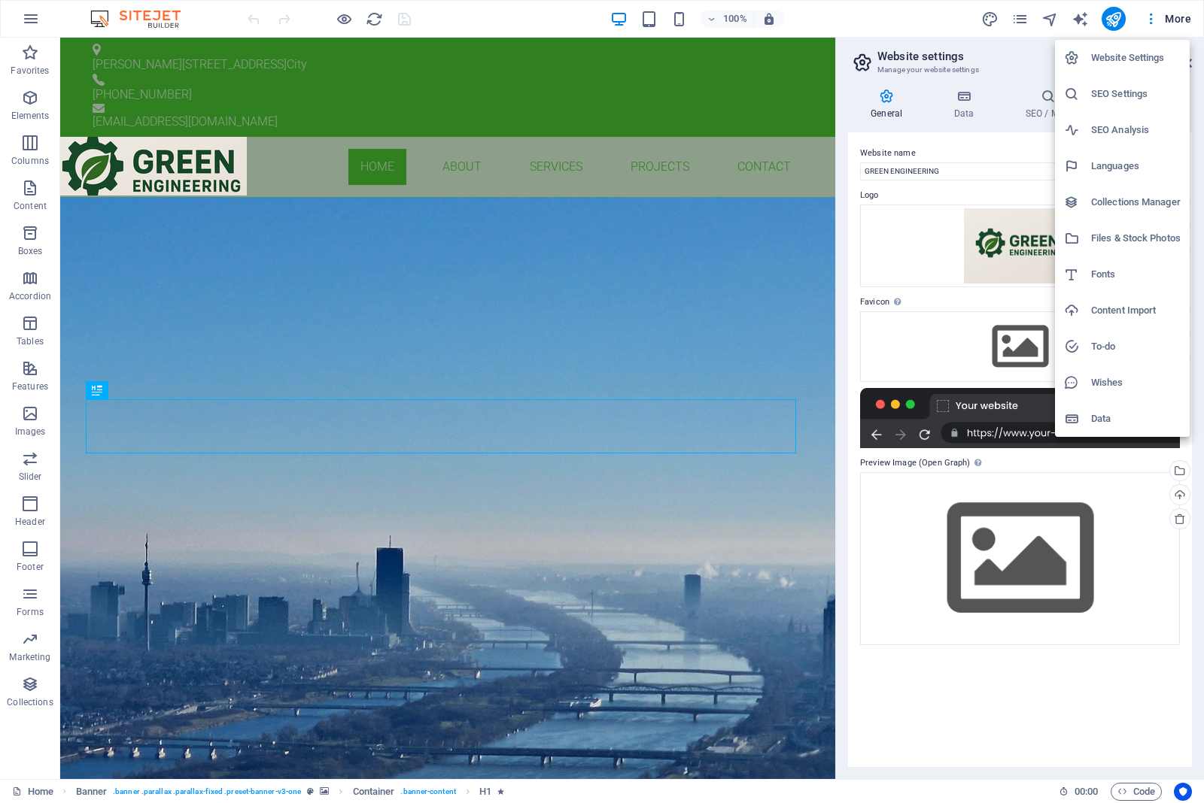
click at [1151, 59] on h6 "Website Settings" at bounding box center [1136, 58] width 90 height 18
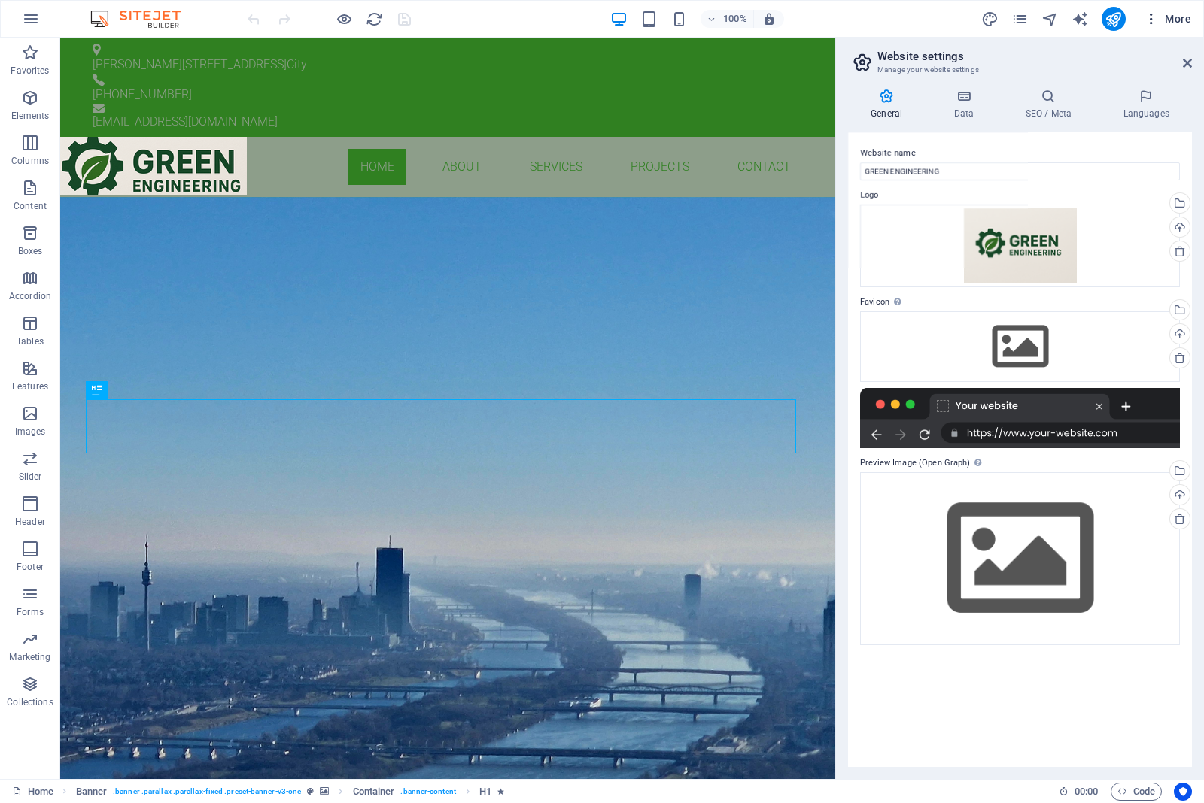
click at [1173, 15] on span "More" at bounding box center [1166, 18] width 47 height 15
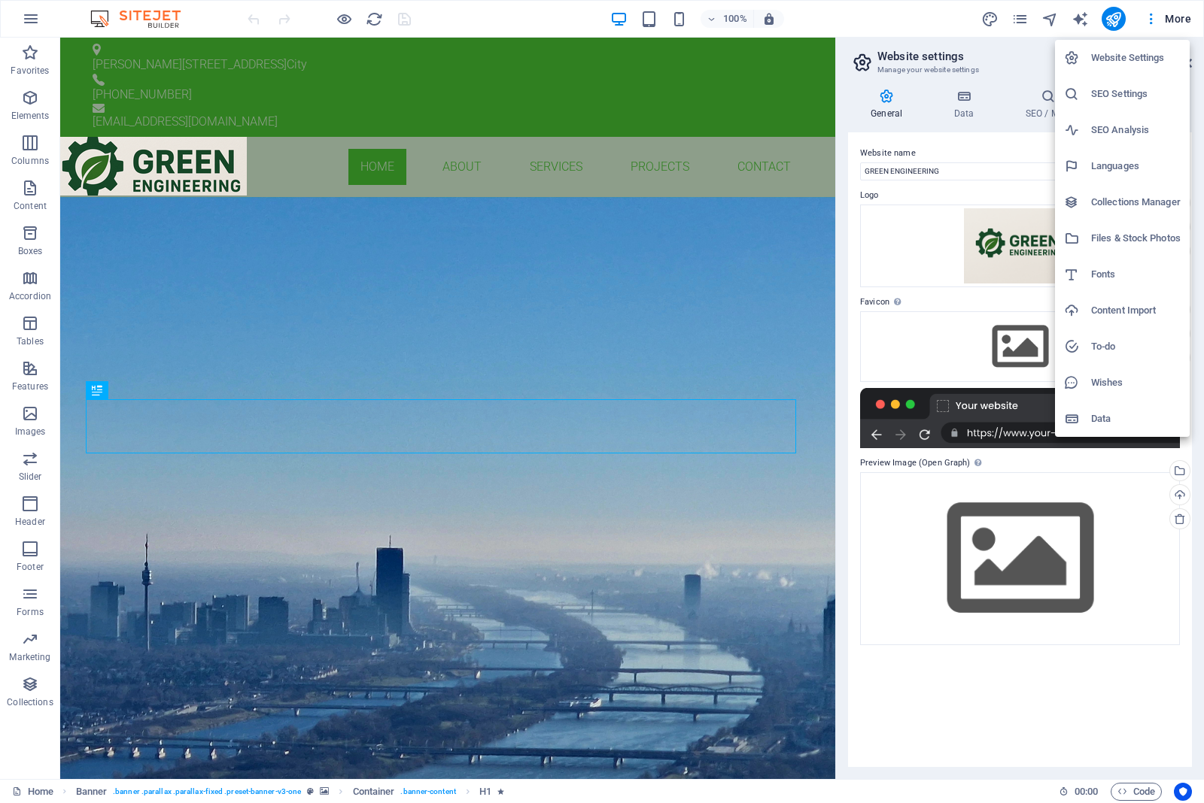
click at [1125, 241] on h6 "Files & Stock Photos" at bounding box center [1136, 238] width 90 height 18
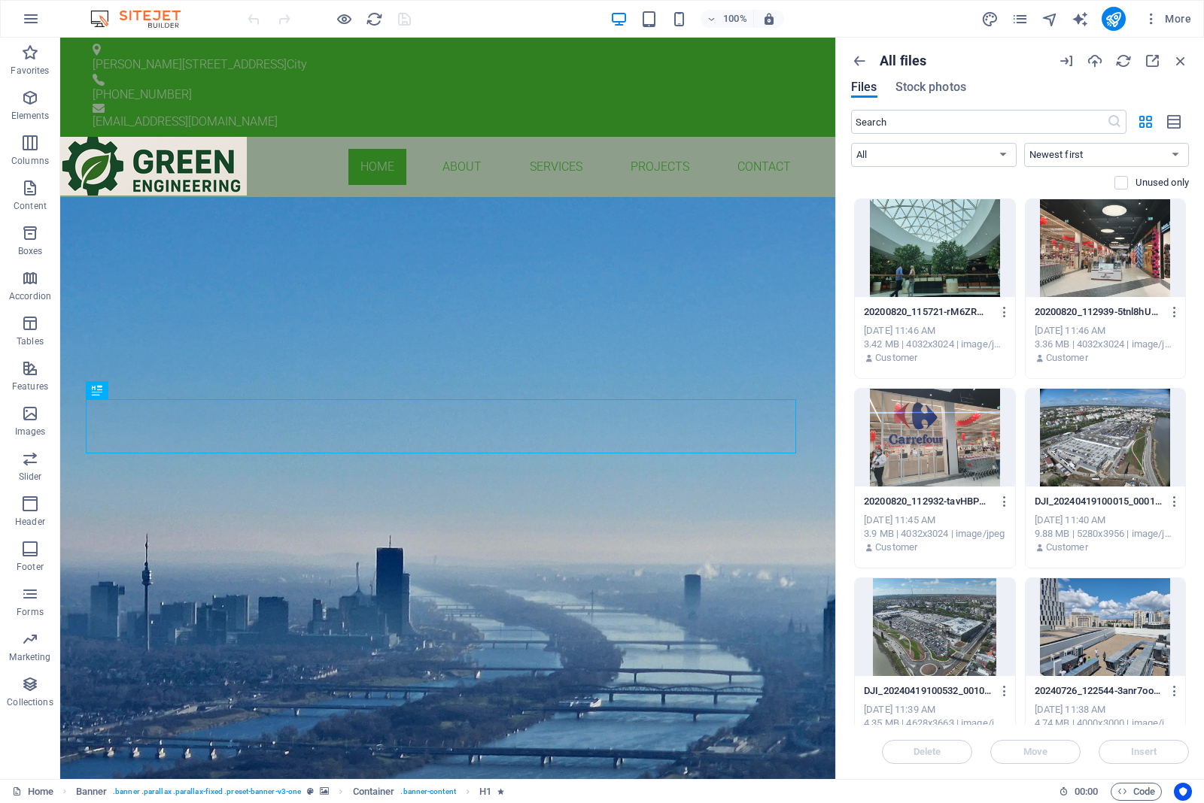
drag, startPoint x: 927, startPoint y: 80, endPoint x: 880, endPoint y: 83, distance: 46.7
click at [927, 81] on span "Stock photos" at bounding box center [930, 87] width 71 height 18
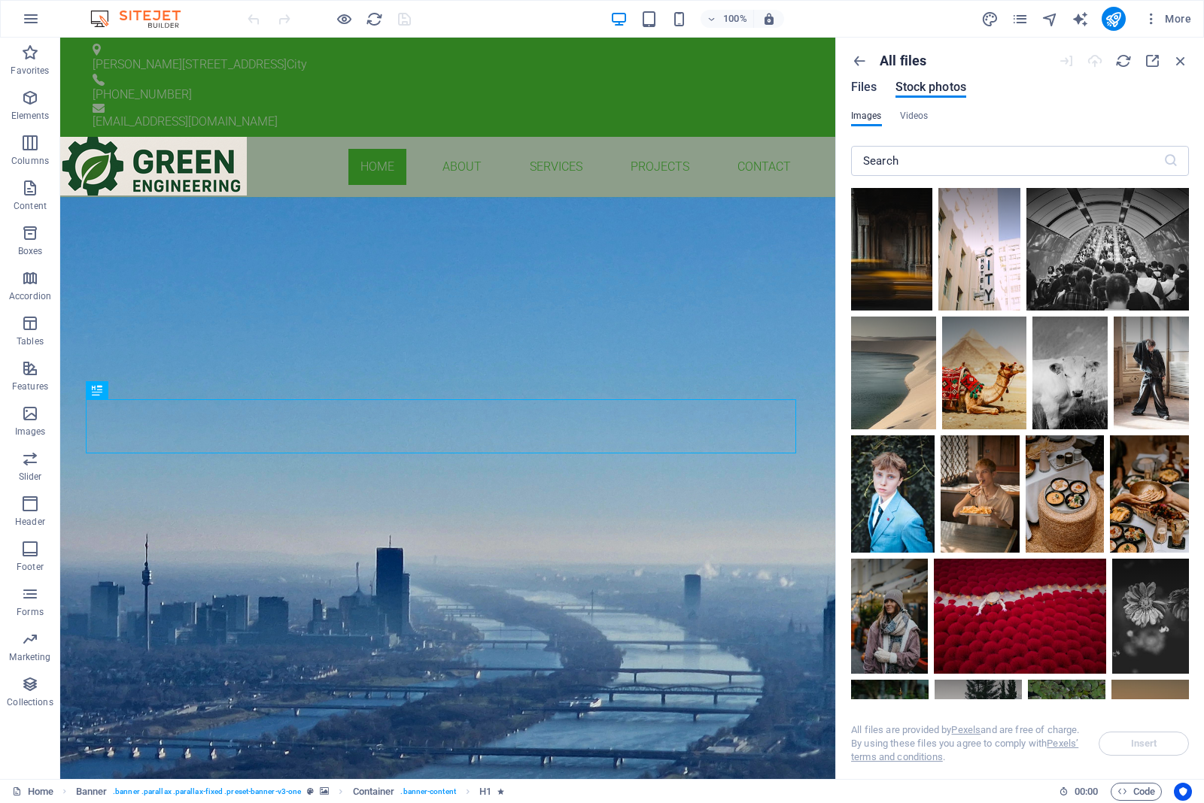
click at [858, 85] on span "Files" at bounding box center [864, 87] width 26 height 18
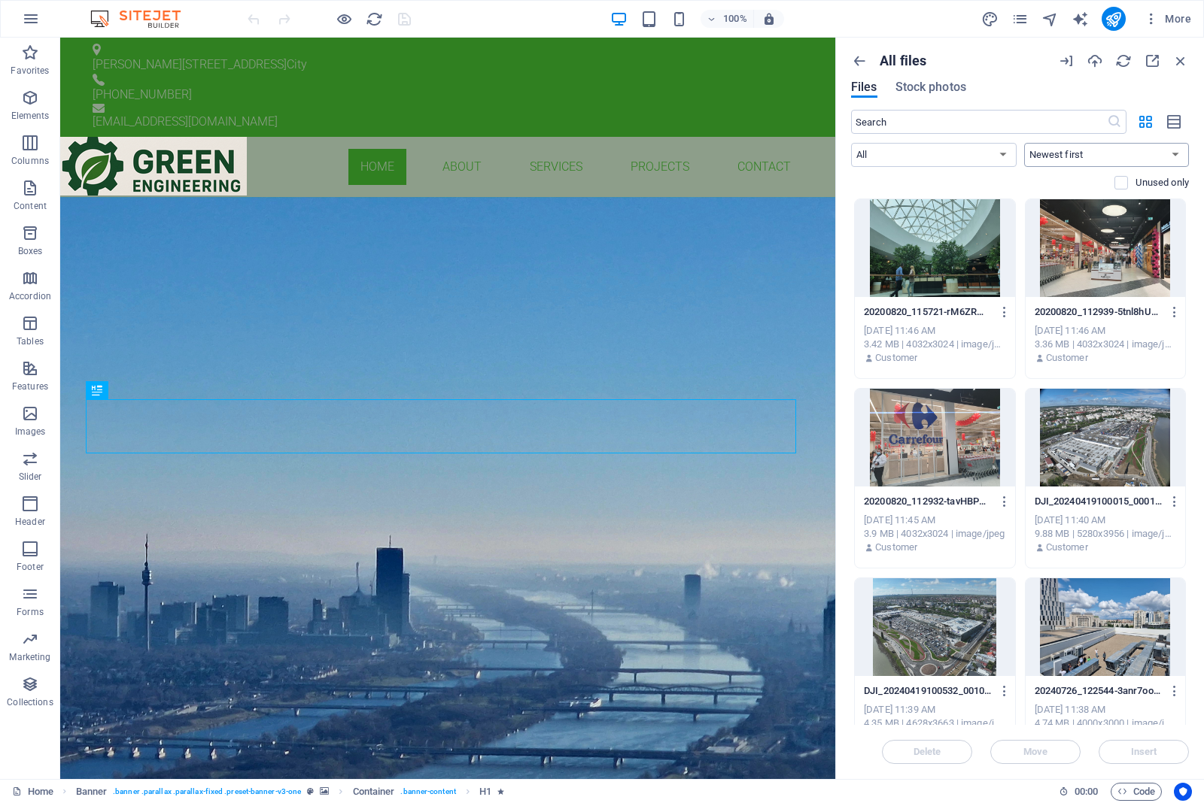
click at [1130, 159] on select "Newest first Oldest first Name (A-Z) Name (Z-A) Size (0-9) Size (9-0) Resolutio…" at bounding box center [1106, 155] width 165 height 24
click at [1182, 65] on icon "button" at bounding box center [1180, 61] width 17 height 17
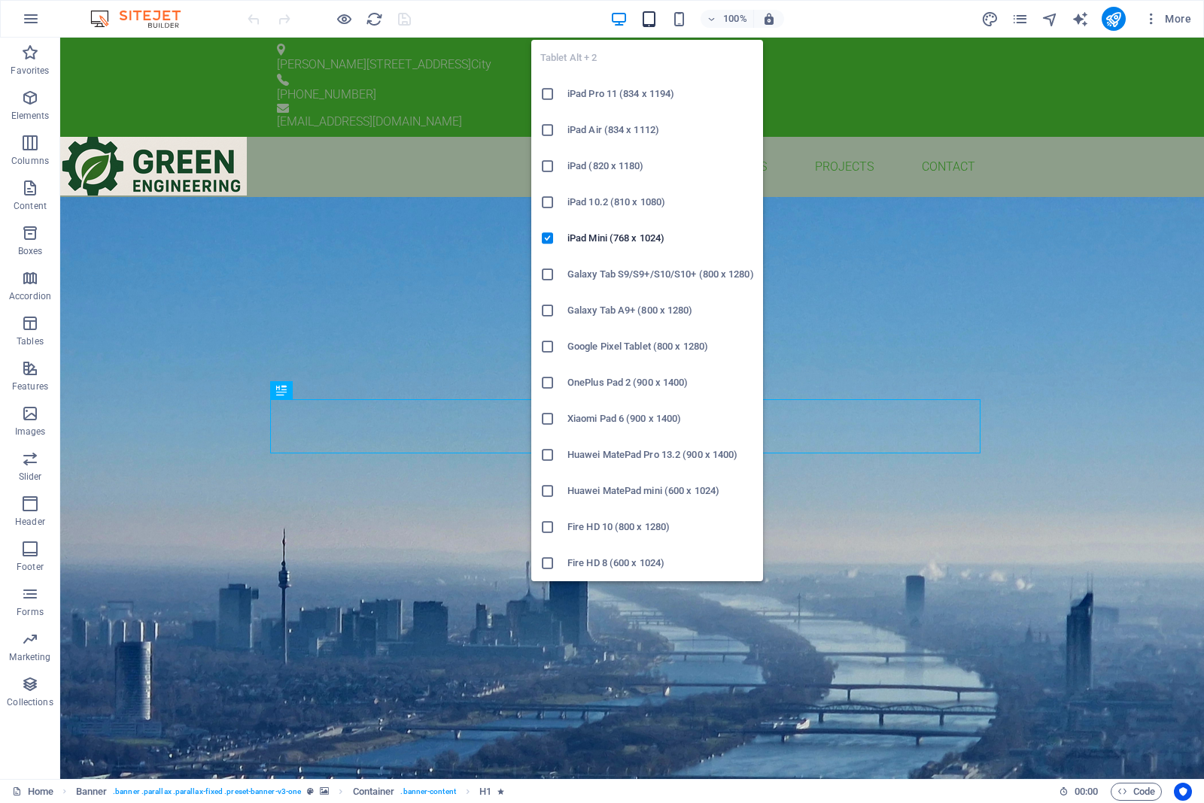
click at [649, 13] on icon "button" at bounding box center [648, 19] width 17 height 17
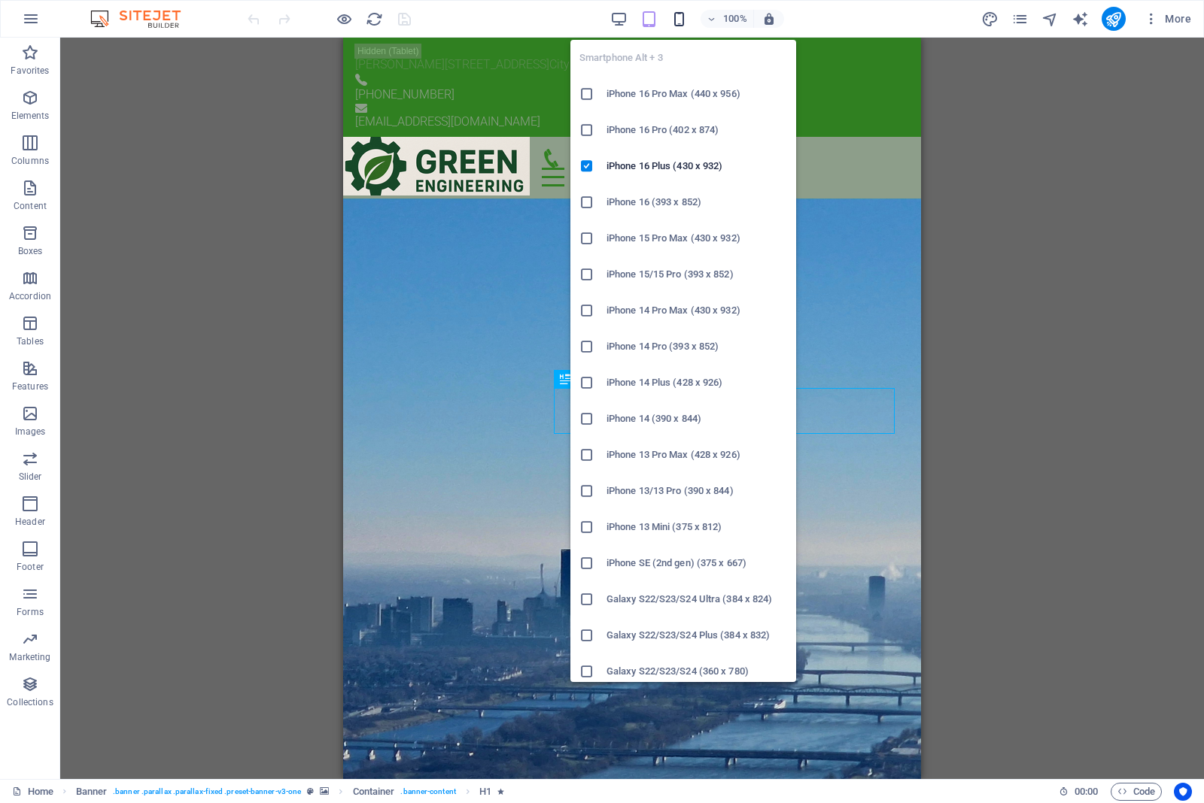
click at [686, 21] on icon "button" at bounding box center [678, 19] width 17 height 17
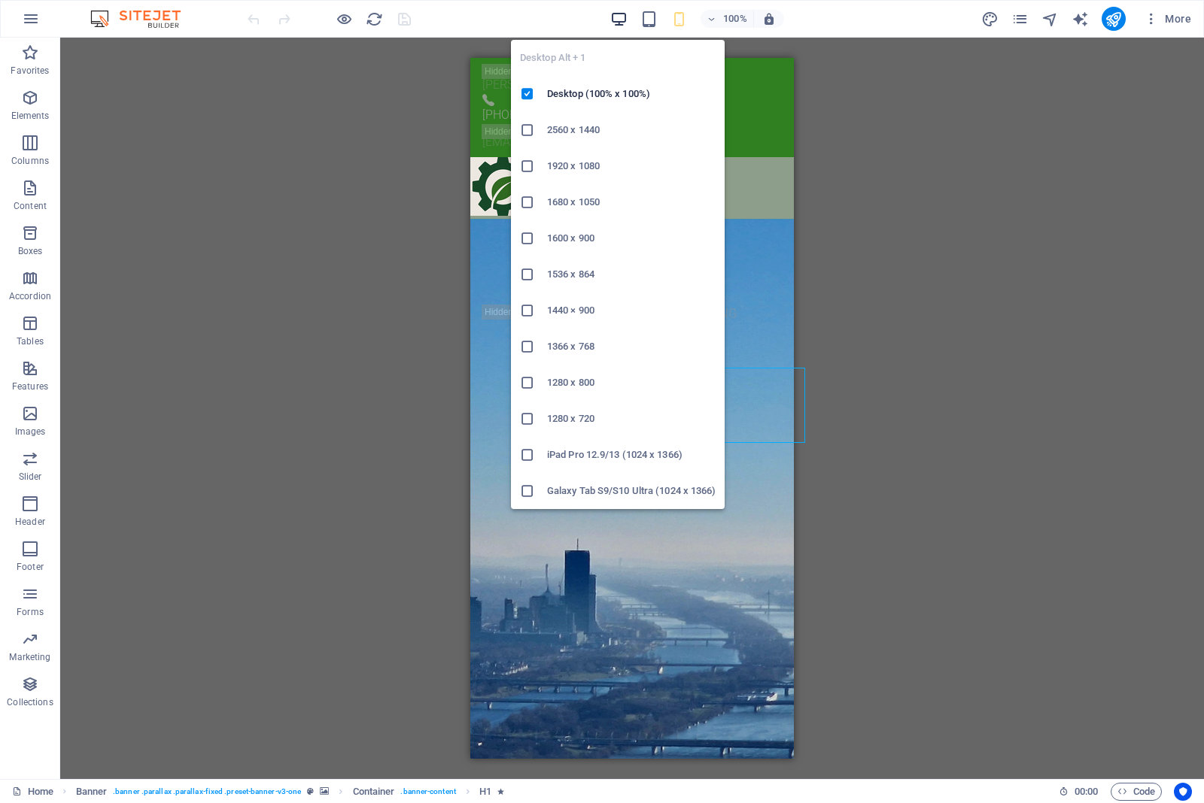
click at [618, 17] on icon "button" at bounding box center [618, 19] width 17 height 17
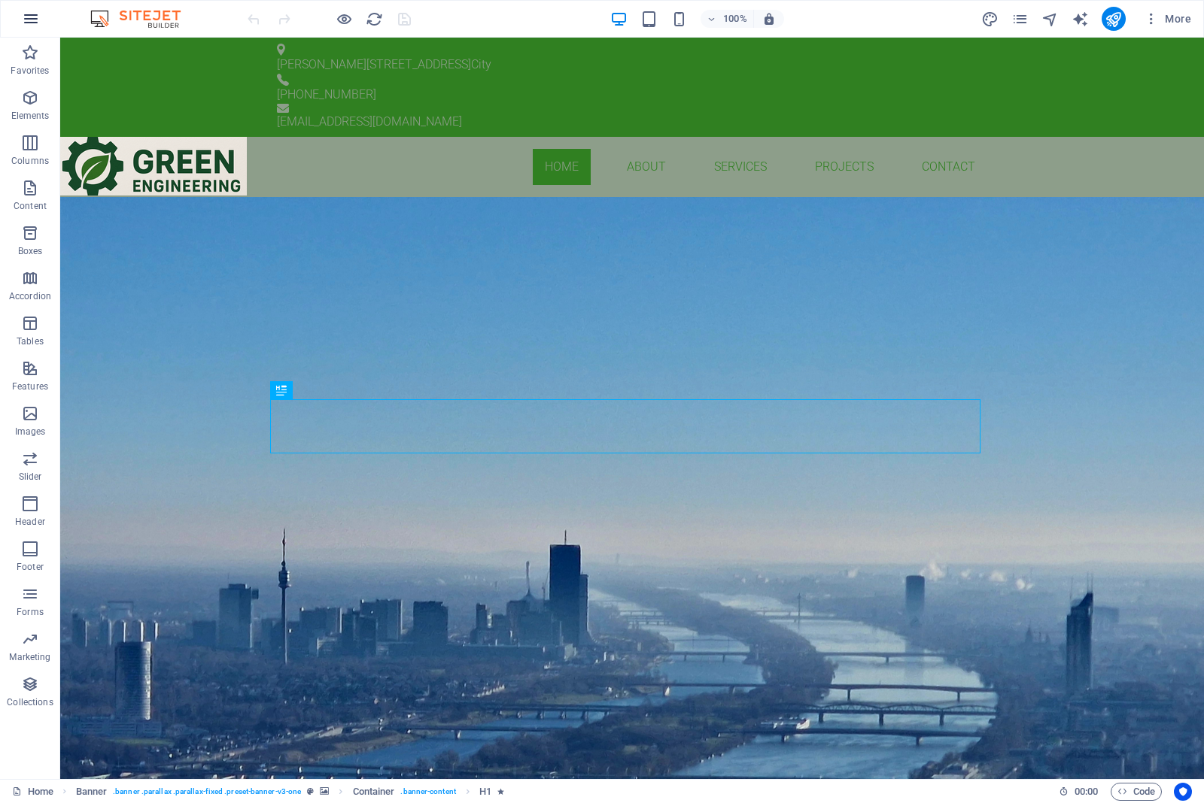
click at [25, 23] on icon "button" at bounding box center [31, 19] width 18 height 18
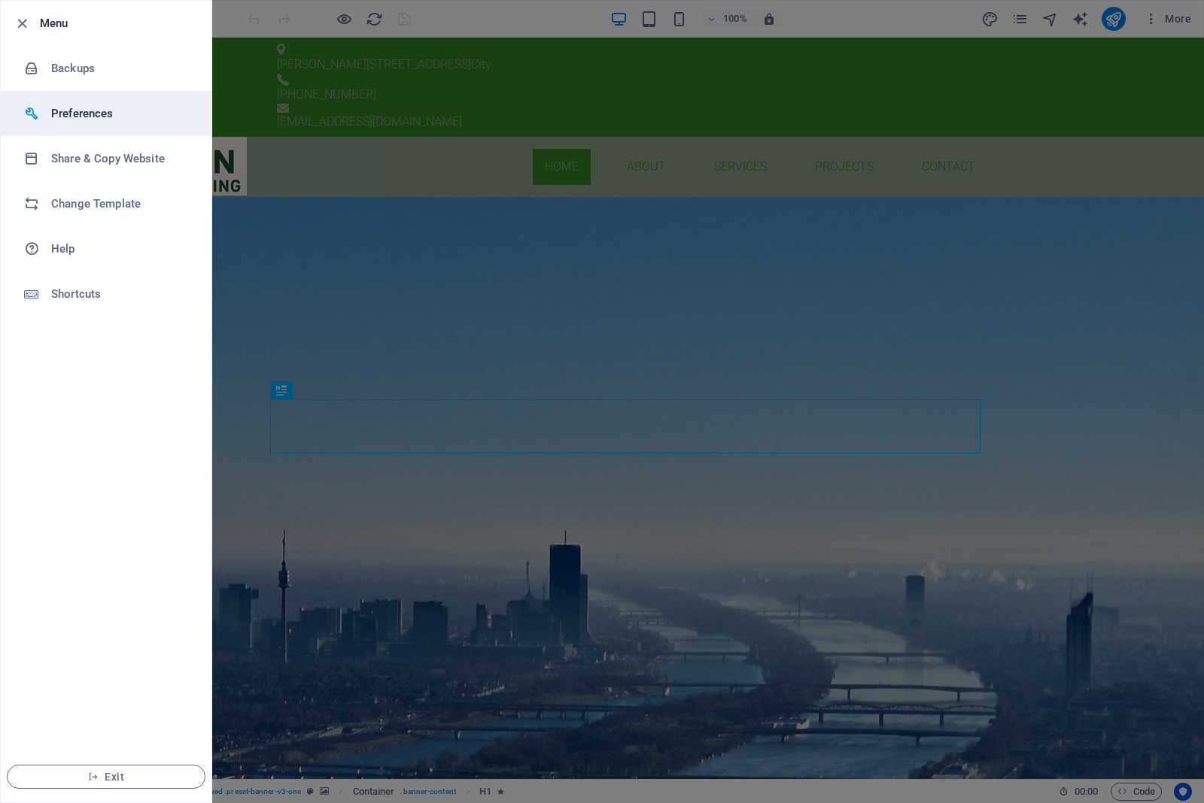
click at [111, 114] on h6 "Preferences" at bounding box center [120, 114] width 139 height 18
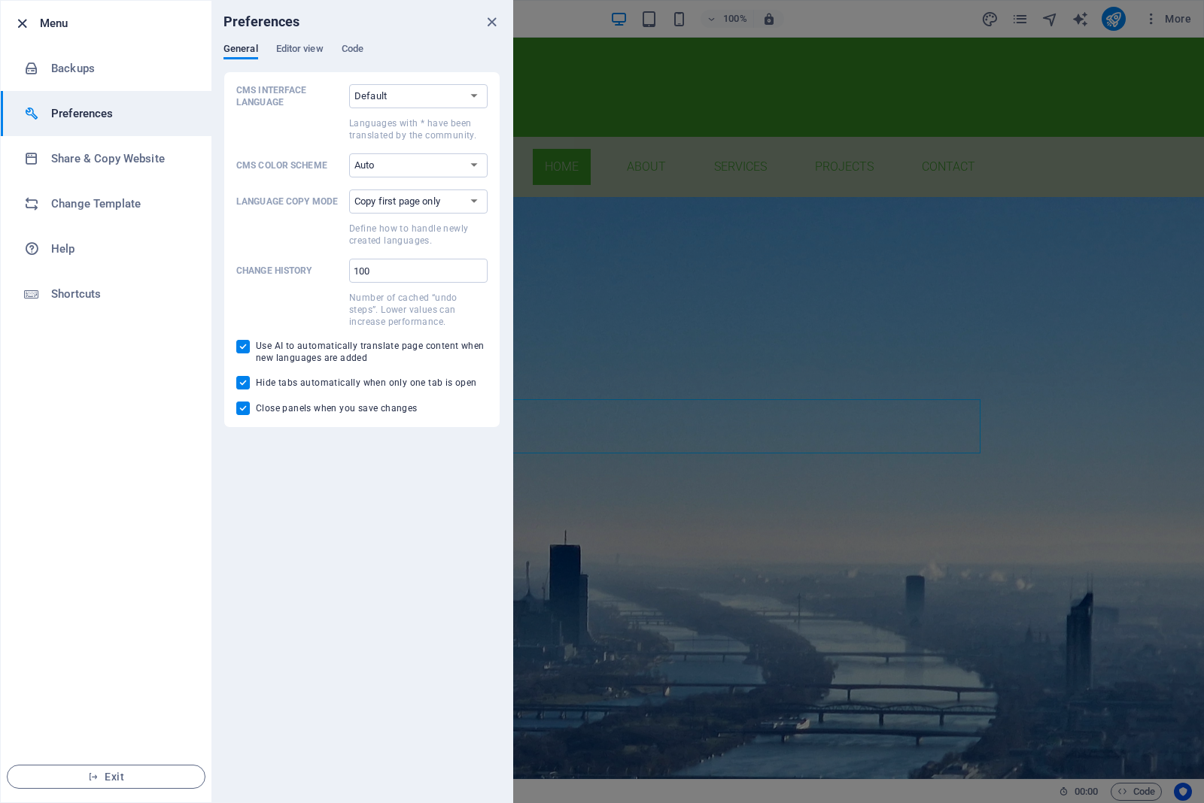
click at [14, 30] on icon "button" at bounding box center [22, 23] width 17 height 17
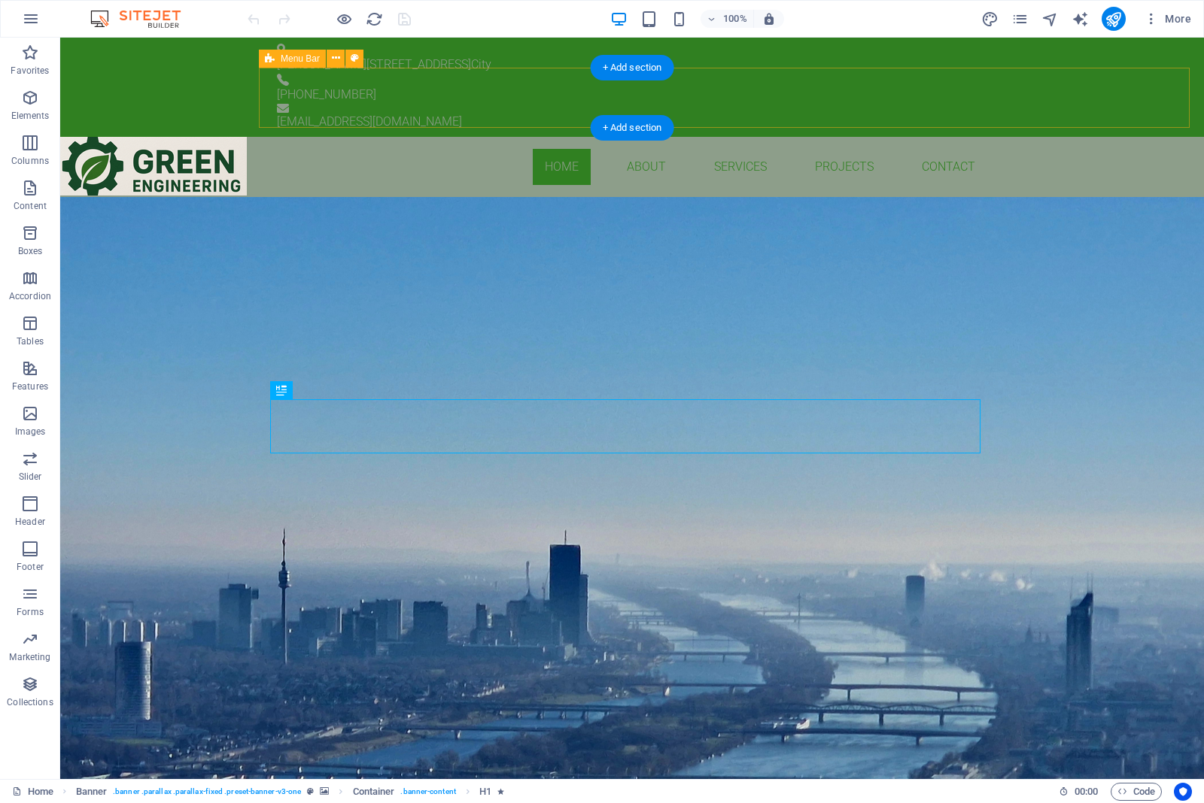
drag, startPoint x: 1174, startPoint y: 57, endPoint x: 1080, endPoint y: 124, distance: 115.4
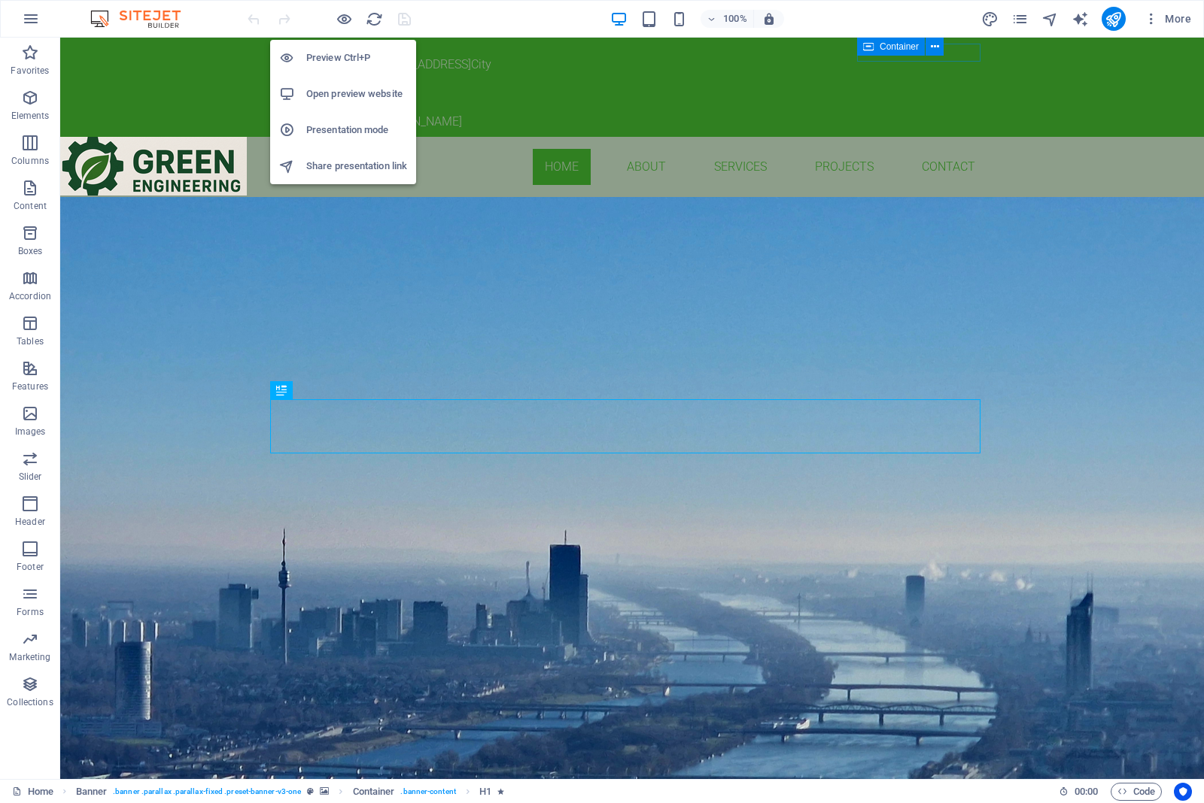
click at [302, 166] on div at bounding box center [292, 166] width 27 height 15
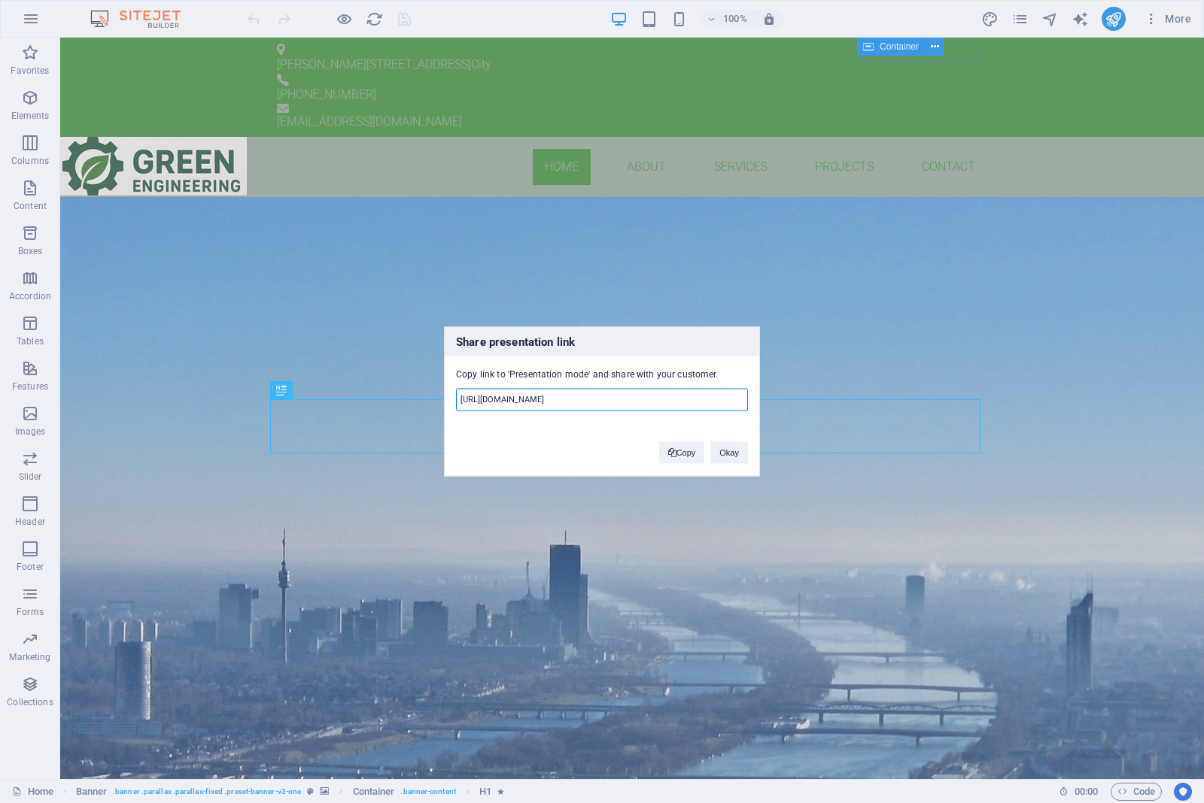
drag, startPoint x: 481, startPoint y: 399, endPoint x: 564, endPoint y: 382, distance: 84.5
click at [564, 382] on div "https://cms.sitehub.io/presentation/2288929/e99faf473ccadade5be27b53d3a943b5c68…" at bounding box center [602, 403] width 292 height 45
click at [727, 445] on button "Okay" at bounding box center [729, 453] width 38 height 23
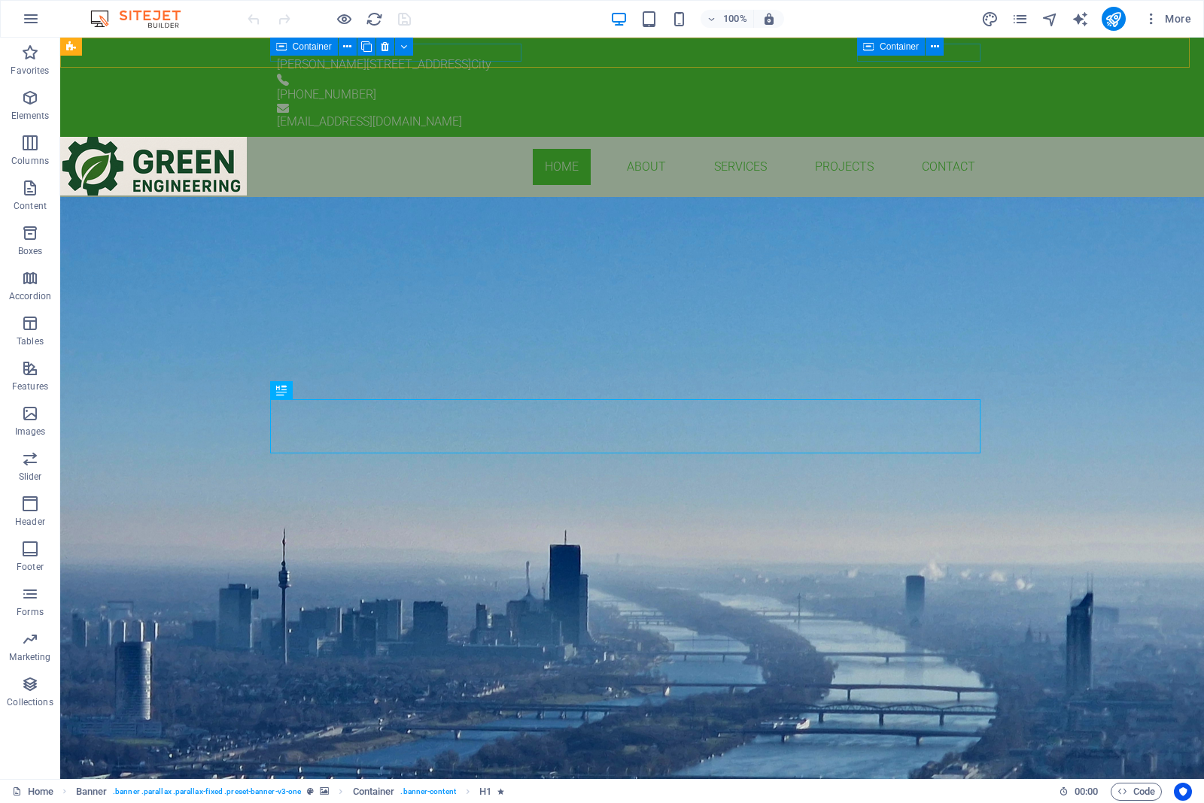
click at [329, 24] on div at bounding box center [328, 19] width 168 height 24
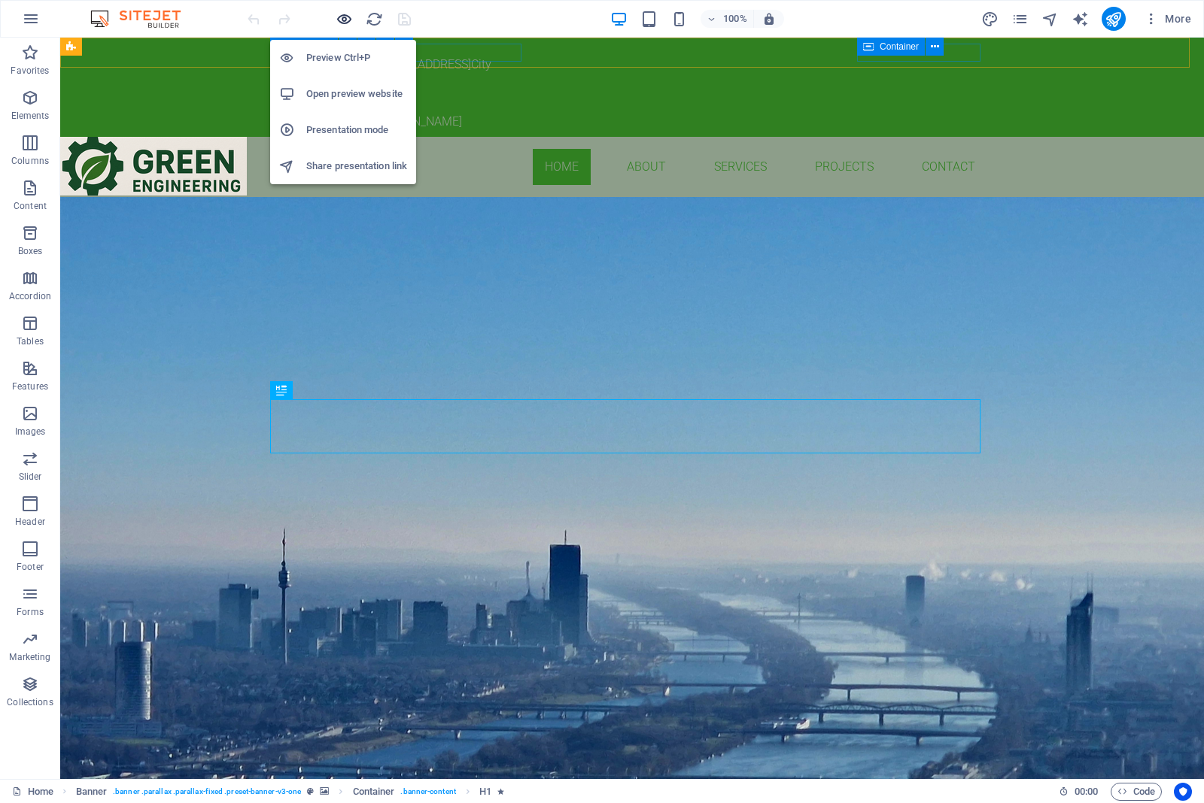
click at [345, 17] on icon "button" at bounding box center [343, 19] width 17 height 17
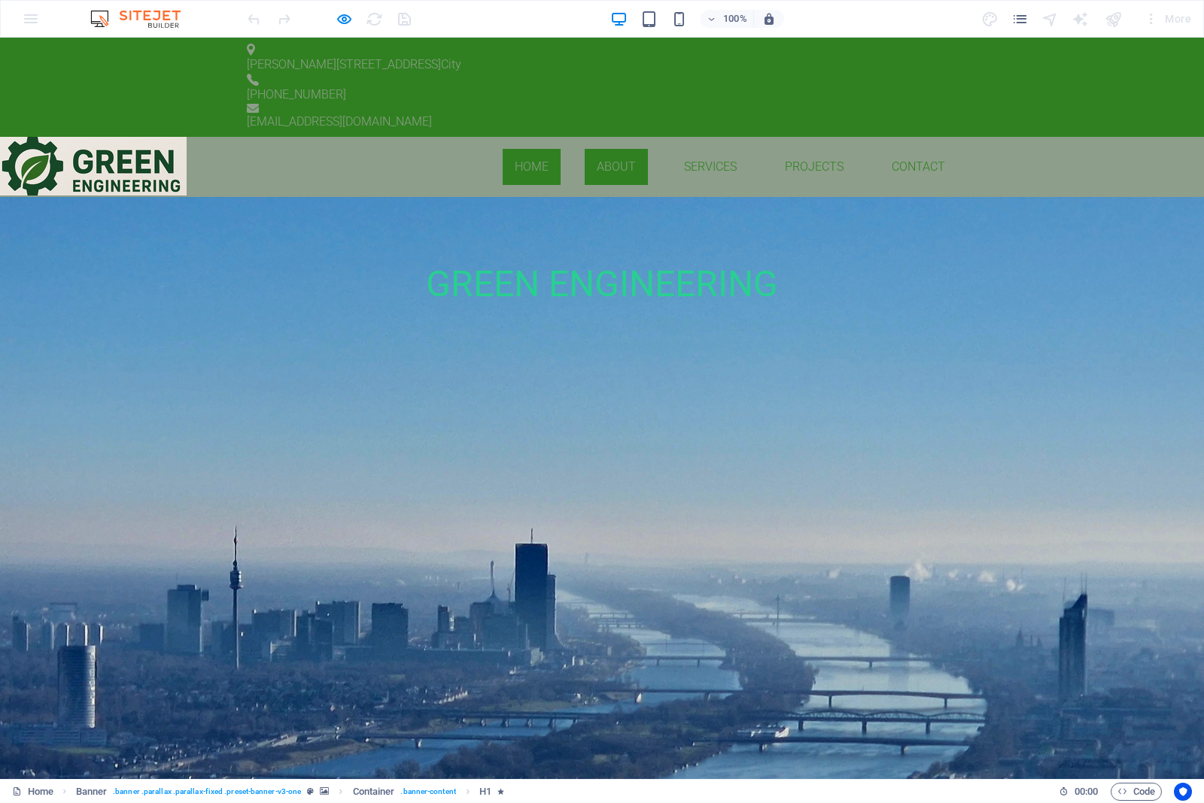
click at [584, 149] on link "About" at bounding box center [615, 167] width 63 height 36
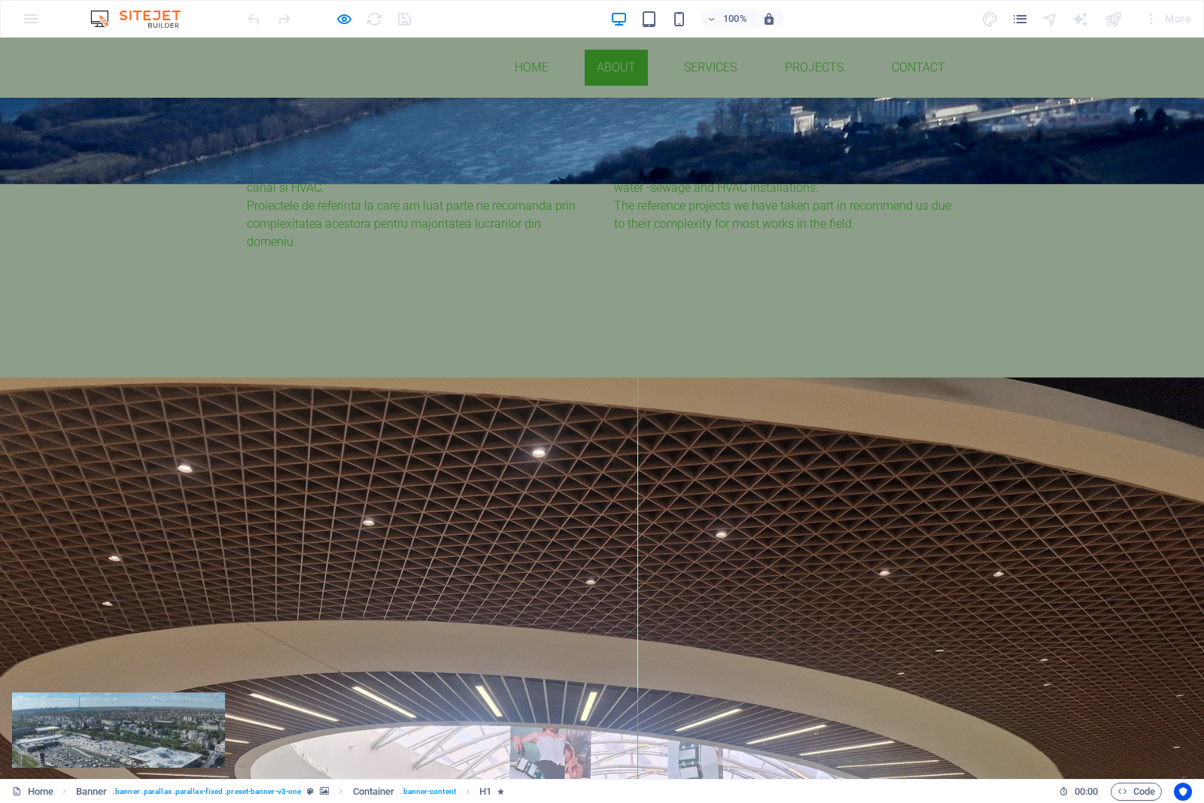
scroll to position [637, 0]
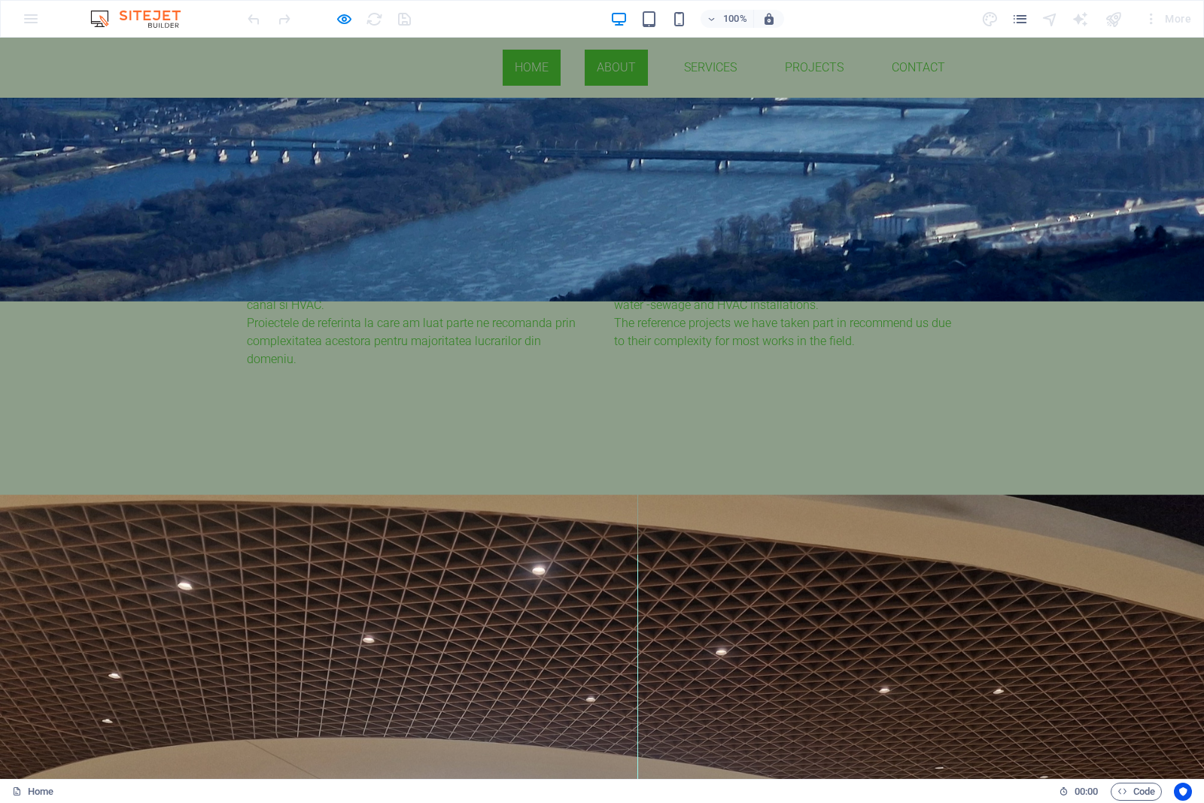
click at [502, 72] on link "Home" at bounding box center [531, 68] width 58 height 36
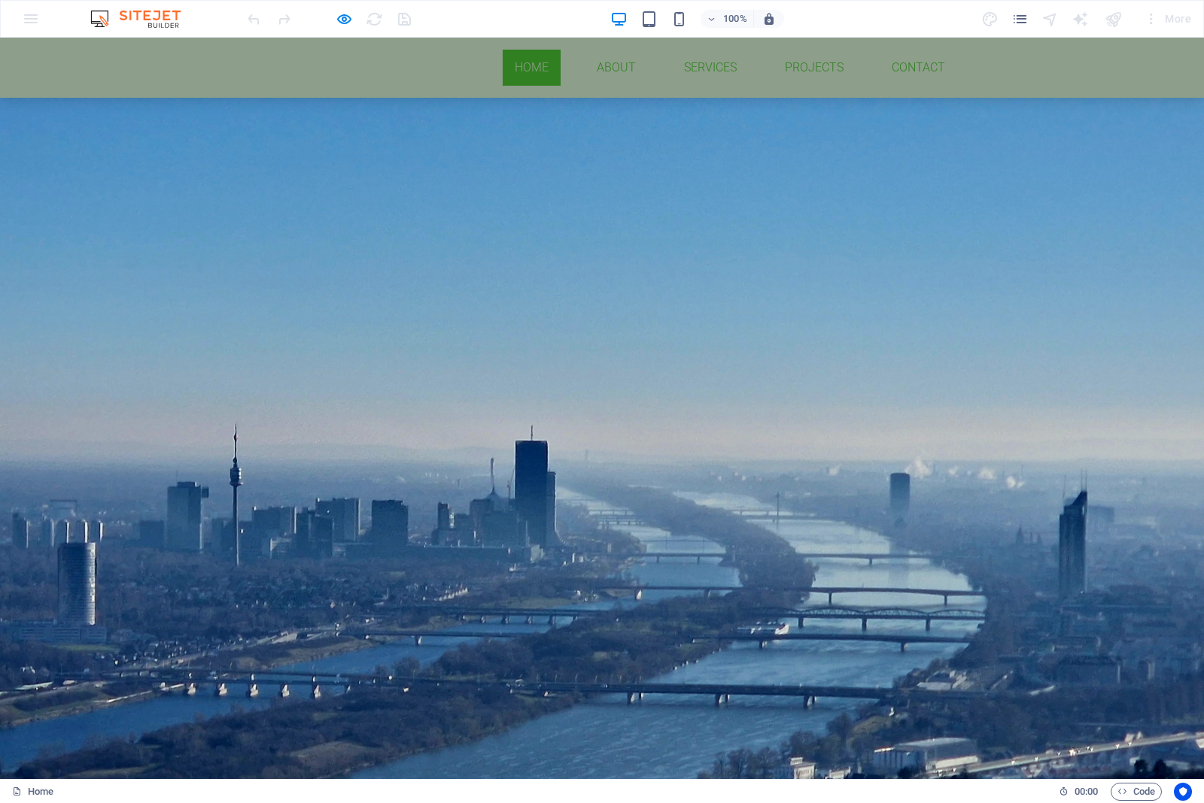
scroll to position [0, 0]
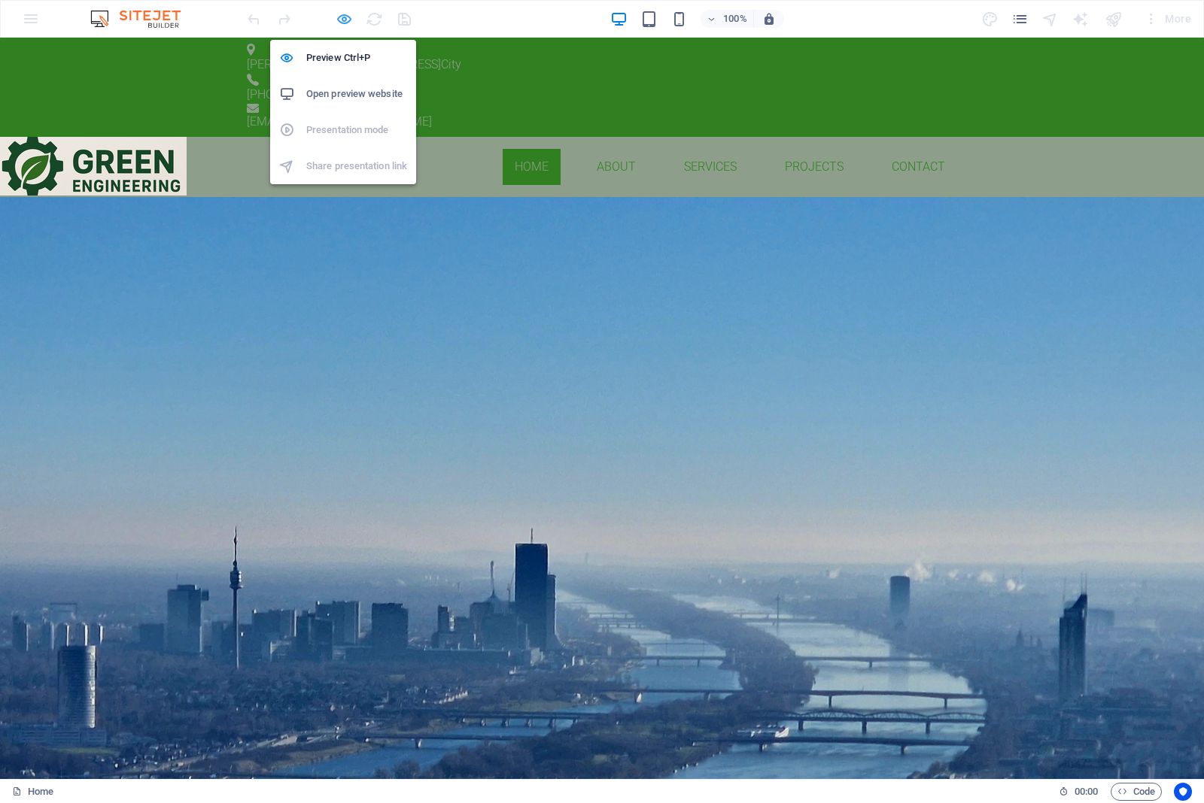
click at [344, 17] on icon "button" at bounding box center [343, 19] width 17 height 17
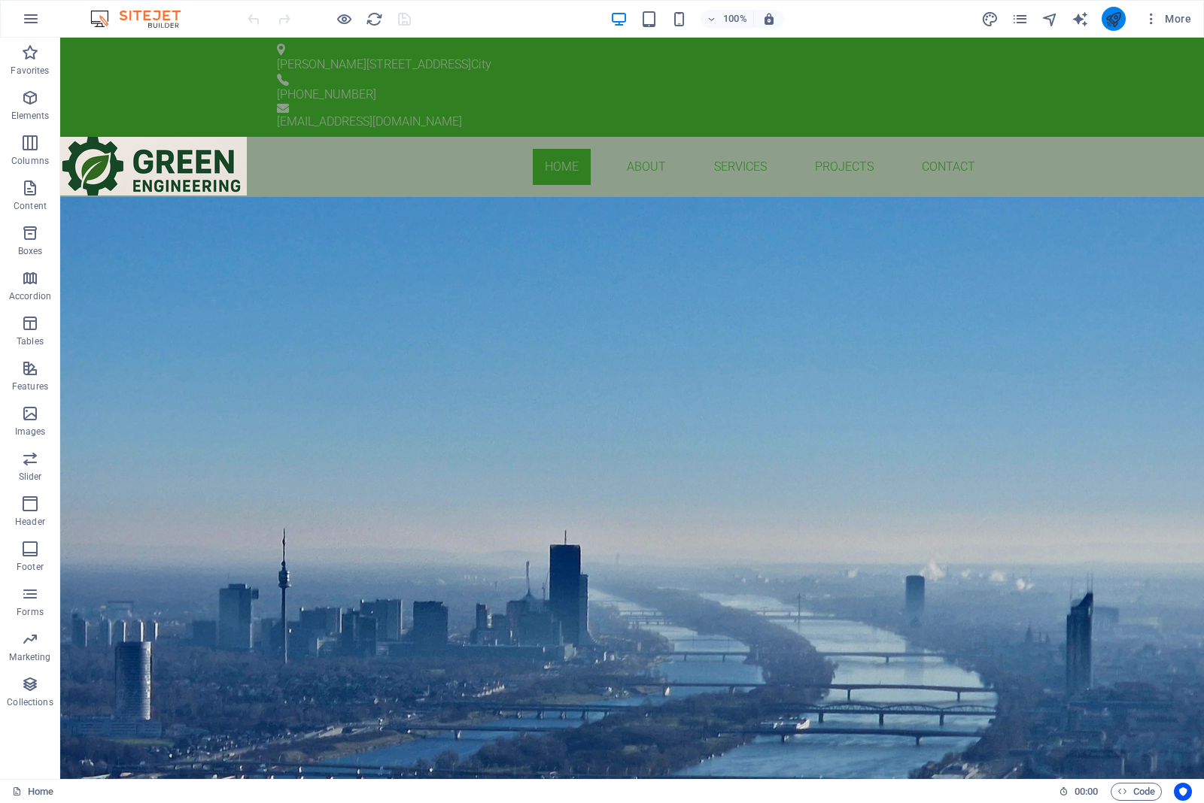
click at [1122, 24] on button "publish" at bounding box center [1113, 19] width 24 height 24
click at [1146, 17] on icon "button" at bounding box center [1150, 18] width 15 height 15
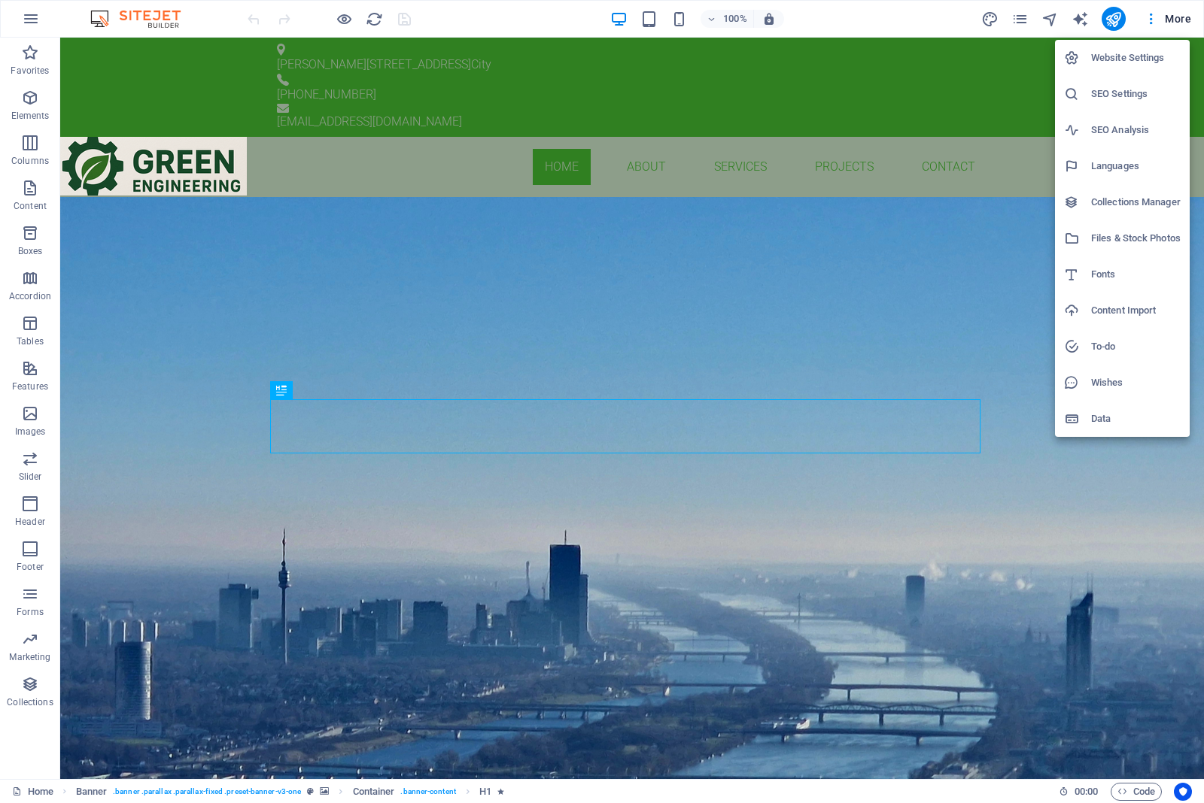
click at [1093, 233] on h6 "Files & Stock Photos" at bounding box center [1136, 238] width 90 height 18
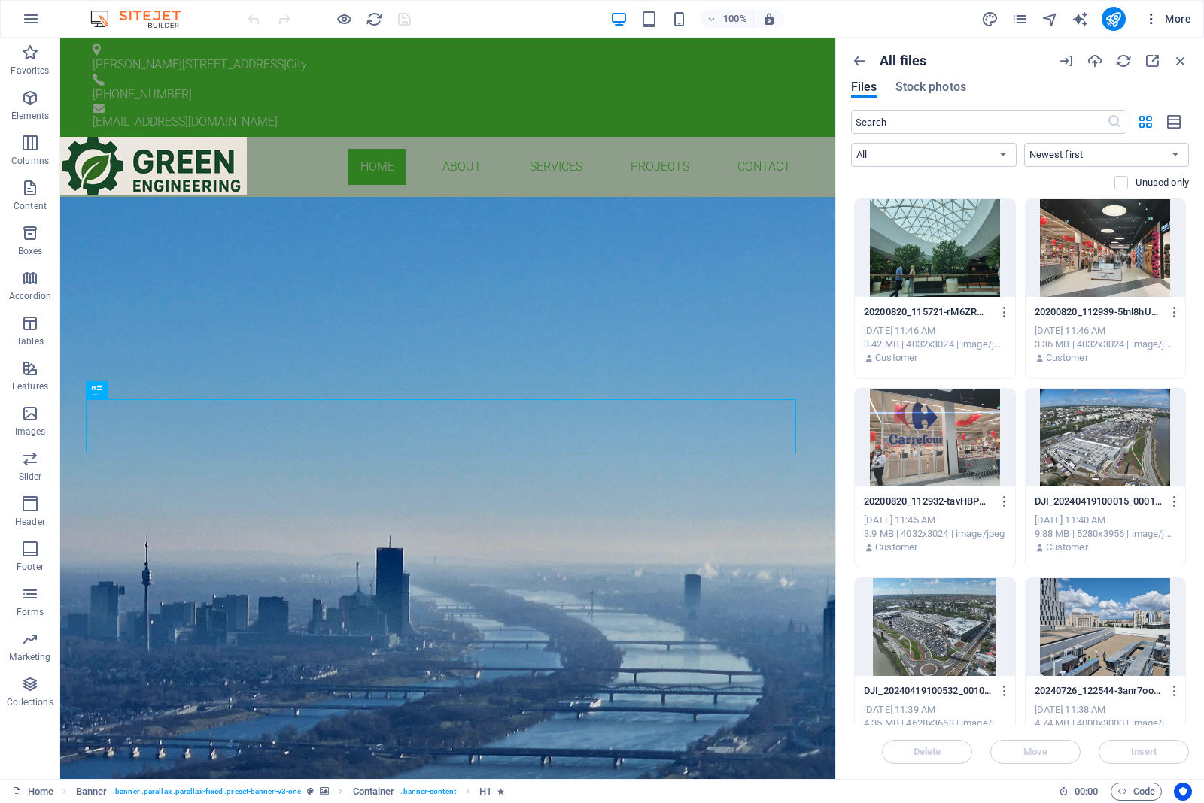
click at [1146, 9] on button "More" at bounding box center [1166, 19] width 59 height 24
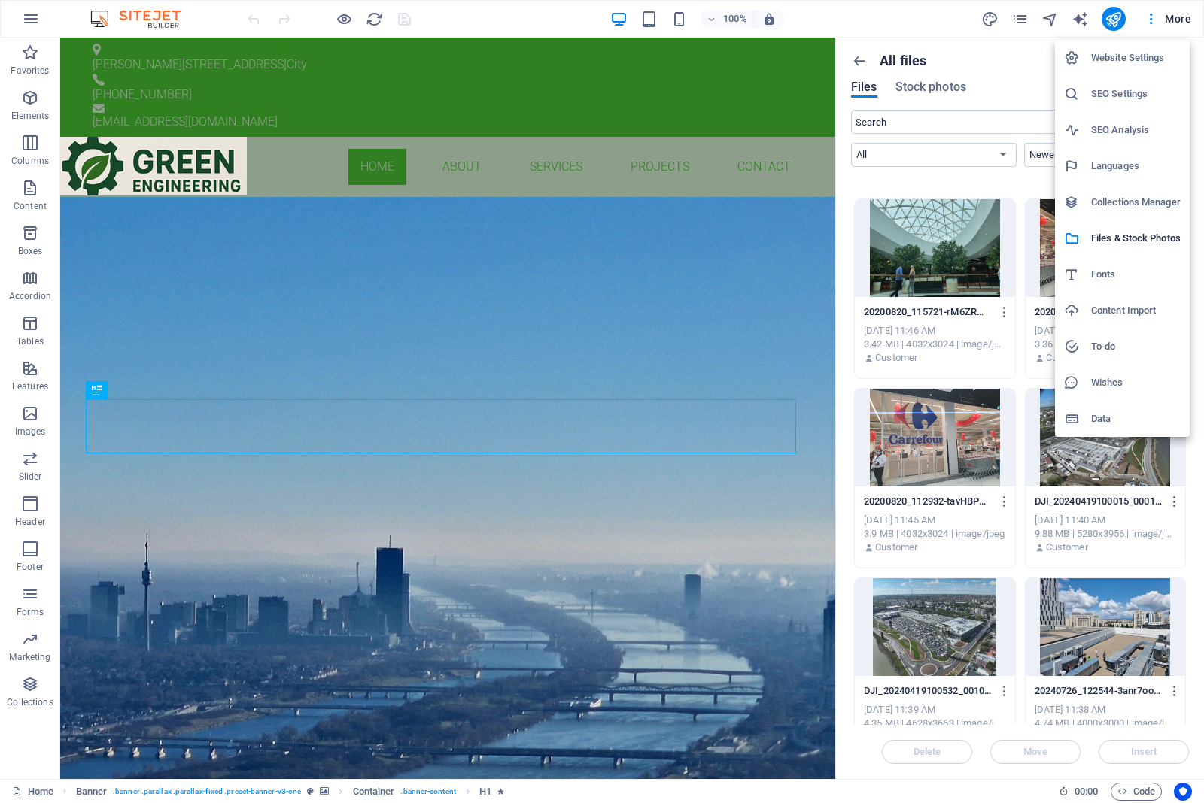
drag, startPoint x: 1099, startPoint y: 423, endPoint x: 1097, endPoint y: 416, distance: 7.9
click at [1099, 419] on h6 "Data" at bounding box center [1136, 419] width 90 height 18
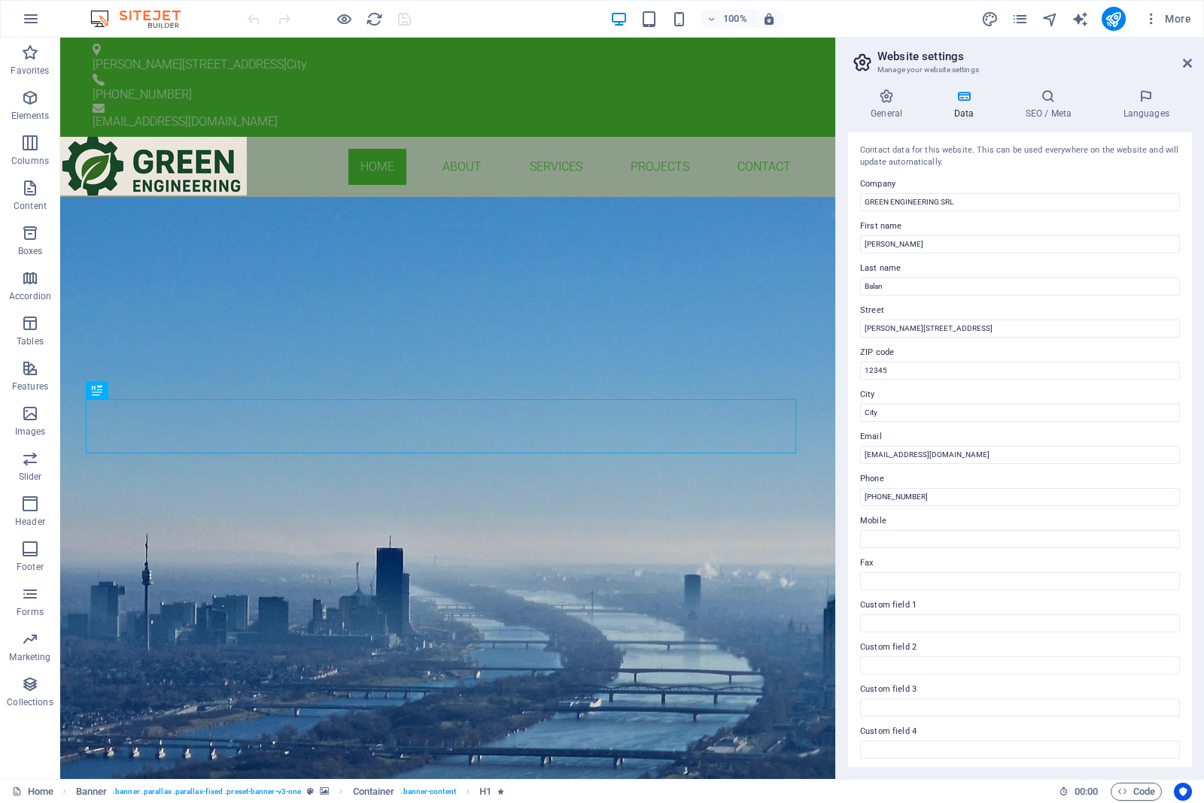
click at [961, 96] on icon at bounding box center [962, 96] width 65 height 15
click at [885, 100] on icon at bounding box center [886, 96] width 77 height 15
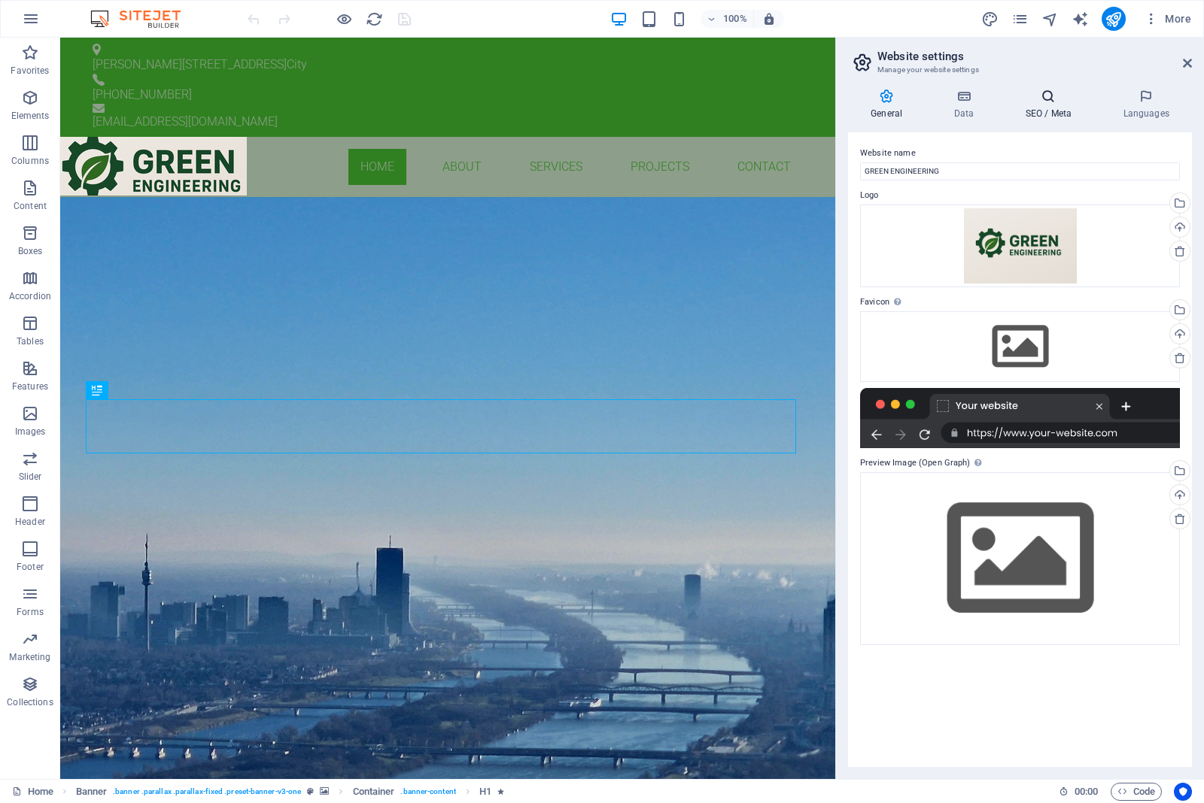
click at [1032, 94] on icon at bounding box center [1048, 96] width 92 height 15
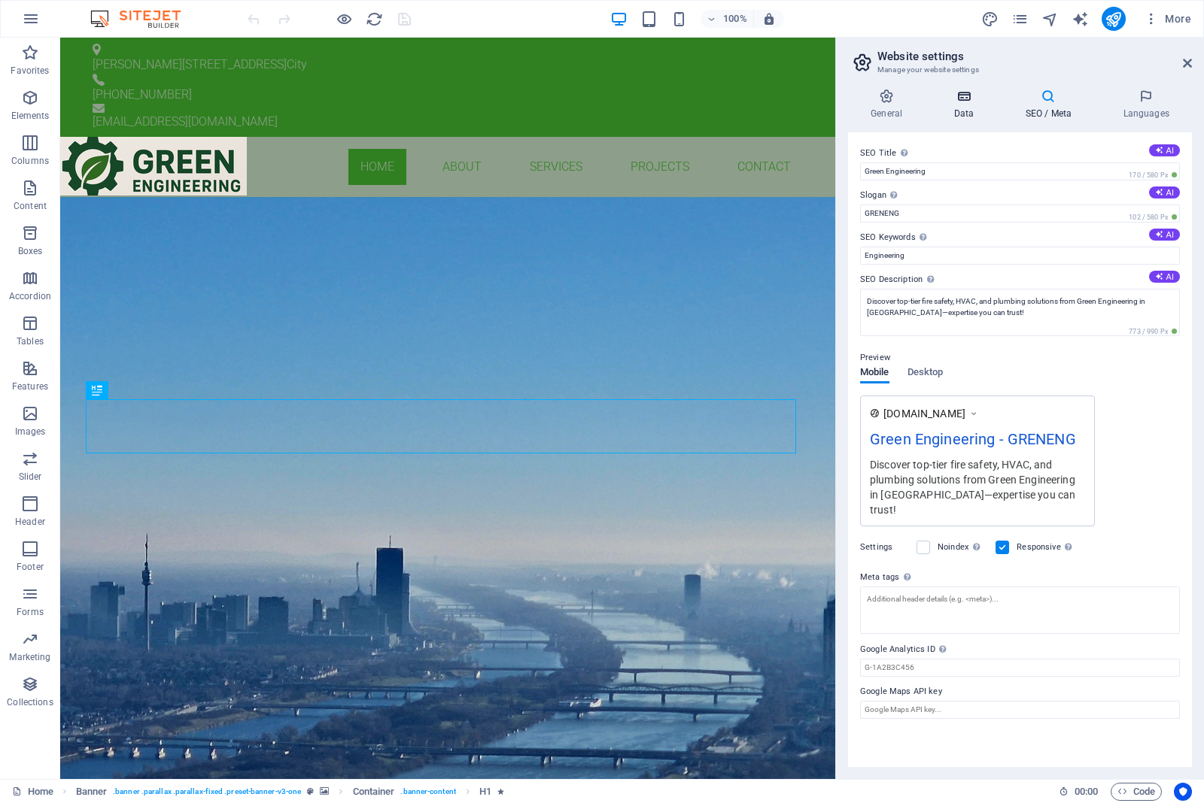
click at [955, 95] on icon at bounding box center [962, 96] width 65 height 15
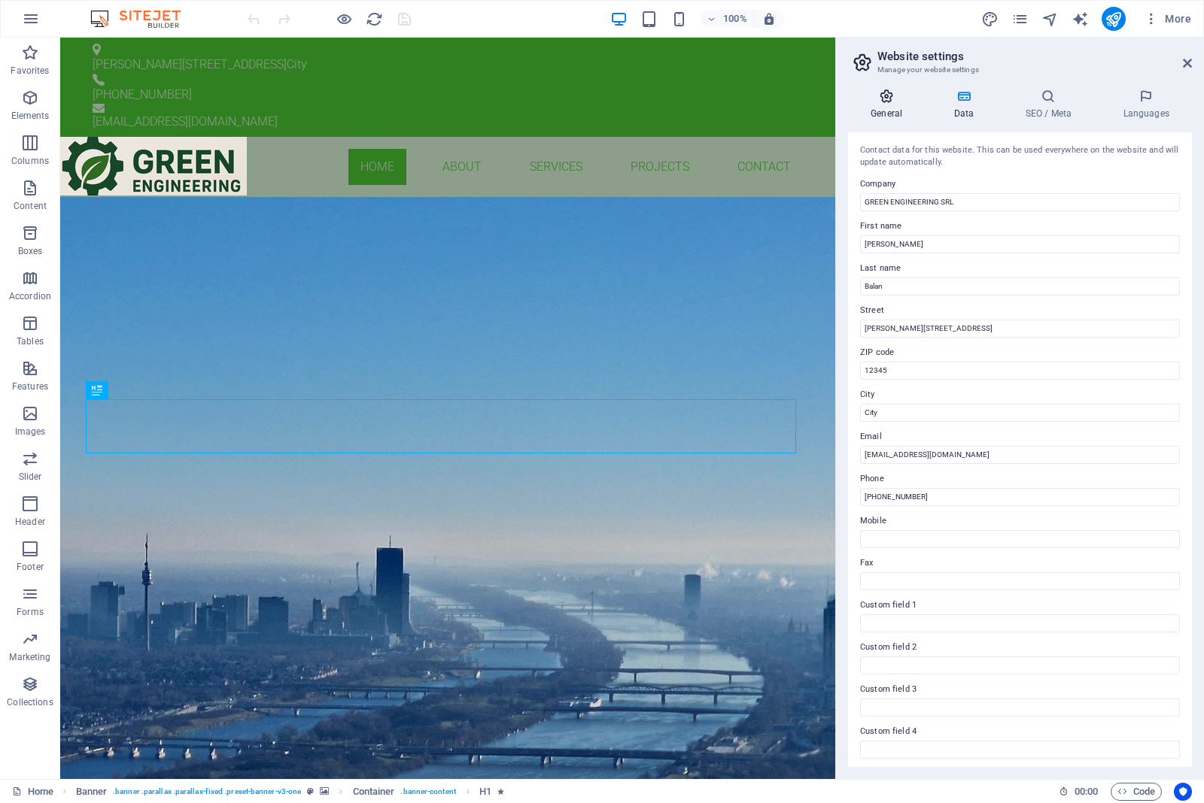
click at [871, 95] on icon at bounding box center [886, 96] width 77 height 15
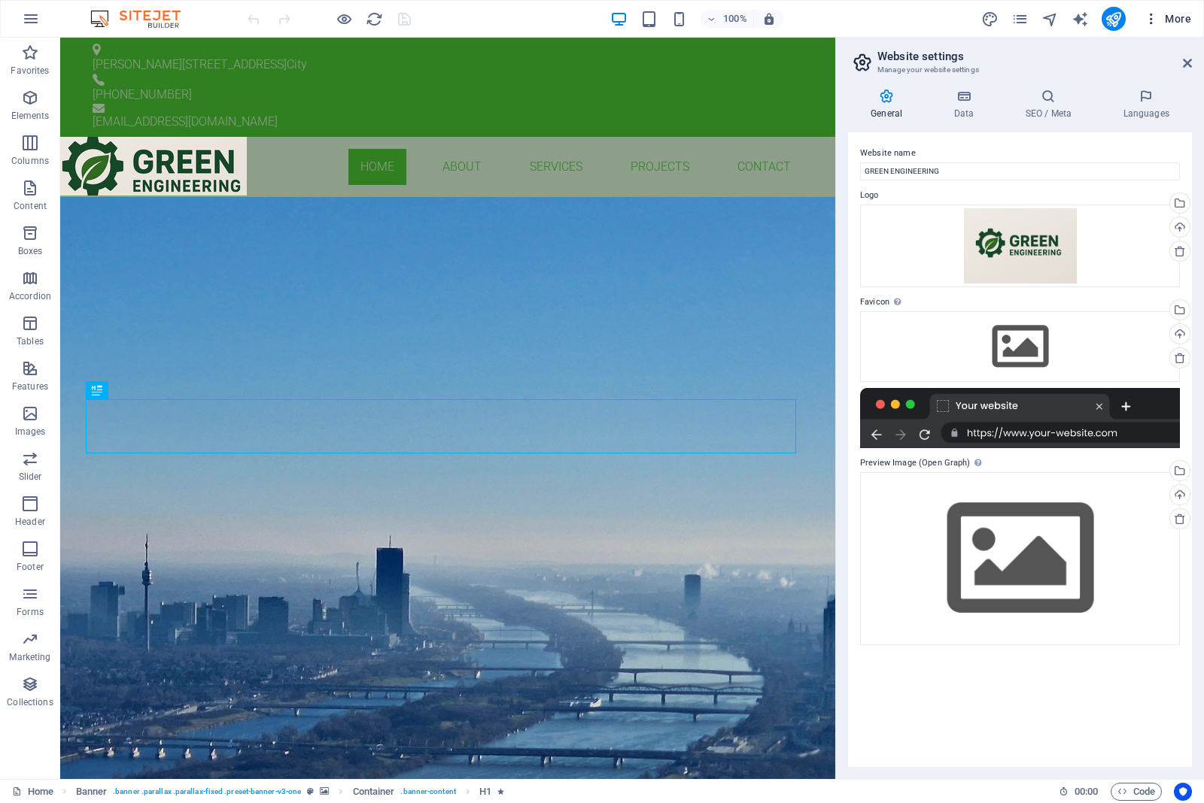
click at [1156, 20] on icon "button" at bounding box center [1150, 18] width 15 height 15
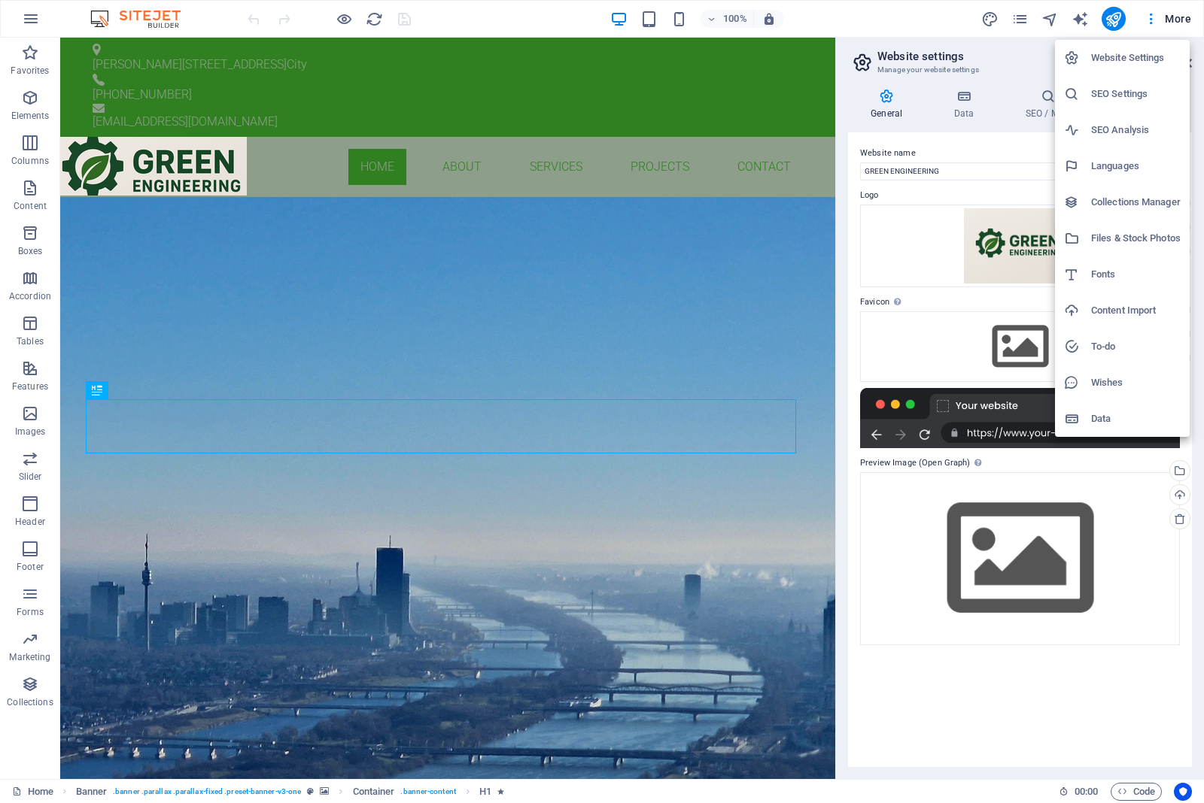
click at [1134, 788] on div at bounding box center [602, 401] width 1204 height 803
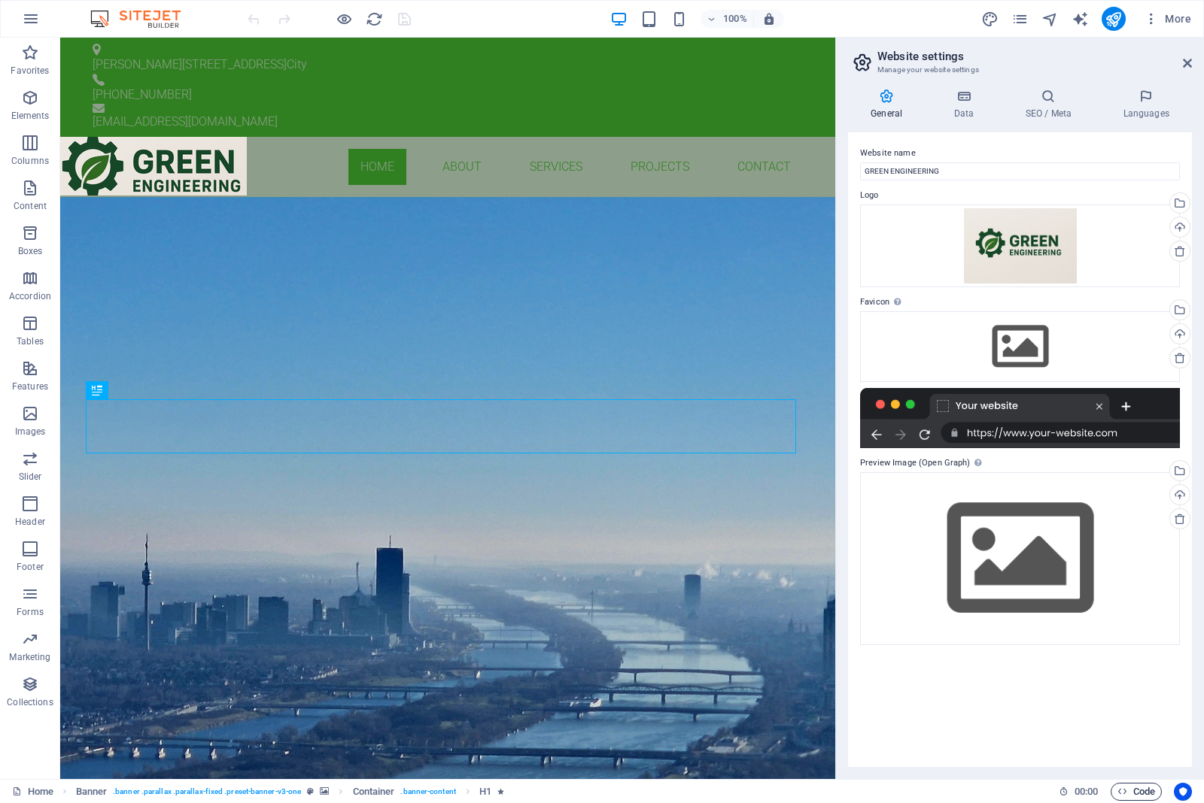
click at [1134, 796] on span "Code" at bounding box center [1136, 792] width 38 height 18
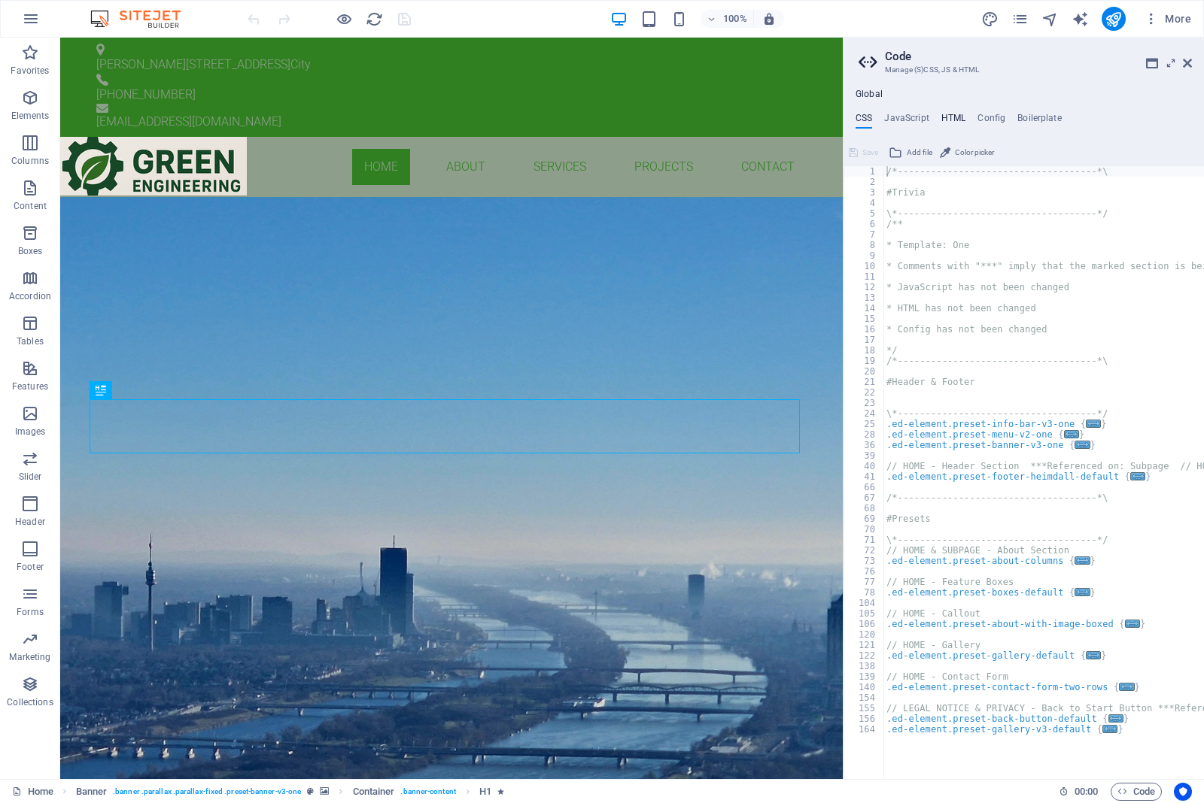
click at [948, 119] on h4 "HTML" at bounding box center [953, 121] width 25 height 17
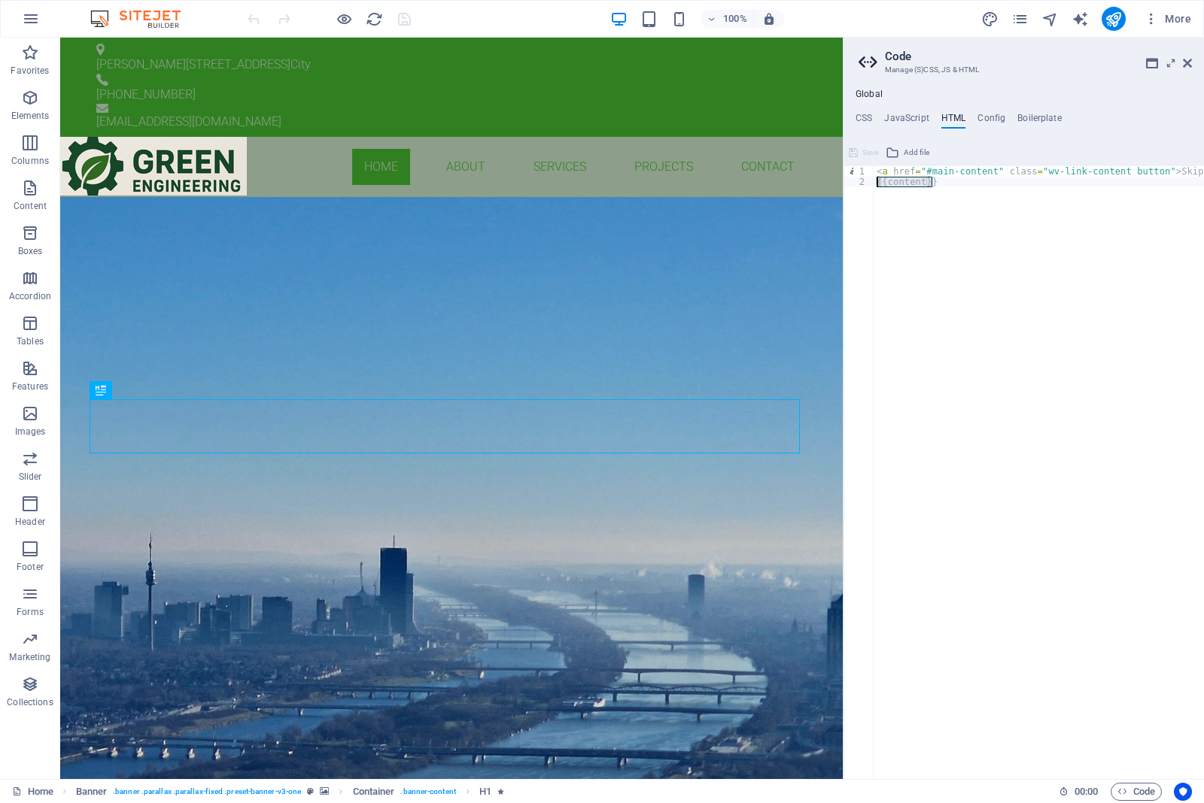
drag, startPoint x: 975, startPoint y: 181, endPoint x: 889, endPoint y: 174, distance: 86.0
click at [854, 177] on div "<a href="#main-content" class="wv-link-content button">Skip to main content</a>…" at bounding box center [1023, 472] width 360 height 613
click at [965, 170] on div "< a href = "#main-content" class = "wv-link-content button" > Skip to main cont…" at bounding box center [1076, 476] width 406 height 621
type textarea "<a href="#main-content" class="wv-link-content button">Skip to main content</a>"
click at [910, 114] on h4 "JavaScript" at bounding box center [906, 121] width 44 height 17
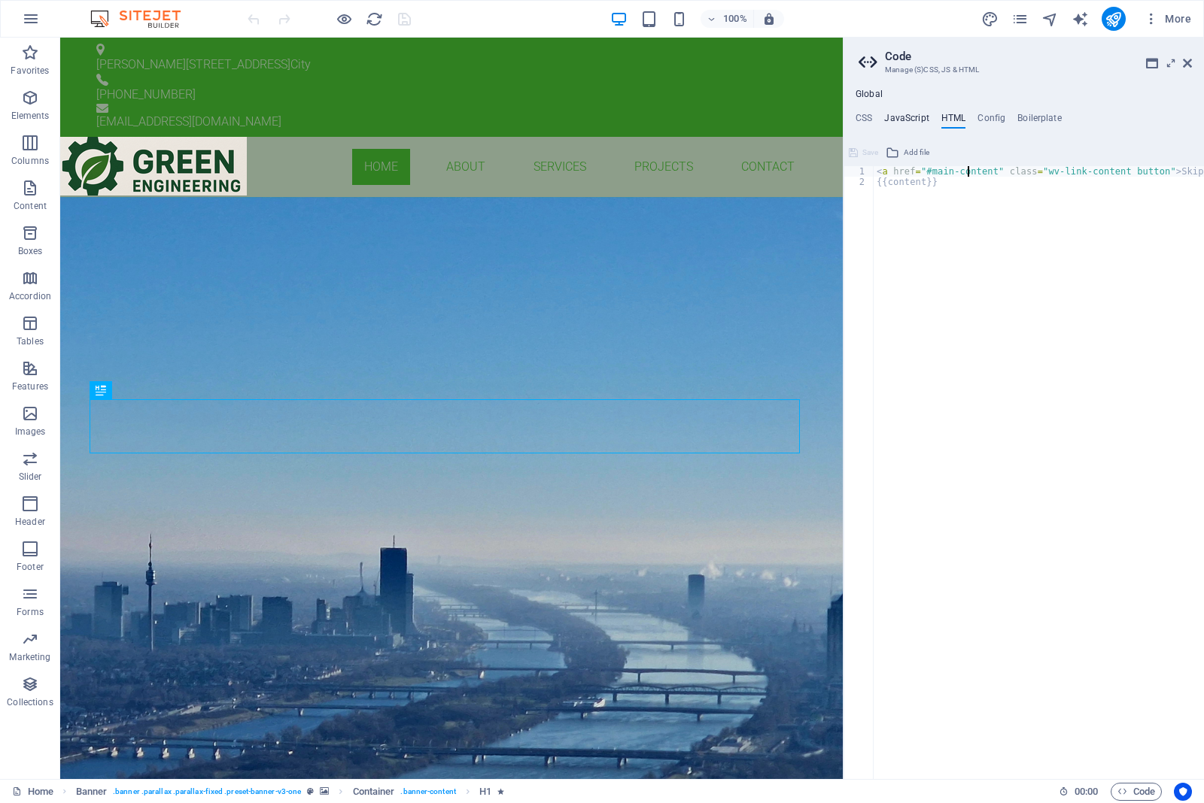
type textarea "/* JS for preset "Menu V2" */"
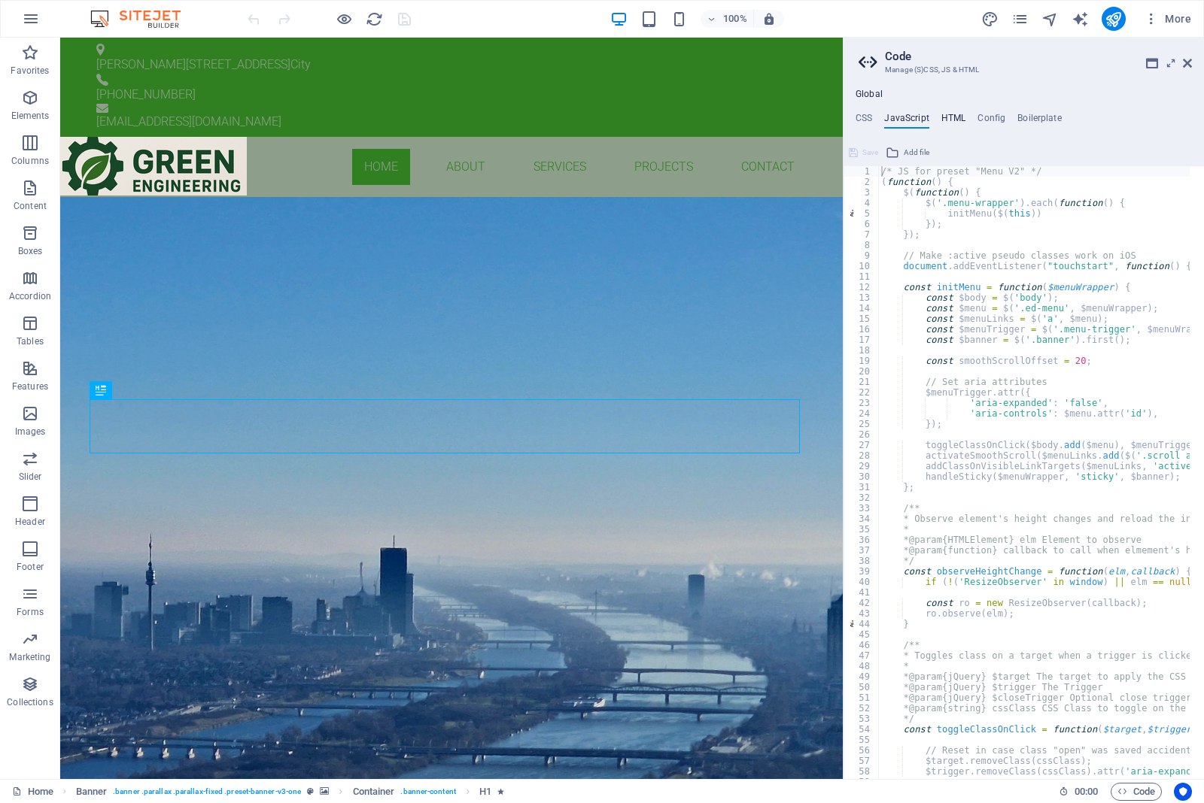
click at [961, 126] on h4 "HTML" at bounding box center [953, 121] width 25 height 17
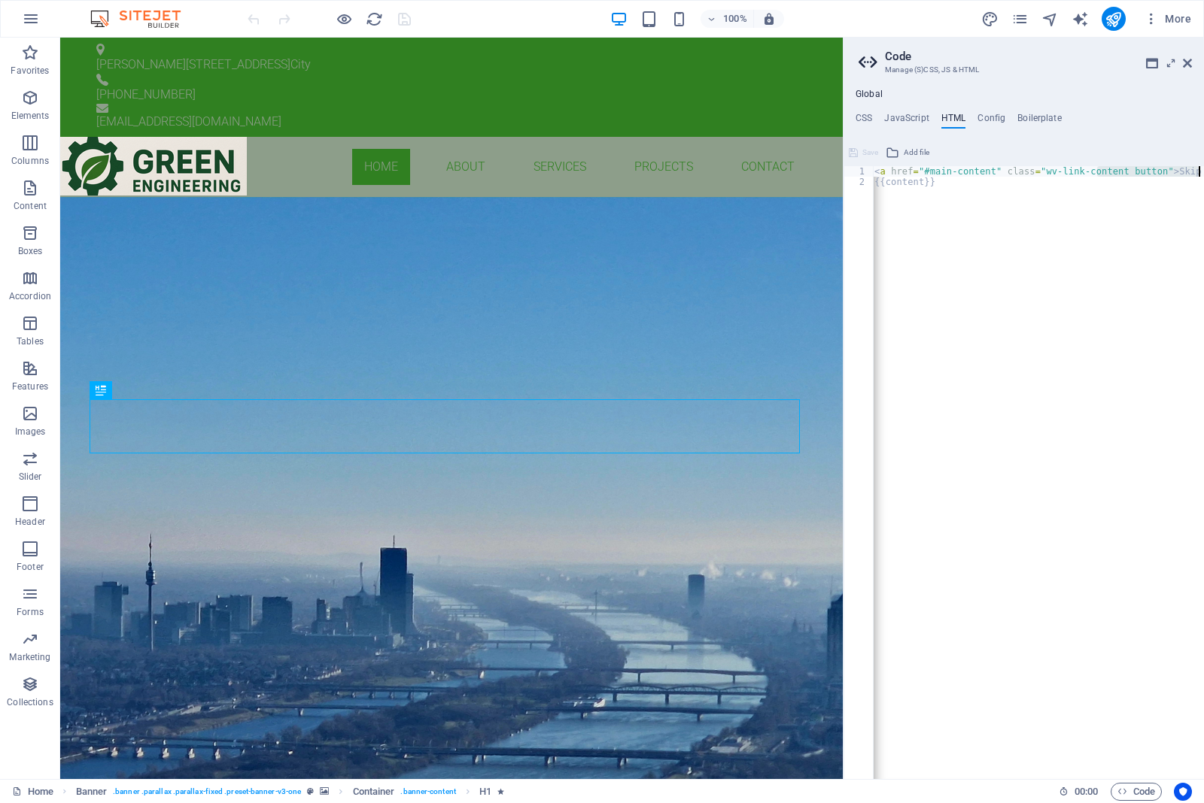
scroll to position [0, 2]
drag, startPoint x: 1100, startPoint y: 168, endPoint x: 1185, endPoint y: 208, distance: 94.2
click at [1185, 208] on div "< a href = "#main-content" class = "wv-link-content button" > Skip to main cont…" at bounding box center [1074, 476] width 406 height 621
click at [1081, 208] on div "< a href = "#main-content" class = "wv-link-content button" > Skip to main cont…" at bounding box center [1038, 472] width 330 height 613
type textarea "{{content}}"
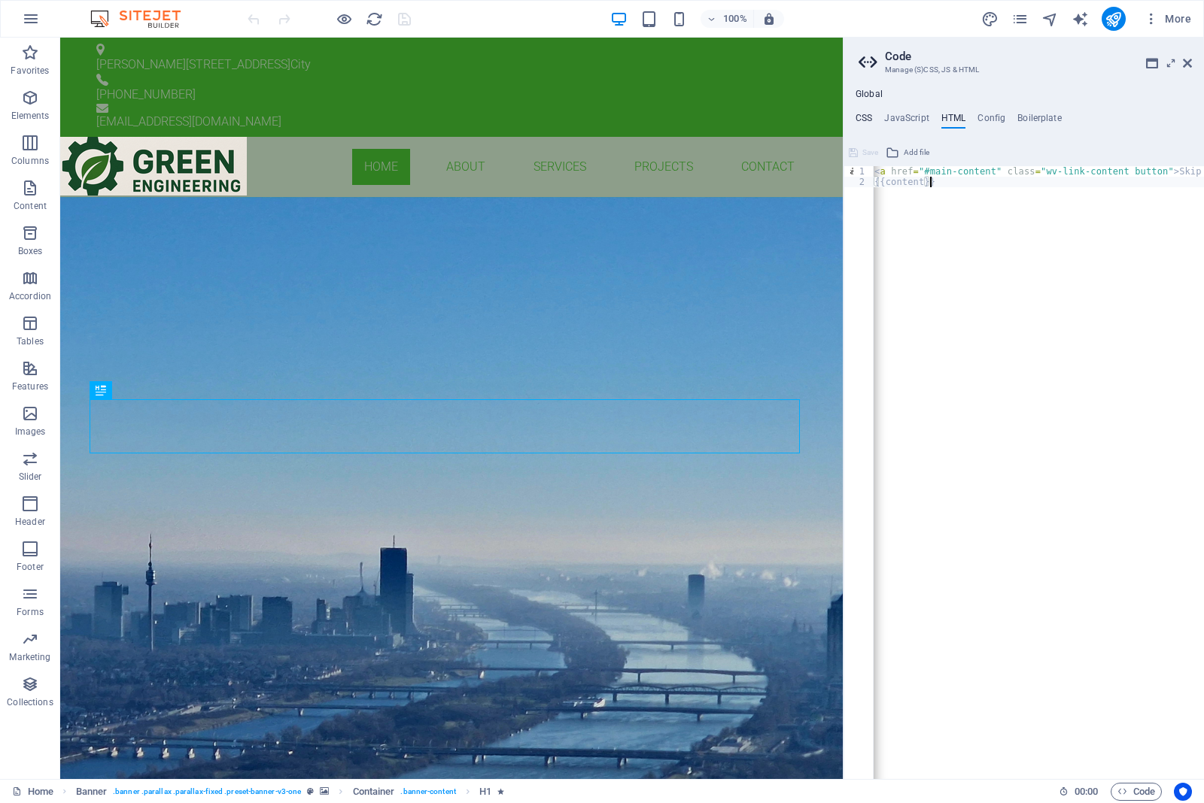
click at [856, 115] on h4 "CSS" at bounding box center [863, 121] width 17 height 17
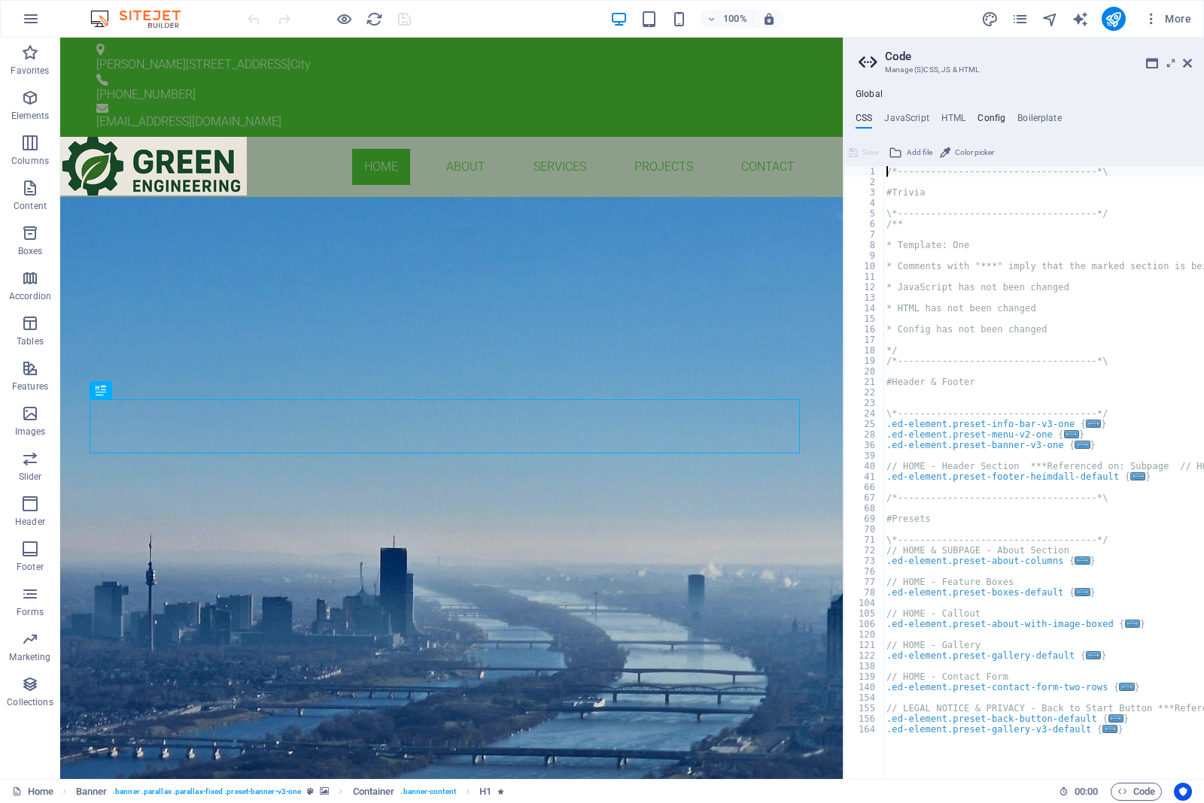
click at [989, 119] on h4 "Config" at bounding box center [991, 121] width 28 height 17
type textarea "$color-background: #8d9e8a;"
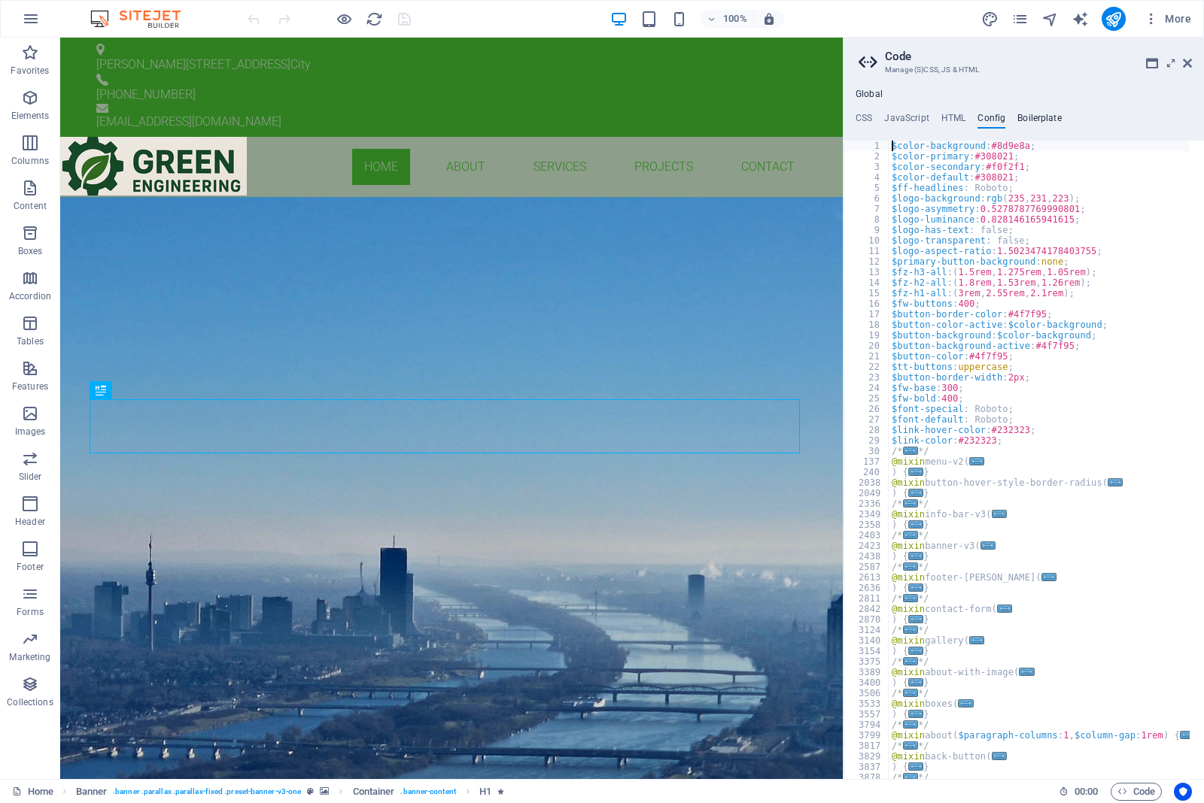
click at [1040, 117] on h4 "Boilerplate" at bounding box center [1039, 121] width 44 height 17
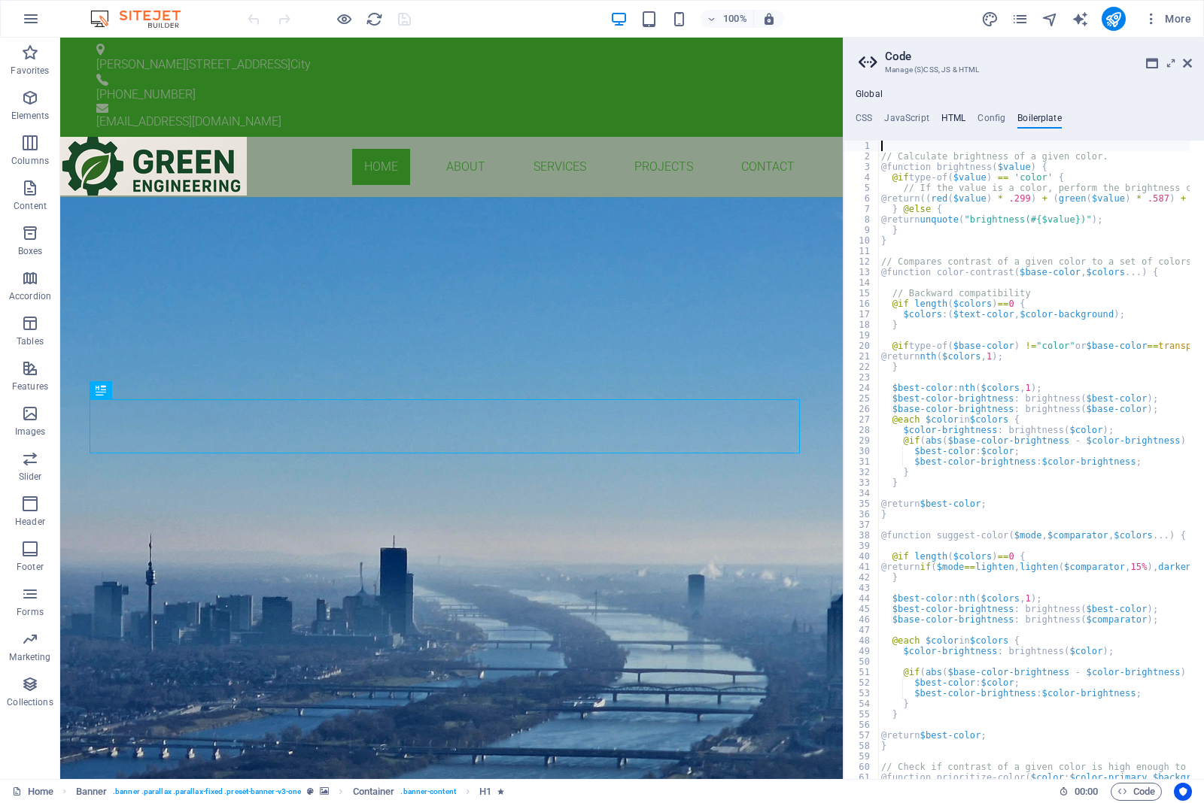
click at [946, 120] on h4 "HTML" at bounding box center [953, 121] width 25 height 17
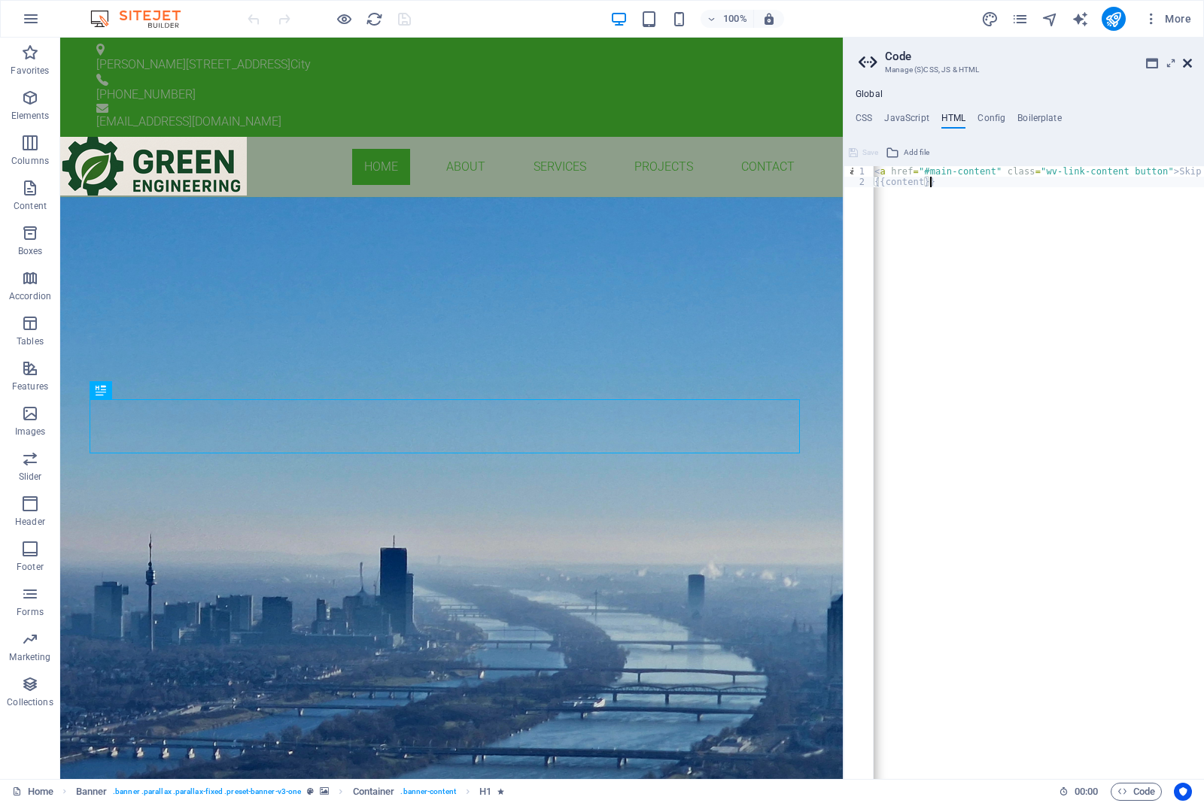
click at [1188, 62] on icon at bounding box center [1186, 63] width 9 height 12
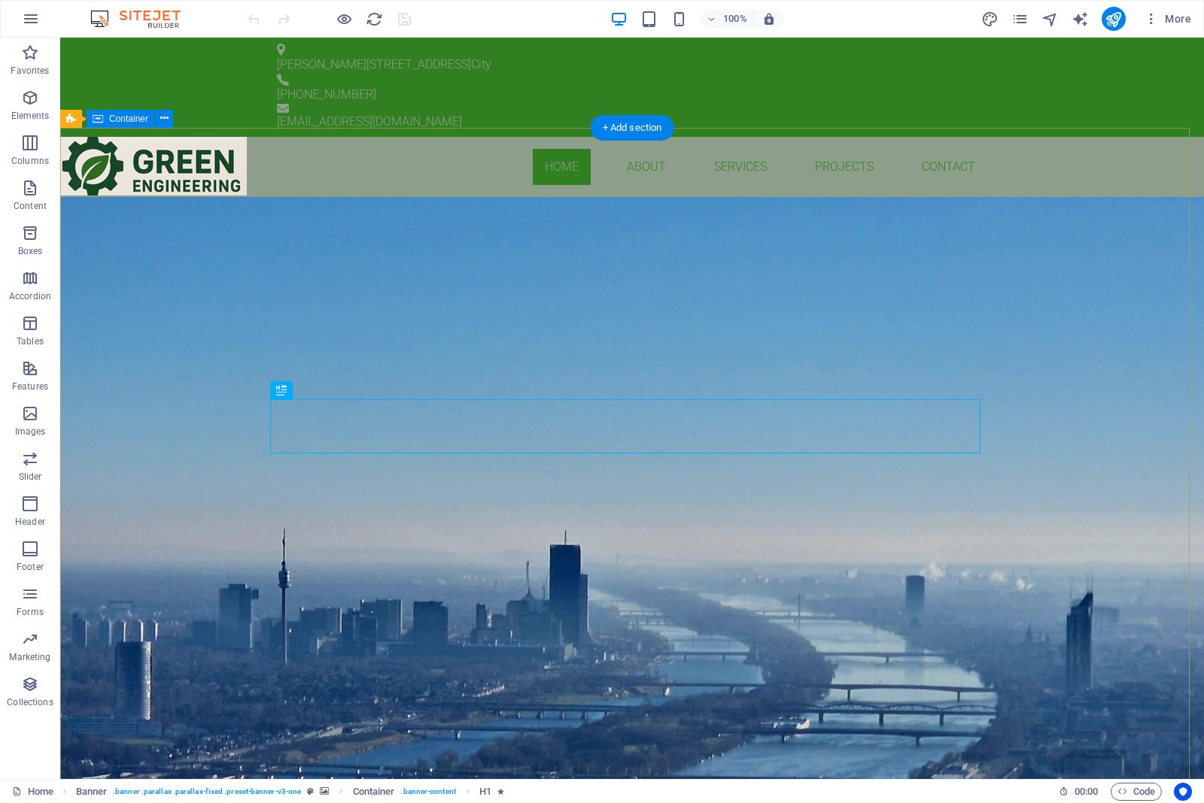
drag, startPoint x: 938, startPoint y: 54, endPoint x: 959, endPoint y: 234, distance: 181.0
click at [900, 5] on div "100% More" at bounding box center [602, 19] width 1202 height 36
click at [1155, 9] on button "More" at bounding box center [1166, 19] width 59 height 24
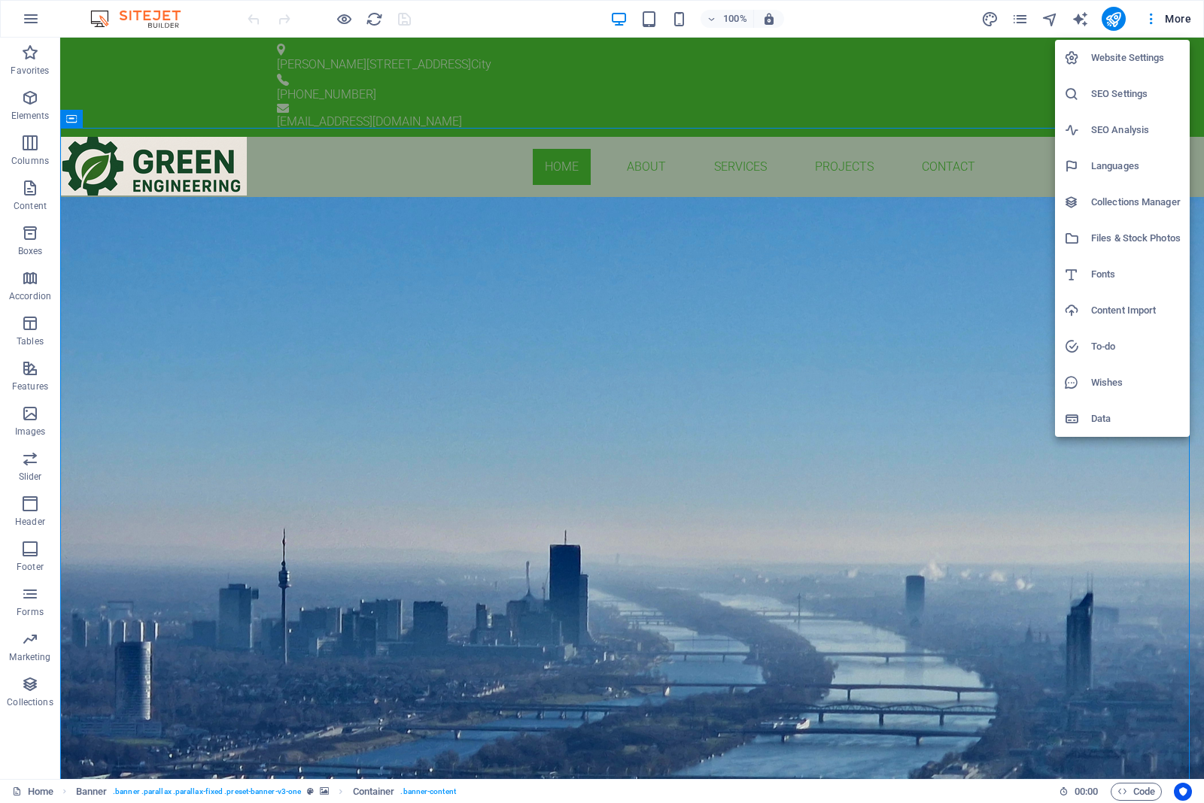
click at [1136, 204] on h6 "Collections Manager" at bounding box center [1136, 202] width 90 height 18
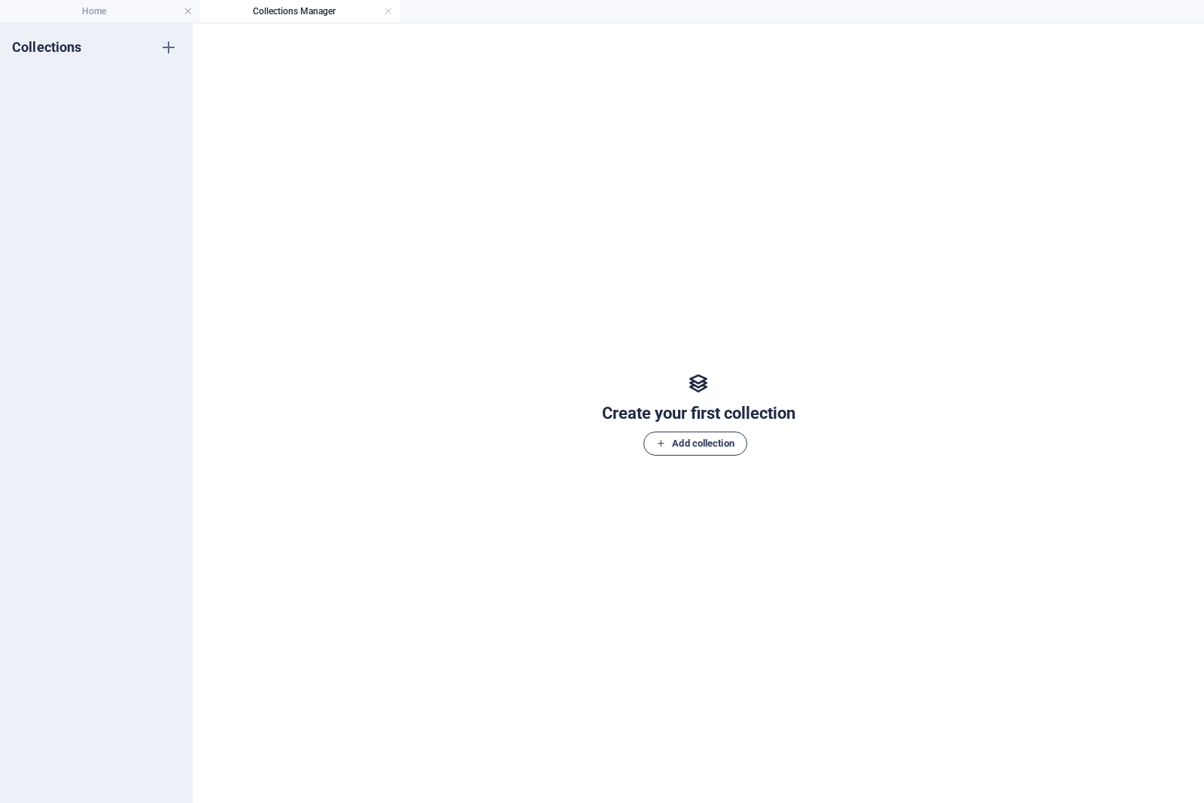
click at [690, 441] on span "Add collection" at bounding box center [694, 444] width 77 height 18
type input "GE"
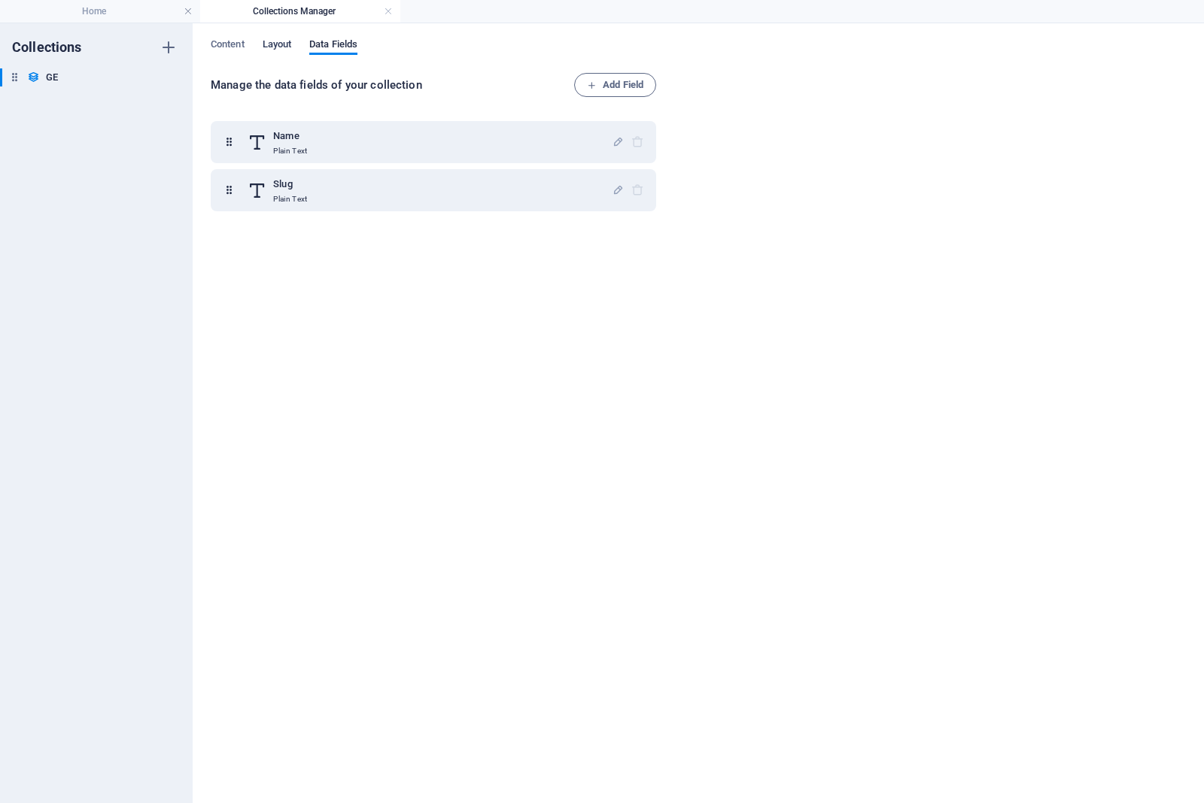
click at [287, 45] on span "Layout" at bounding box center [277, 45] width 29 height 21
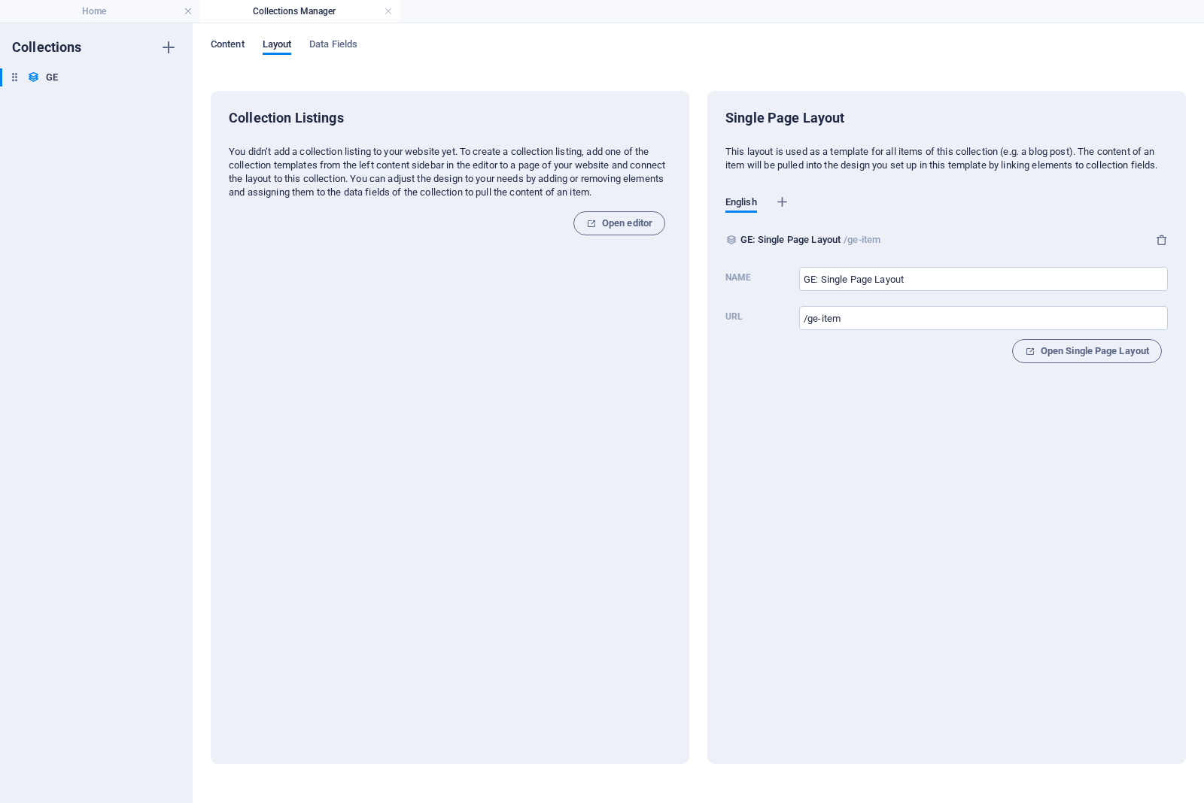
click at [234, 47] on span "Content" at bounding box center [228, 45] width 34 height 21
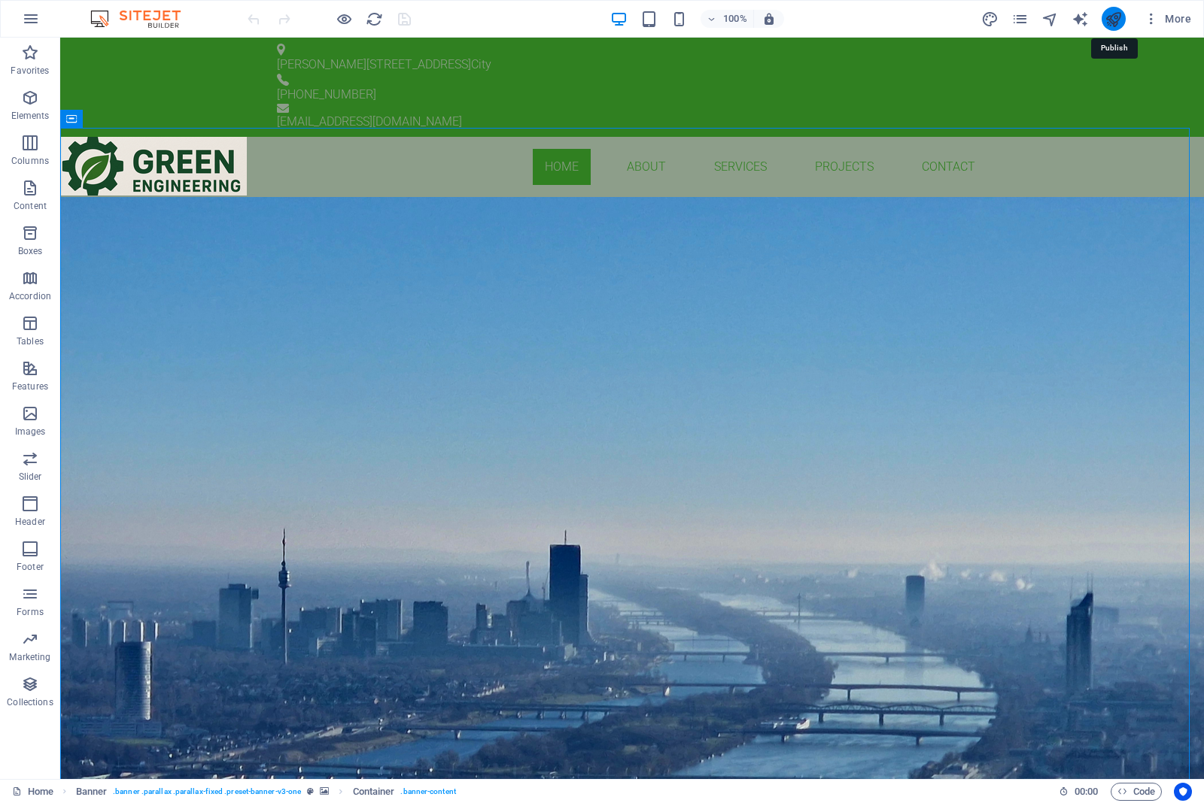
click at [1106, 20] on icon "publish" at bounding box center [1112, 19] width 17 height 17
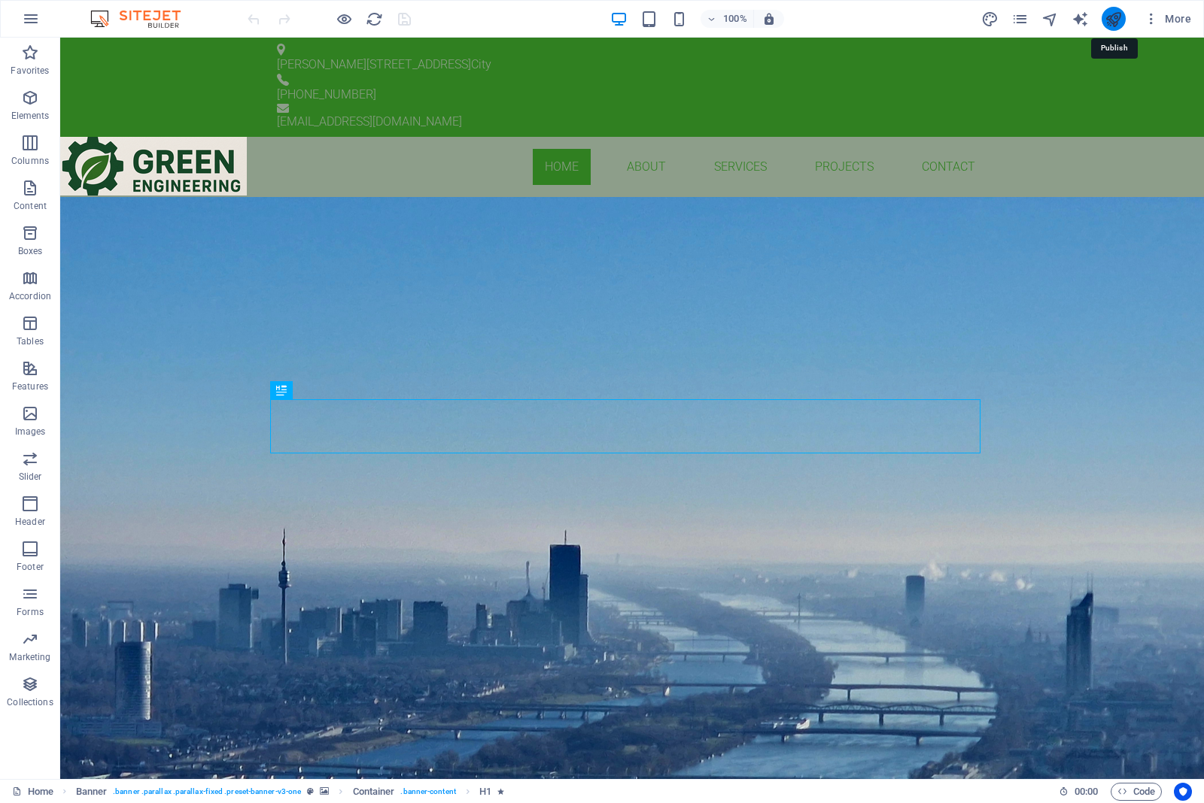
click at [1107, 19] on icon "publish" at bounding box center [1112, 19] width 17 height 17
click at [1106, 14] on icon "publish" at bounding box center [1112, 19] width 17 height 17
click at [1119, 29] on div at bounding box center [1113, 19] width 24 height 24
click at [1116, 20] on icon "publish" at bounding box center [1112, 19] width 17 height 17
click at [370, 15] on icon "reload" at bounding box center [374, 19] width 17 height 17
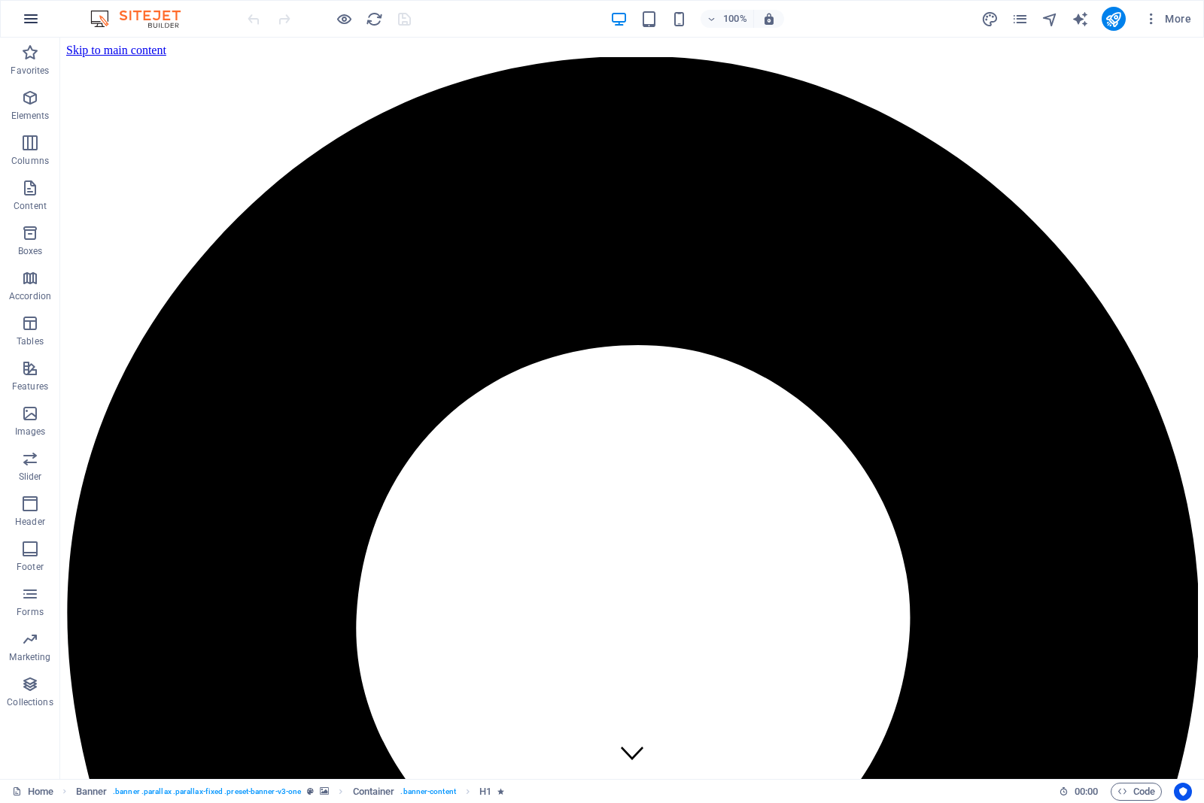
click at [26, 23] on icon "button" at bounding box center [31, 19] width 18 height 18
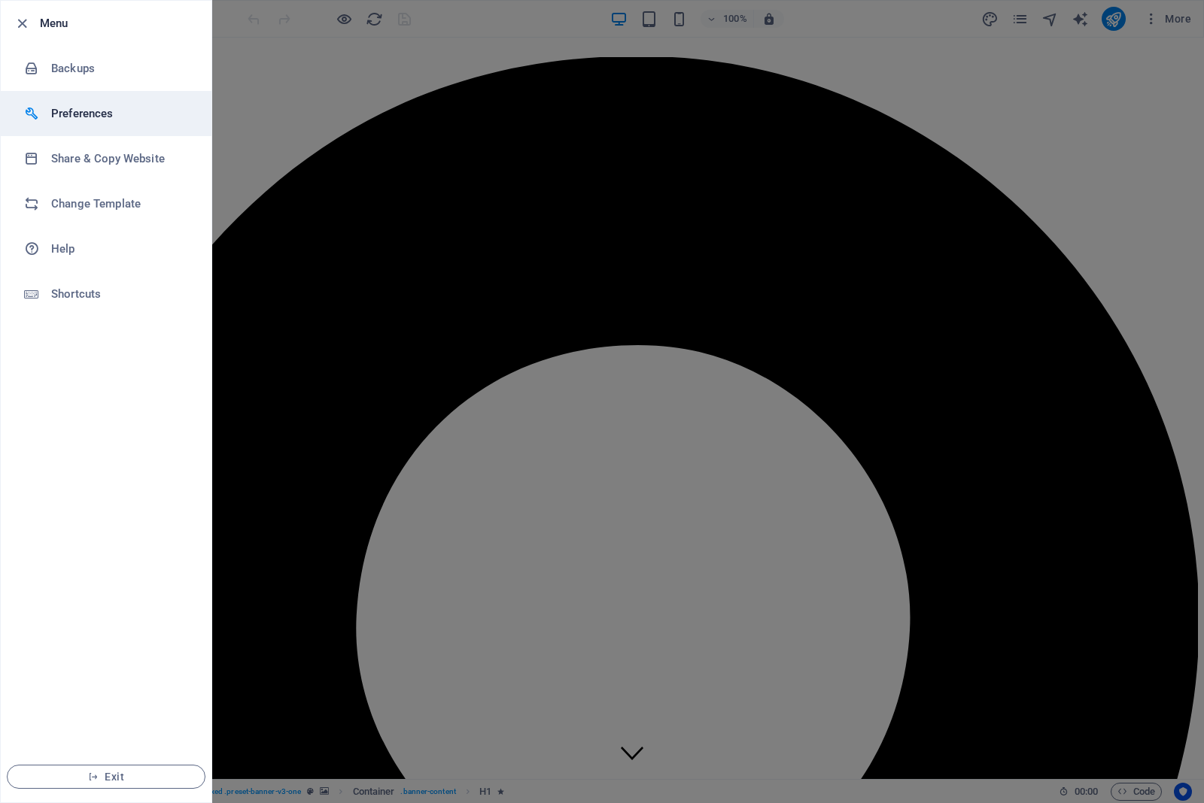
click at [54, 114] on h6 "Preferences" at bounding box center [120, 114] width 139 height 18
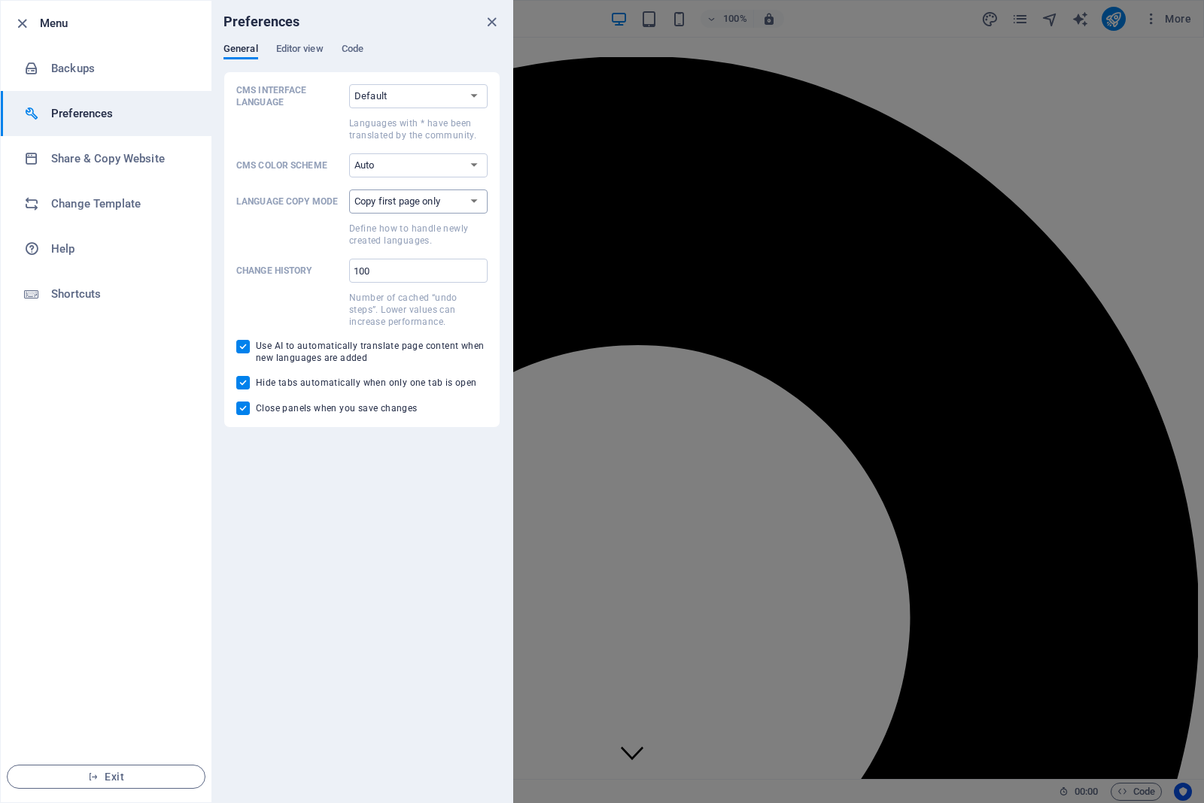
click at [469, 196] on select "Copy first page only Copy all pages" at bounding box center [418, 202] width 138 height 24
select select "all"
click at [349, 190] on select "Copy first page only Copy all pages" at bounding box center [418, 202] width 138 height 24
click at [234, 239] on div "CMS Interface Language Default Deutsch English Español Suomi* Français Magyar I…" at bounding box center [361, 249] width 277 height 357
click at [302, 51] on span "Editor view" at bounding box center [299, 50] width 47 height 21
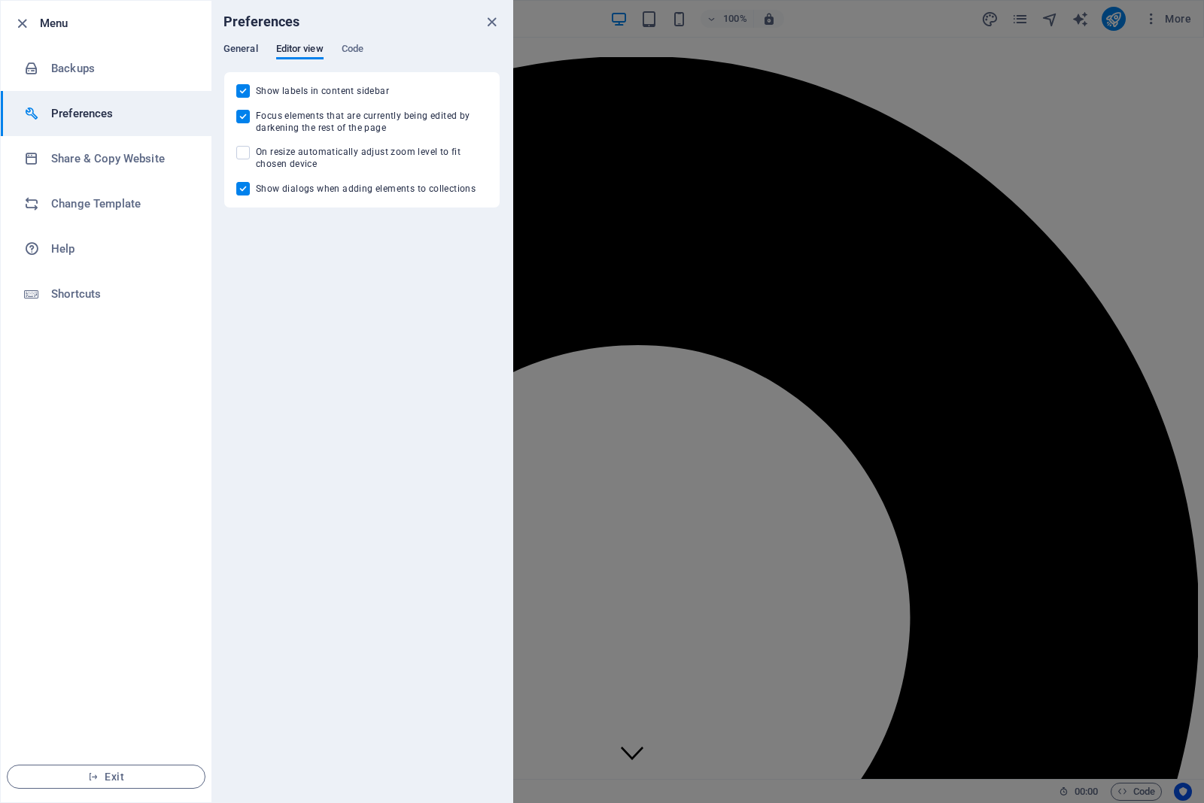
click at [250, 50] on span "General" at bounding box center [240, 50] width 35 height 21
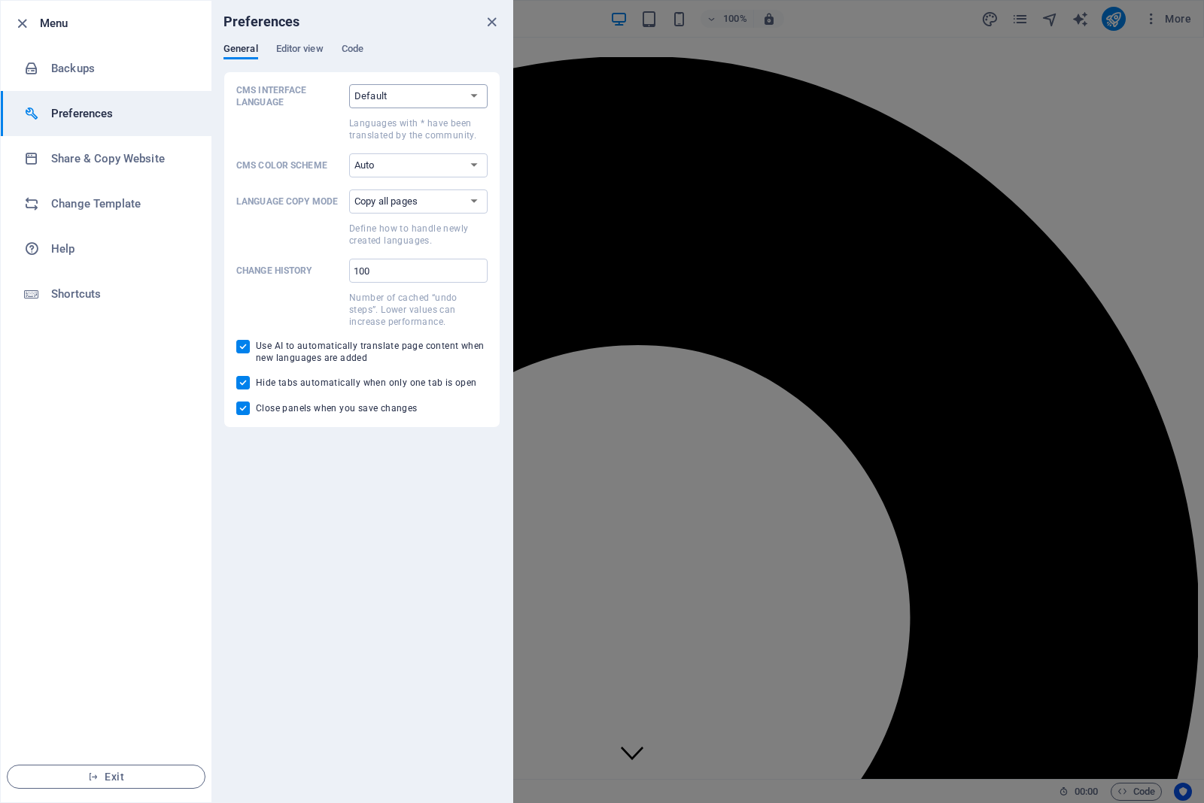
click at [465, 90] on select "Default Deutsch English Español Suomi* Français Magyar Italiano Nederlands Pols…" at bounding box center [418, 96] width 138 height 24
select select "en"
click at [349, 84] on select "Default Deutsch English Español Suomi* Français Magyar Italiano Nederlands Pols…" at bounding box center [418, 96] width 138 height 24
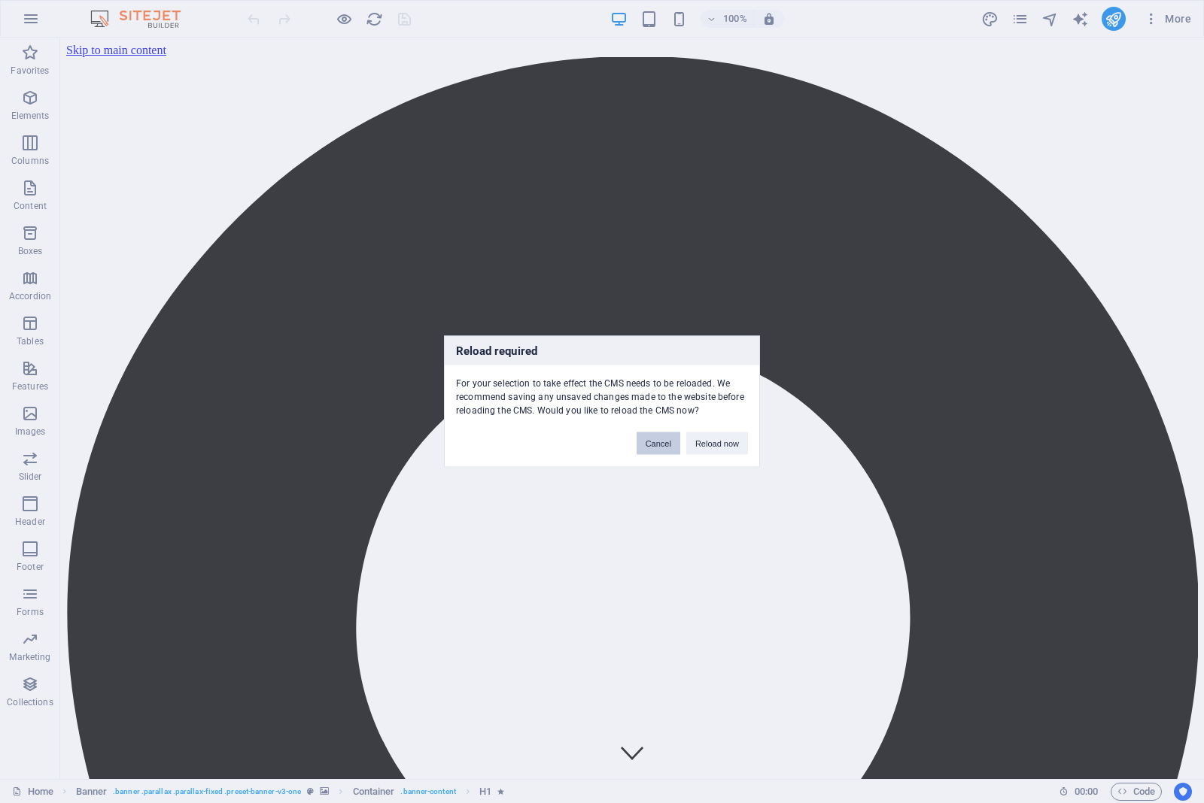
click at [651, 446] on button "Cancel" at bounding box center [658, 444] width 44 height 23
